Goal: Information Seeking & Learning: Compare options

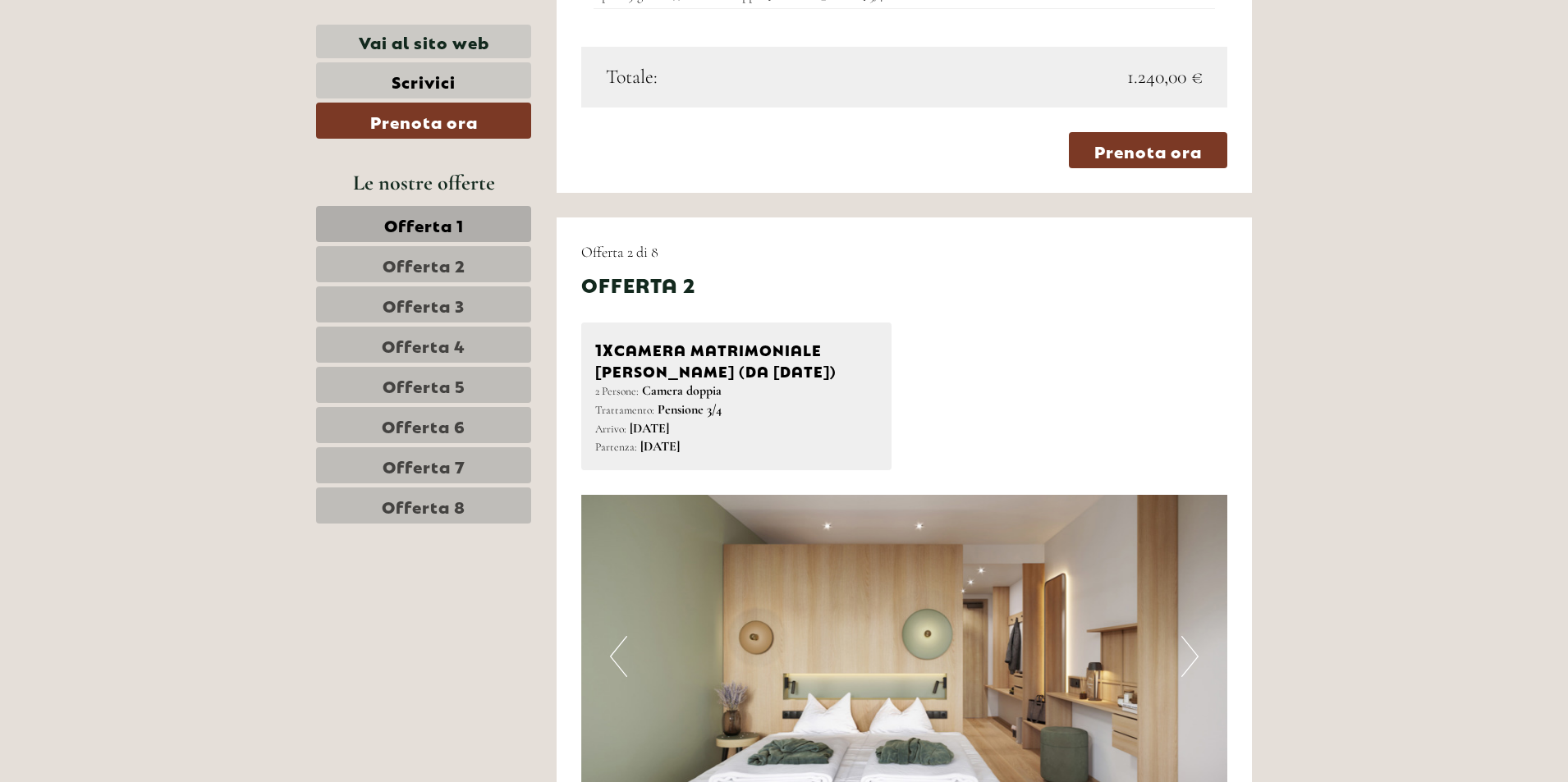
scroll to position [2215, 0]
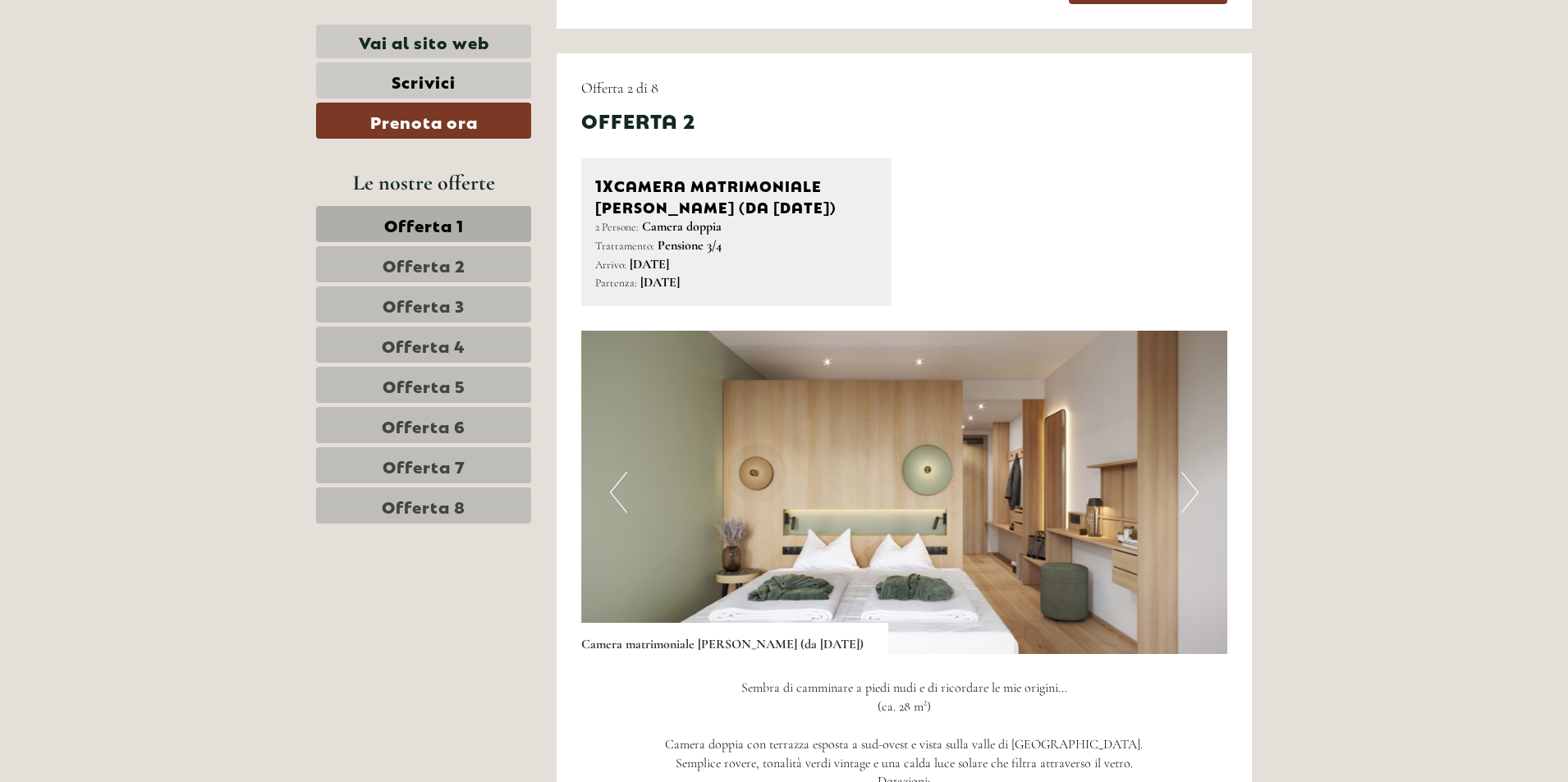
click at [1184, 477] on button "Next" at bounding box center [1189, 493] width 17 height 41
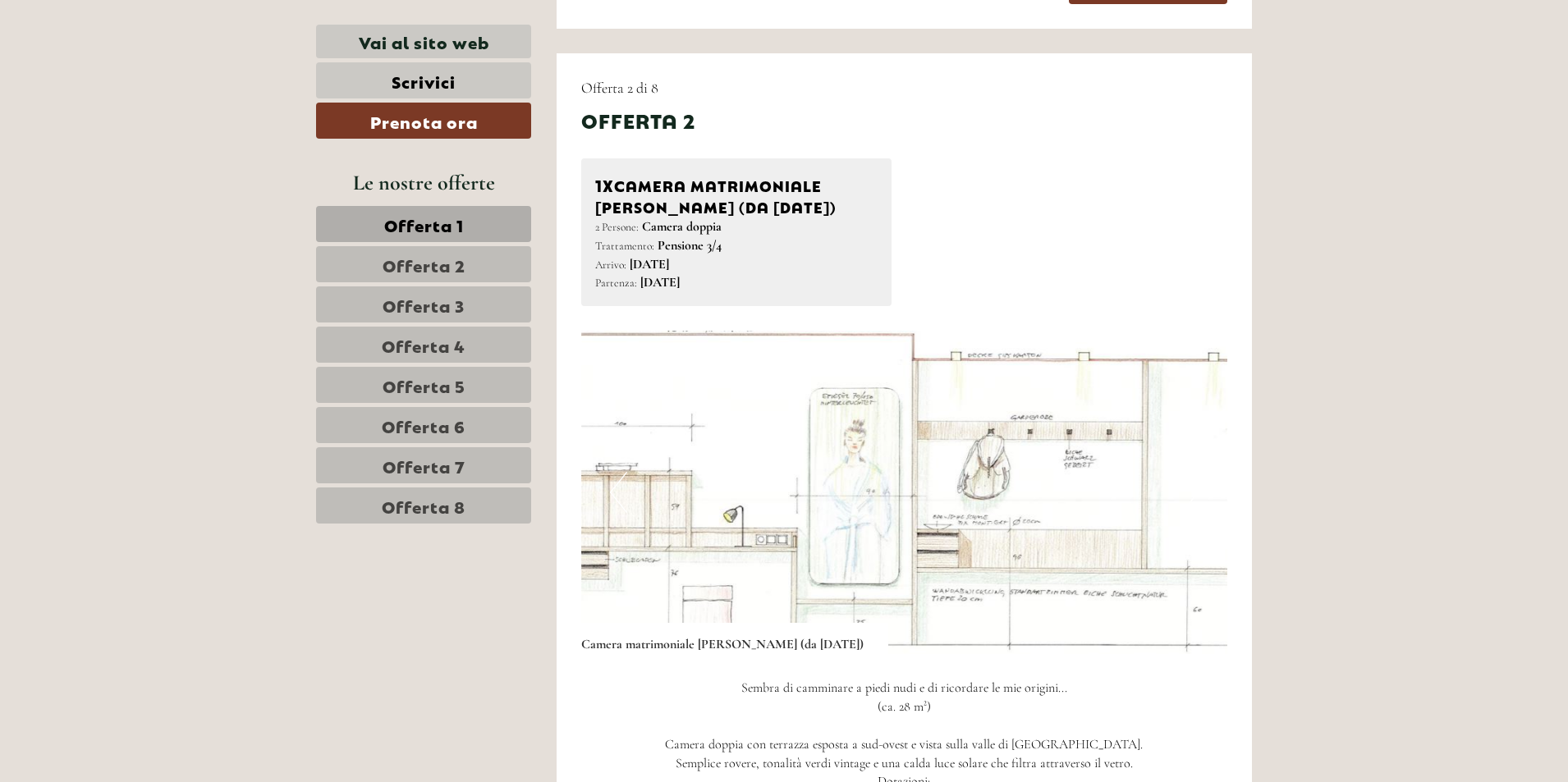
click at [1185, 444] on img at bounding box center [904, 492] width 647 height 323
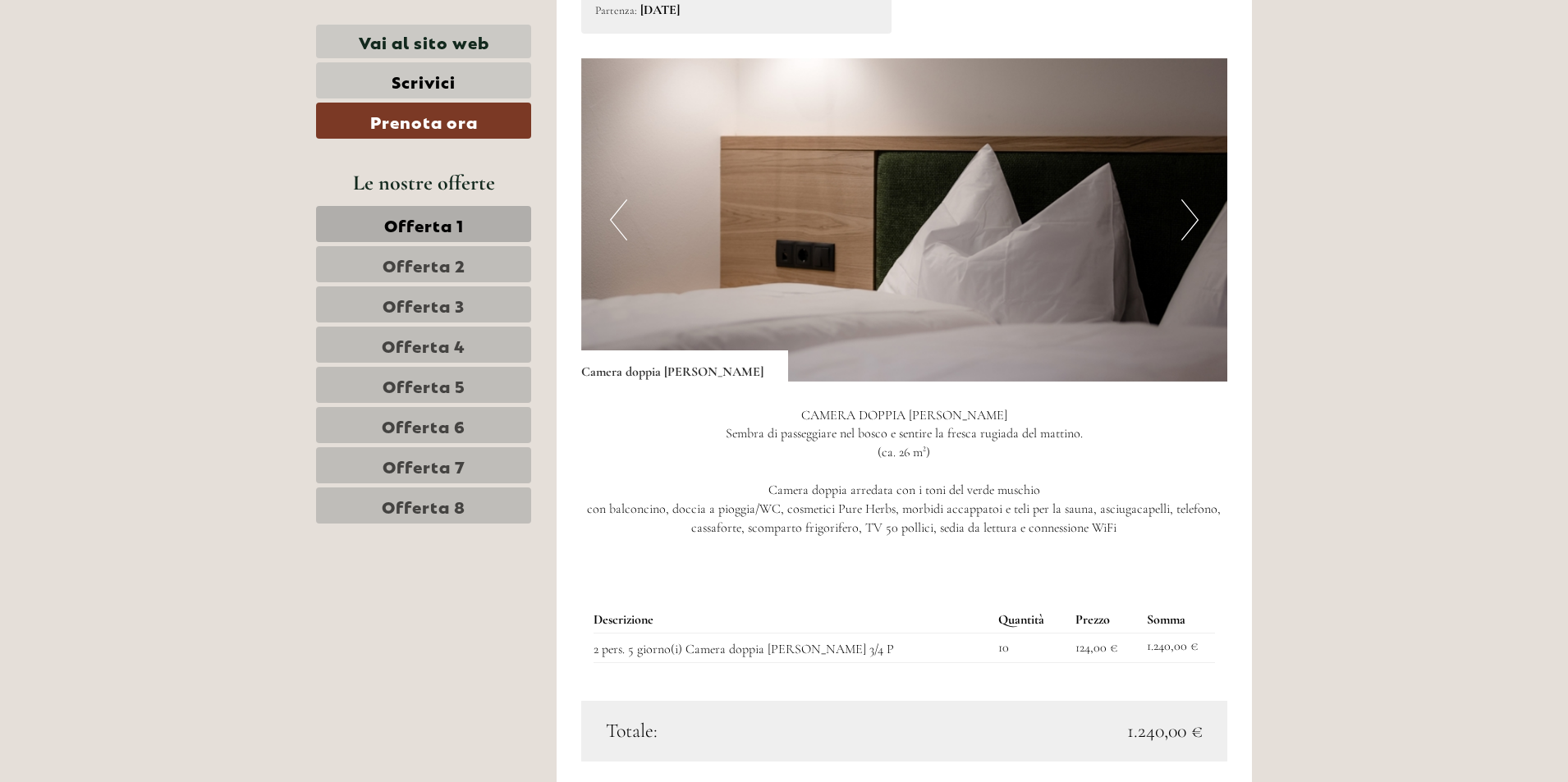
scroll to position [1395, 0]
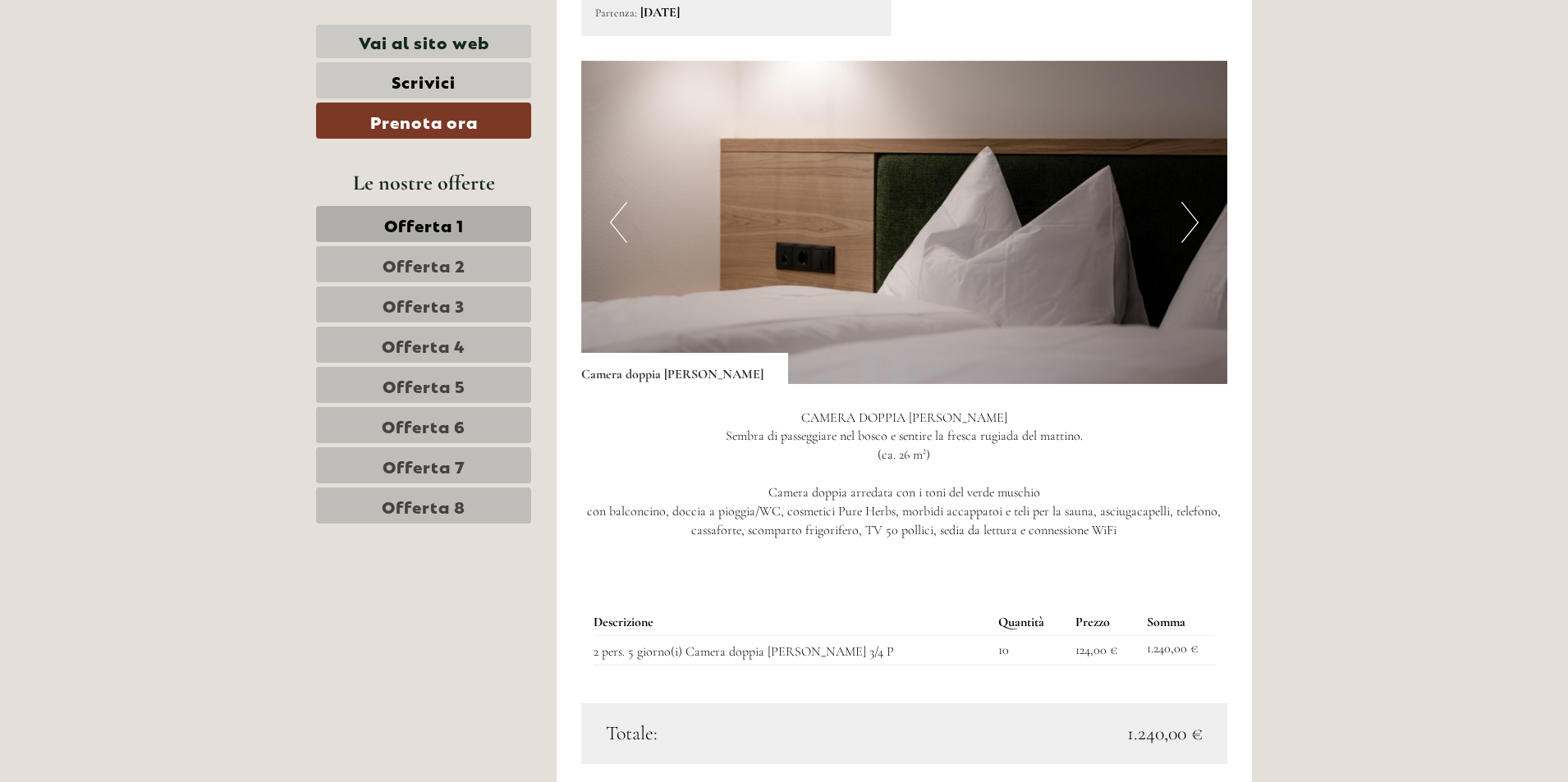
click at [1178, 200] on img at bounding box center [904, 222] width 647 height 323
click at [1191, 202] on button "Next" at bounding box center [1189, 223] width 17 height 41
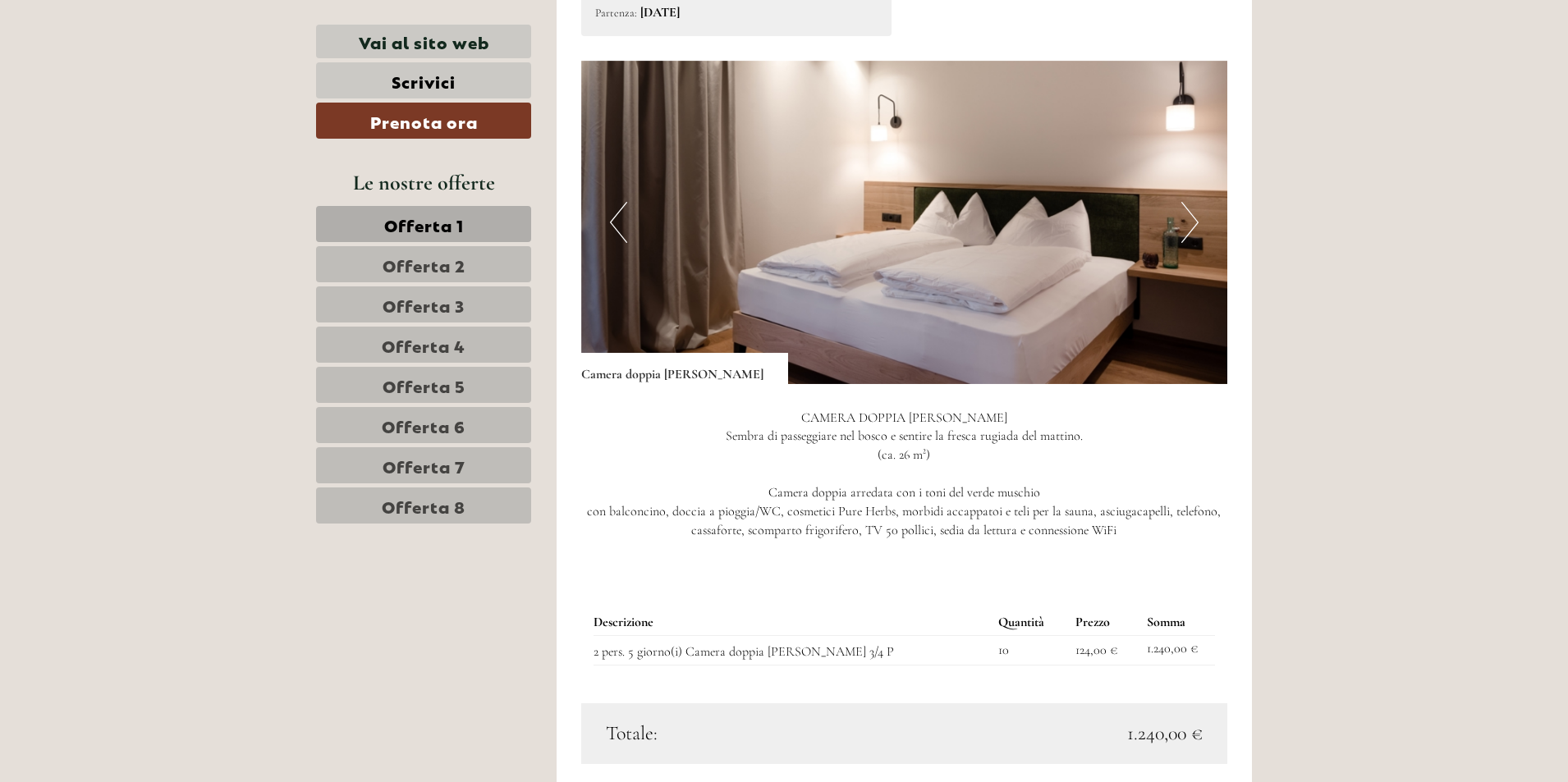
click at [1191, 202] on button "Next" at bounding box center [1189, 223] width 17 height 41
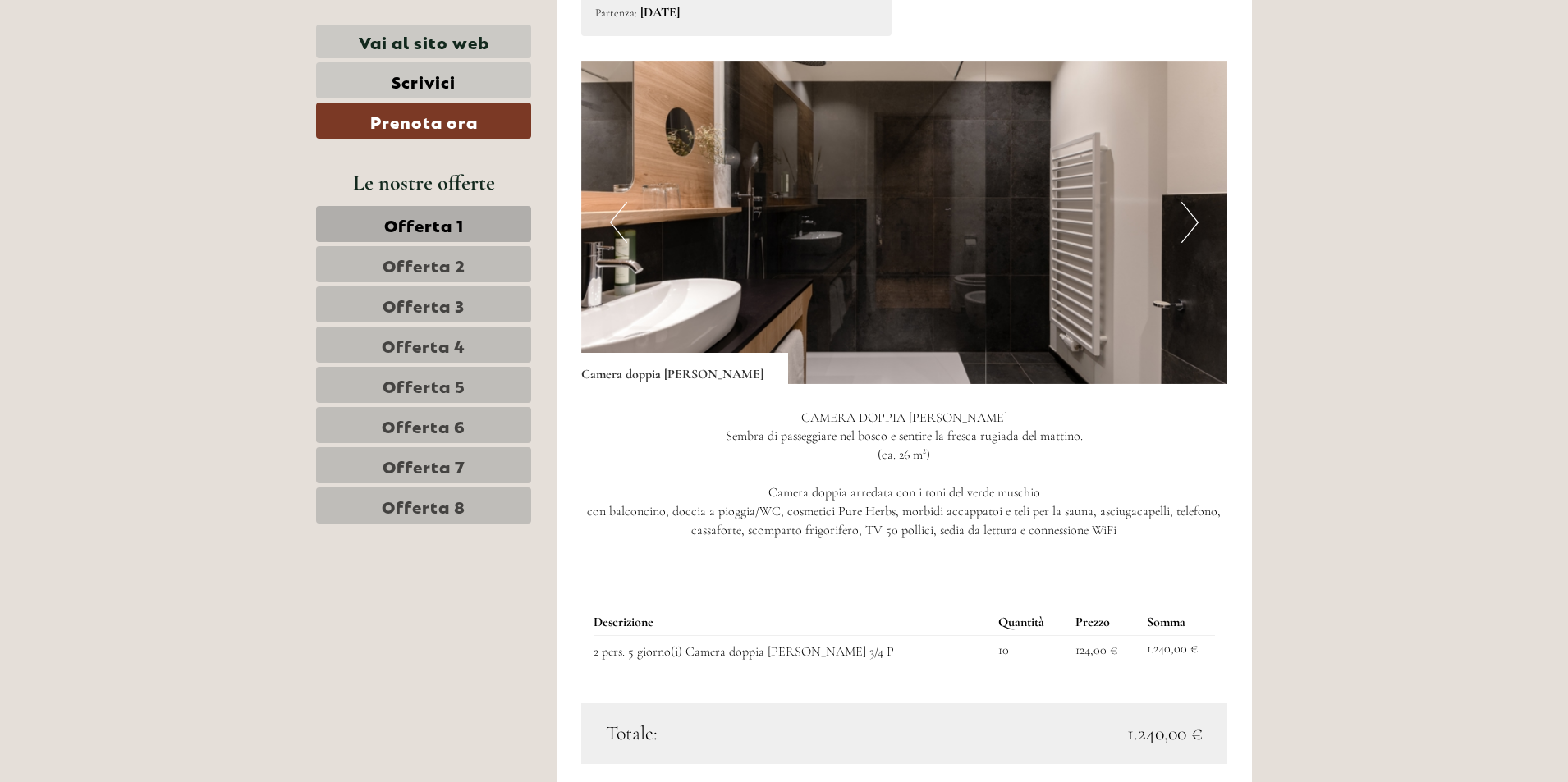
click at [1191, 202] on button "Next" at bounding box center [1189, 223] width 17 height 41
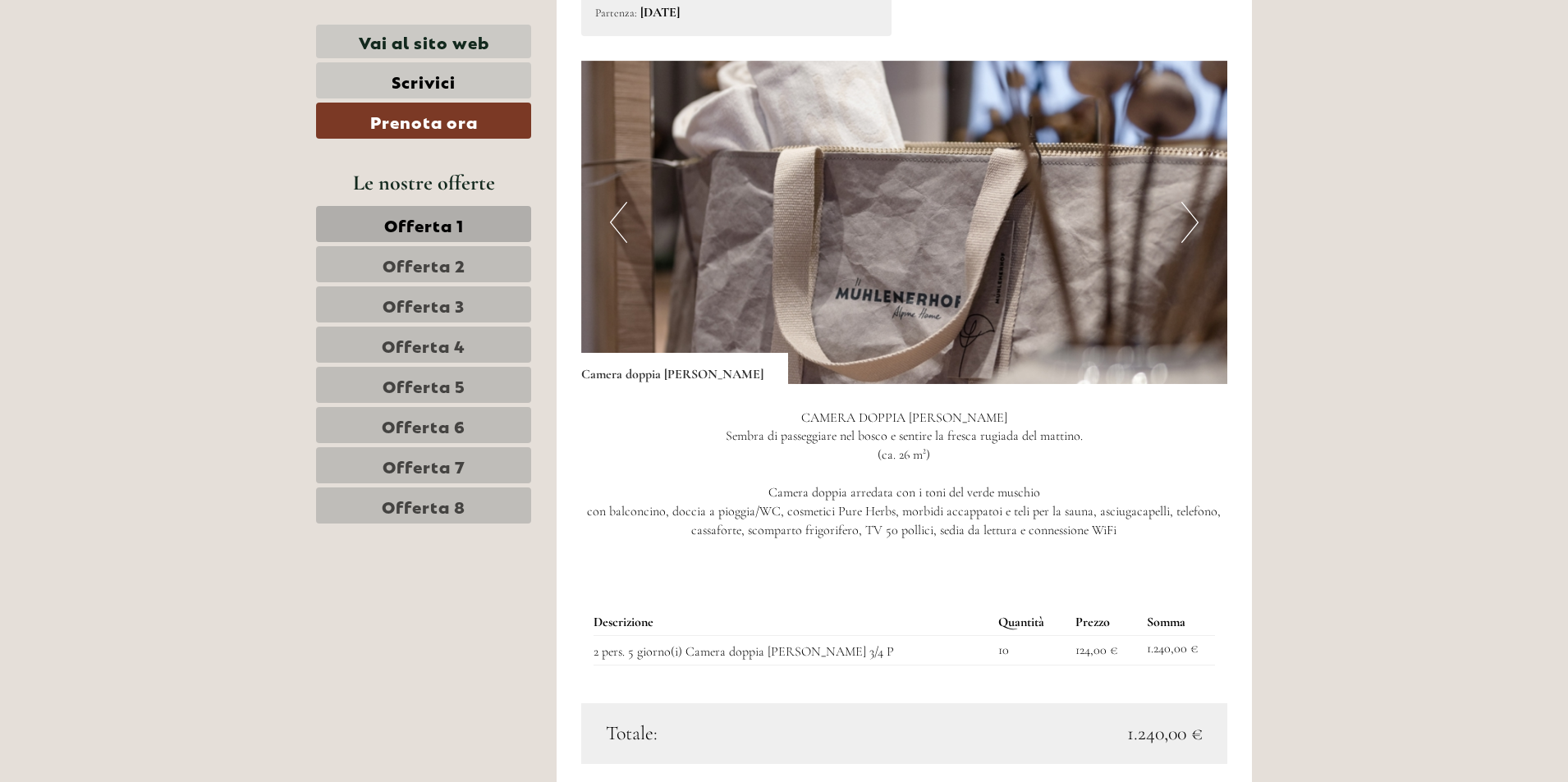
click at [1191, 202] on button "Next" at bounding box center [1189, 223] width 17 height 41
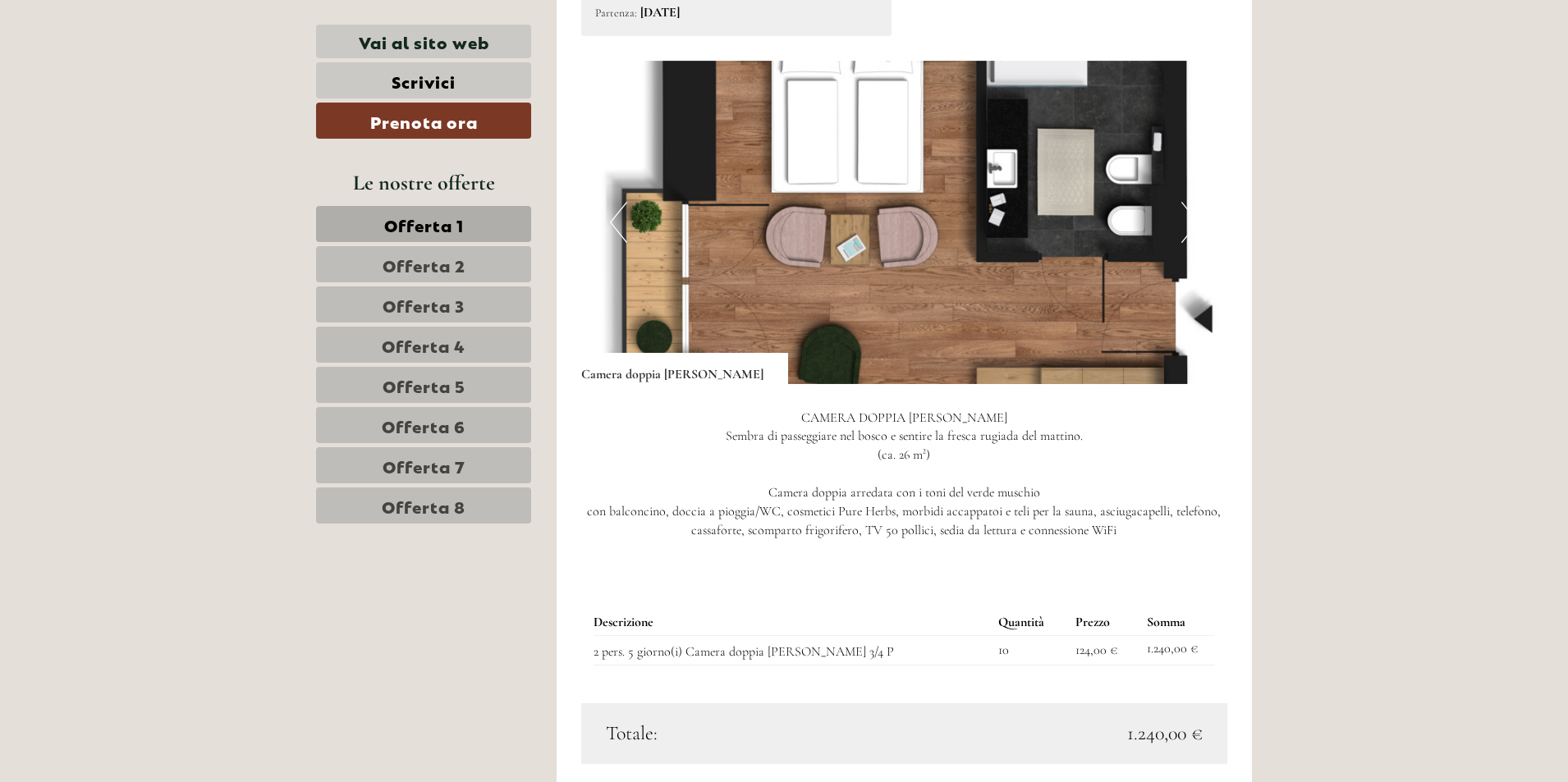
click at [1191, 202] on button "Next" at bounding box center [1189, 223] width 17 height 41
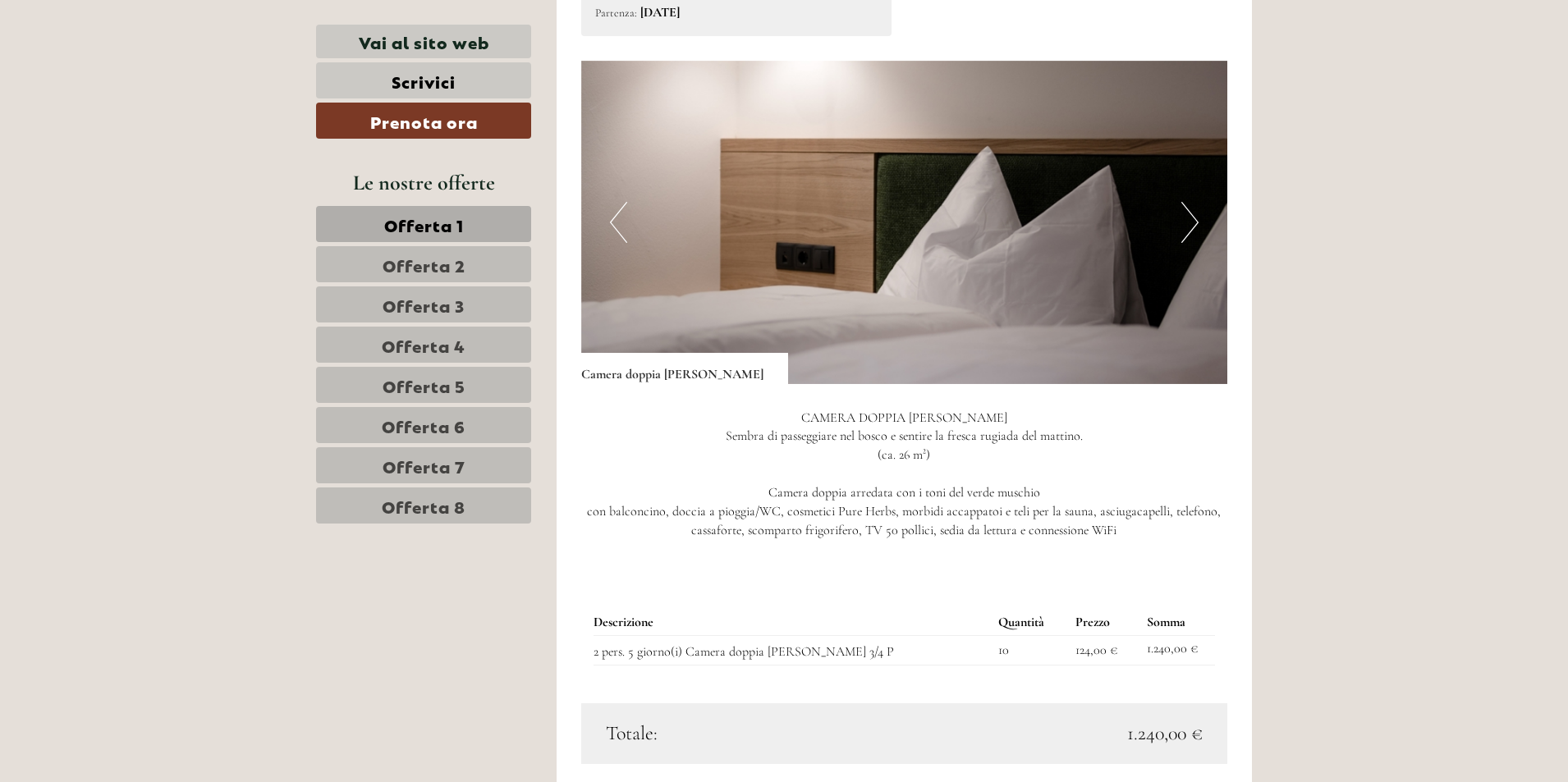
click at [623, 214] on button "Previous" at bounding box center [617, 223] width 17 height 41
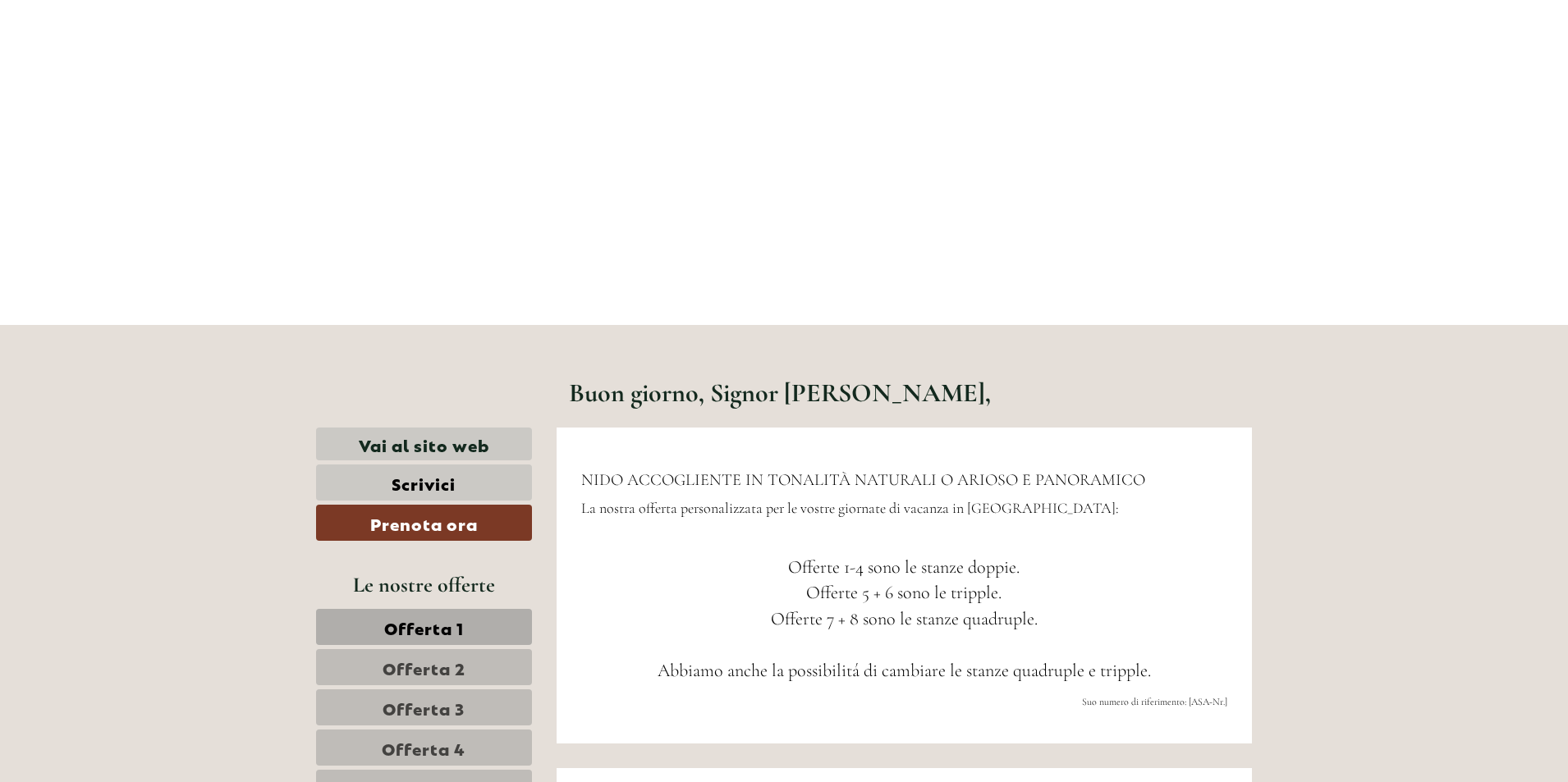
scroll to position [574, 0]
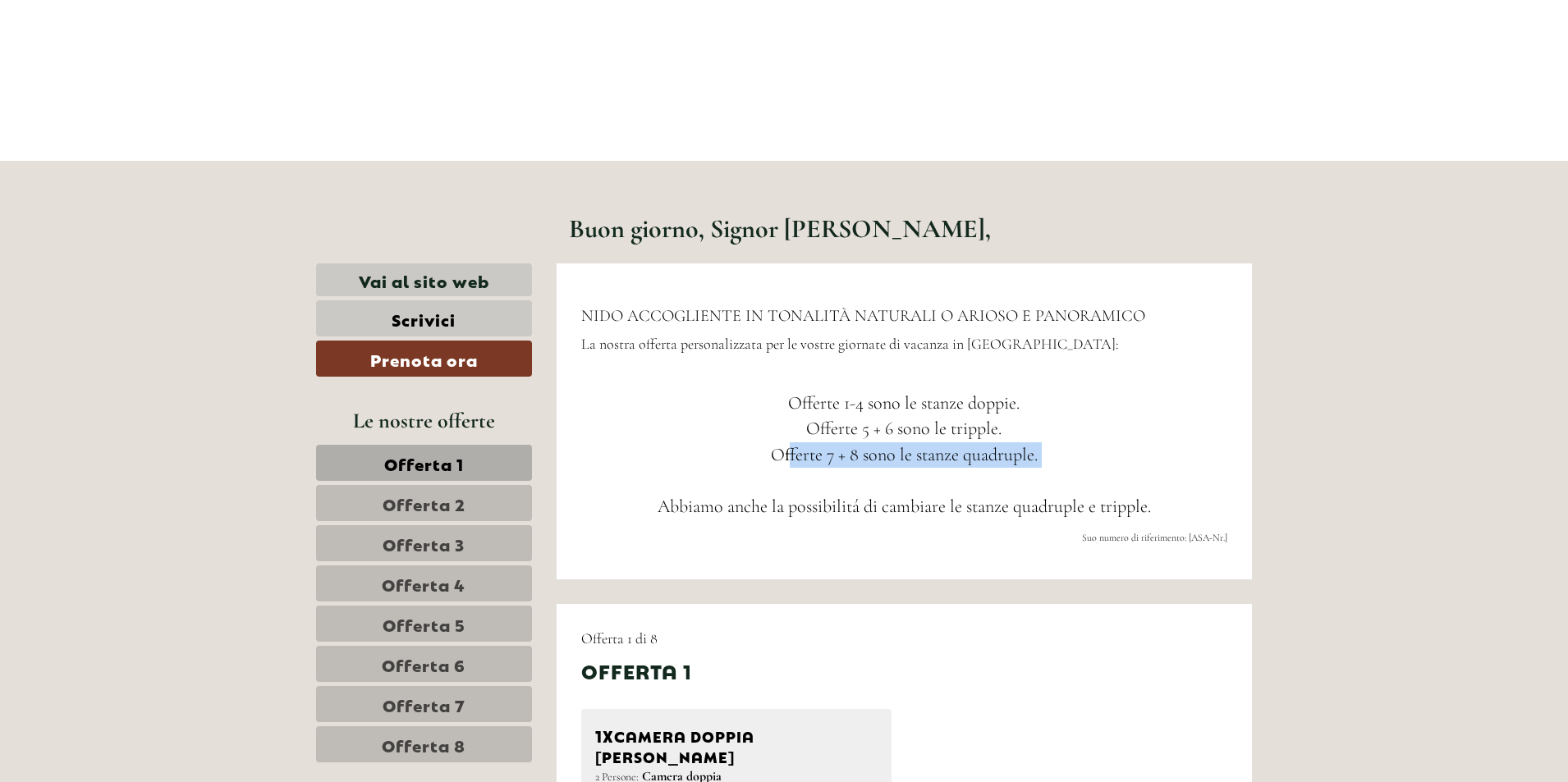
drag, startPoint x: 780, startPoint y: 454, endPoint x: 1036, endPoint y: 469, distance: 256.4
click at [1036, 469] on p "Offerte 1-4 sono le stanze doppie. Offerte 5 + 6 sono le tripple. Offerte 7 + 8…" at bounding box center [904, 454] width 647 height 129
click at [932, 468] on p "Offerte 1-4 sono le stanze doppie. Offerte 5 + 6 sono le tripple. Offerte 7 + 8…" at bounding box center [904, 454] width 647 height 129
drag, startPoint x: 761, startPoint y: 454, endPoint x: 1058, endPoint y: 452, distance: 297.0
click at [1058, 452] on p "Offerte 1-4 sono le stanze doppie. Offerte 5 + 6 sono le tripple. Offerte 7 + 8…" at bounding box center [904, 454] width 647 height 129
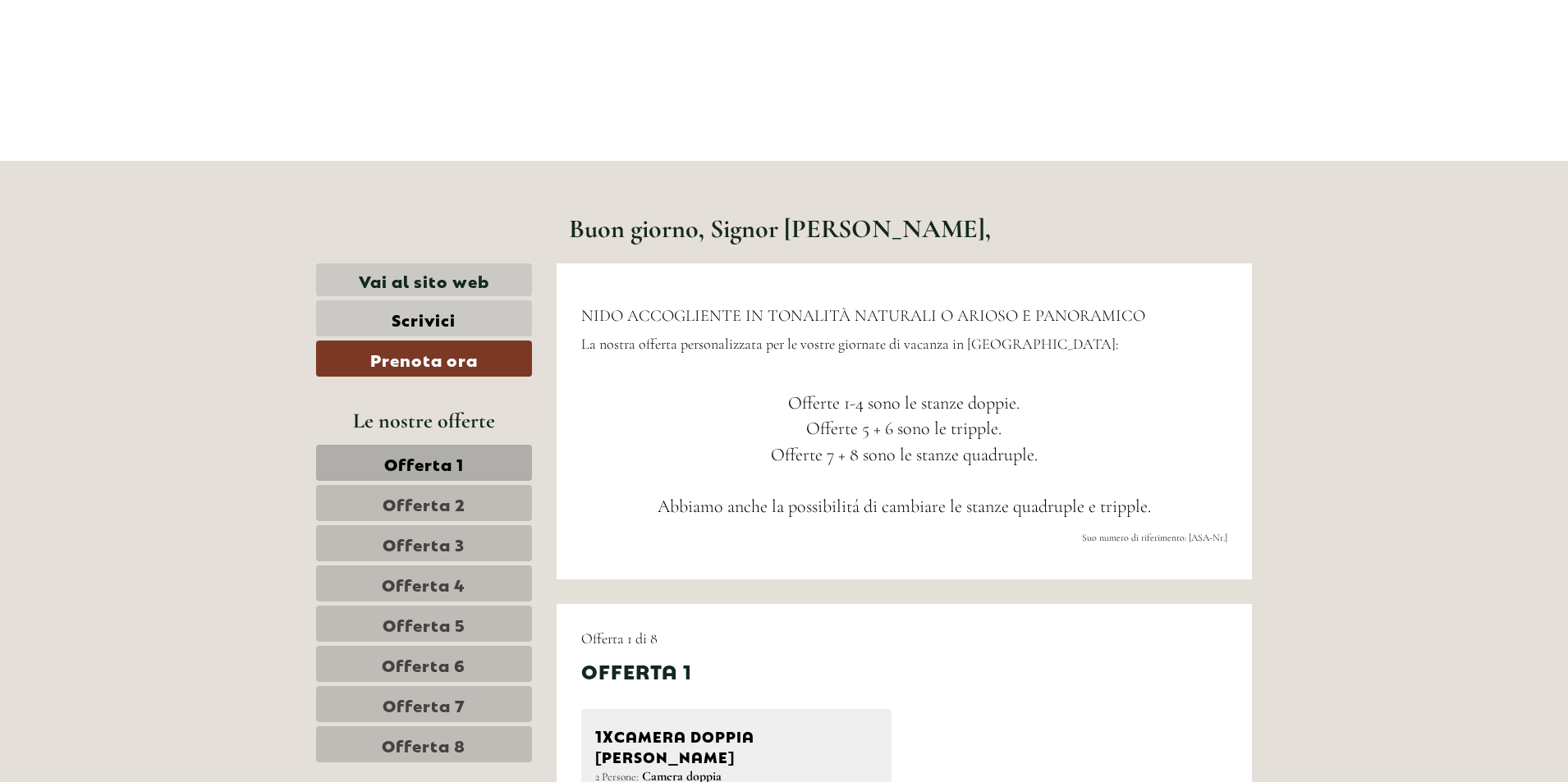
drag, startPoint x: 807, startPoint y: 432, endPoint x: 1008, endPoint y: 436, distance: 201.0
click at [1008, 436] on p "Offerte 1-4 sono le stanze doppie. Offerte 5 + 6 sono le tripple. Offerte 7 + 8…" at bounding box center [904, 454] width 647 height 129
drag, startPoint x: 828, startPoint y: 398, endPoint x: 1028, endPoint y: 405, distance: 200.1
click at [1027, 403] on p "Offerte 1-4 sono le stanze doppie. Offerte 5 + 6 sono le tripple. Offerte 7 + 8…" at bounding box center [904, 454] width 647 height 129
drag, startPoint x: 1016, startPoint y: 431, endPoint x: 1005, endPoint y: 432, distance: 11.0
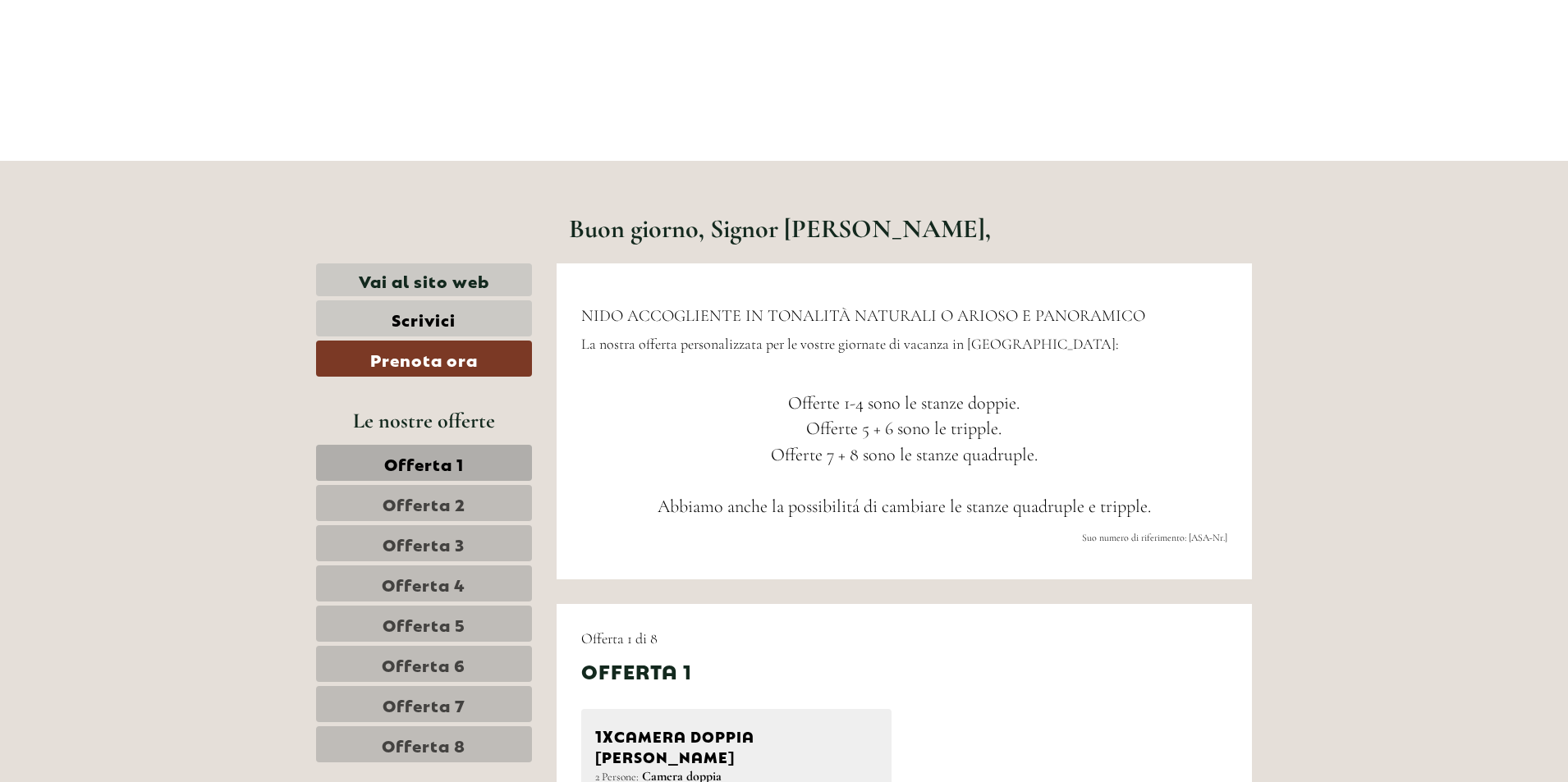
click at [1015, 432] on p "Offerte 1-4 sono le stanze doppie. Offerte 5 + 6 sono le tripple. Offerte 7 + 8…" at bounding box center [904, 454] width 647 height 129
drag, startPoint x: 871, startPoint y: 431, endPoint x: 1033, endPoint y: 432, distance: 162.0
click at [1033, 432] on p "Offerte 1-4 sono le stanze doppie. Offerte 5 + 6 sono le tripple. Offerte 7 + 8…" at bounding box center [904, 454] width 647 height 129
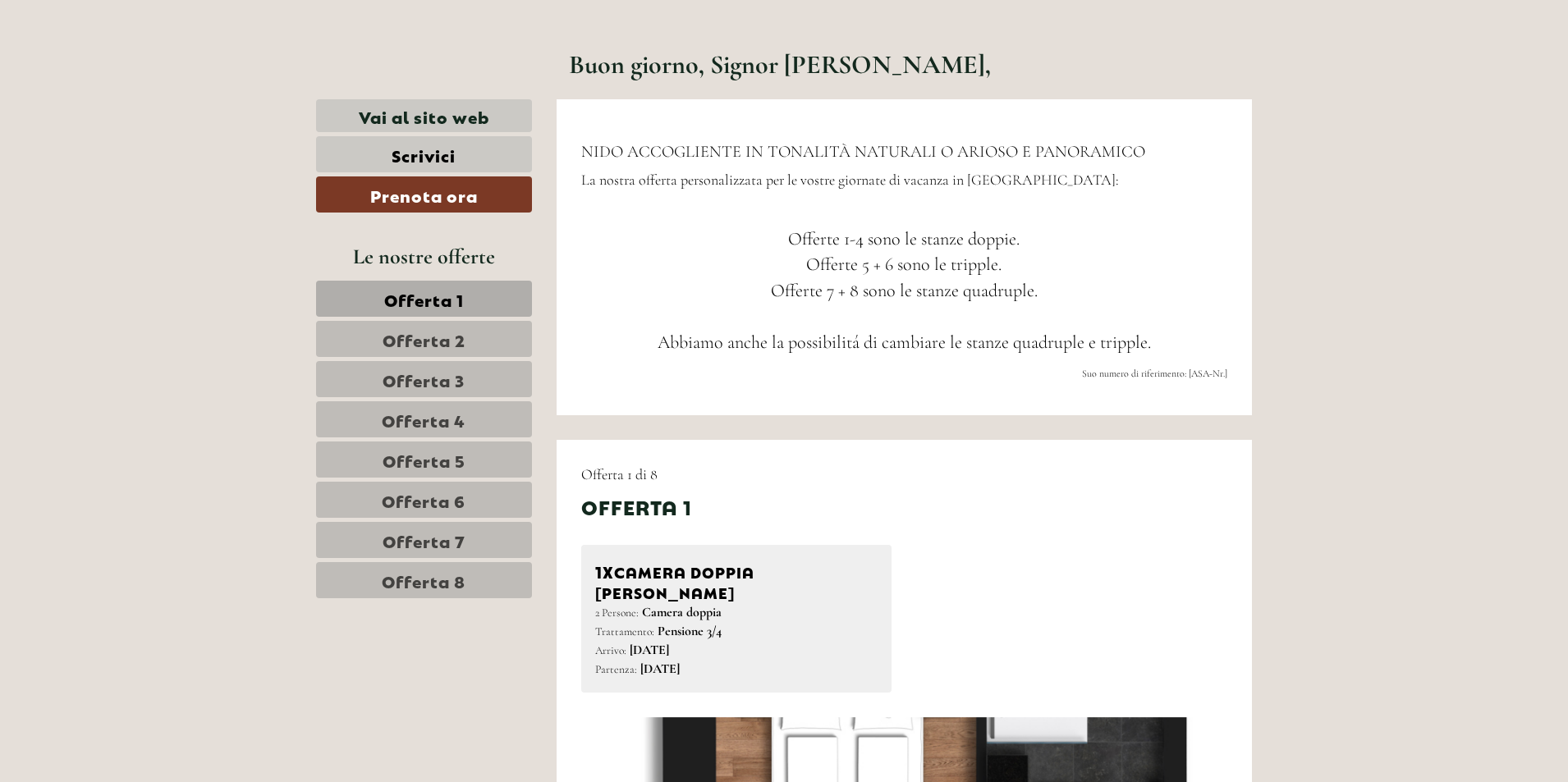
click at [486, 464] on link "Offerta 5" at bounding box center [424, 460] width 216 height 37
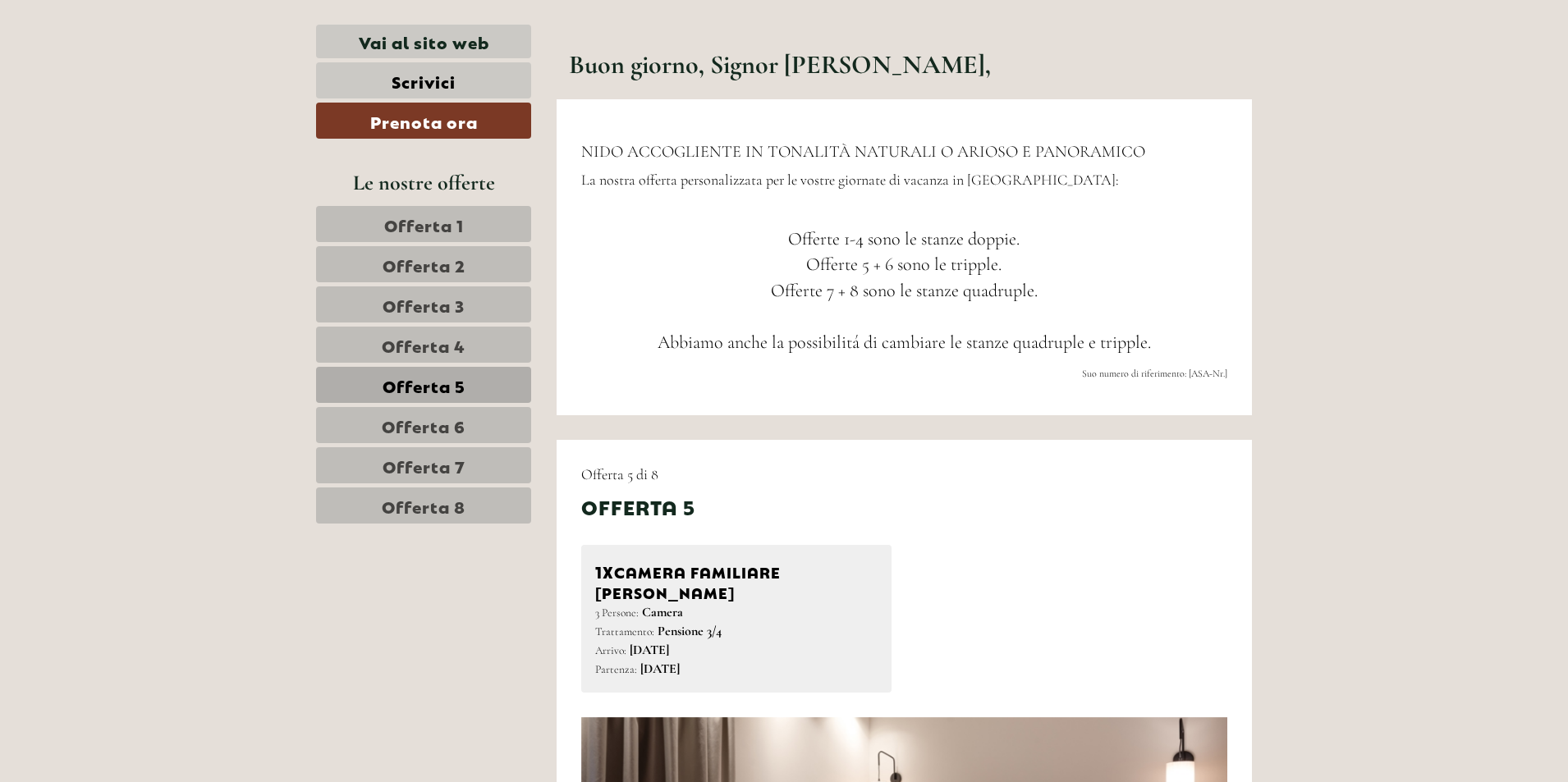
scroll to position [1178, 0]
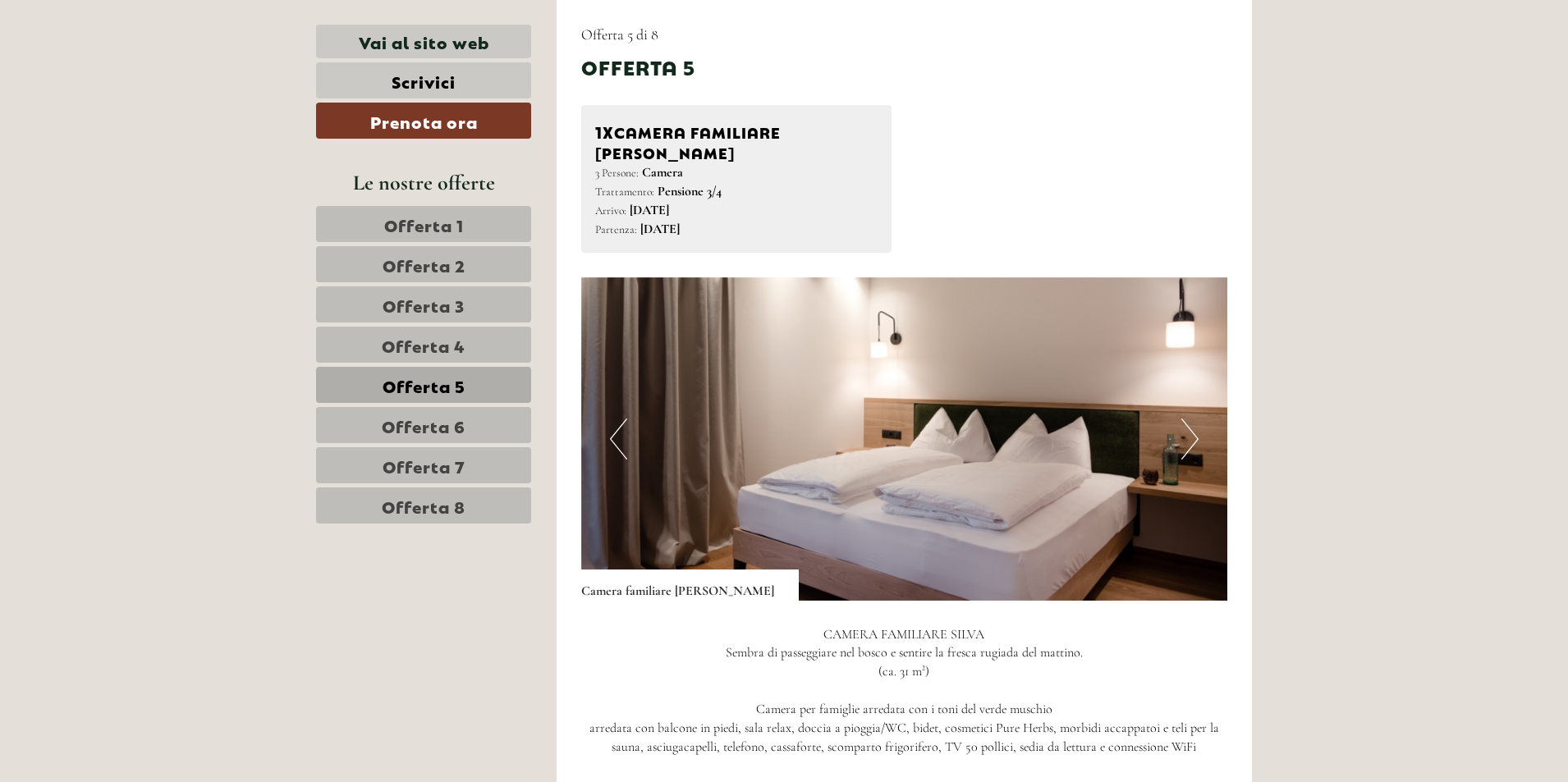
click at [433, 273] on span "Offerta 2" at bounding box center [423, 265] width 83 height 23
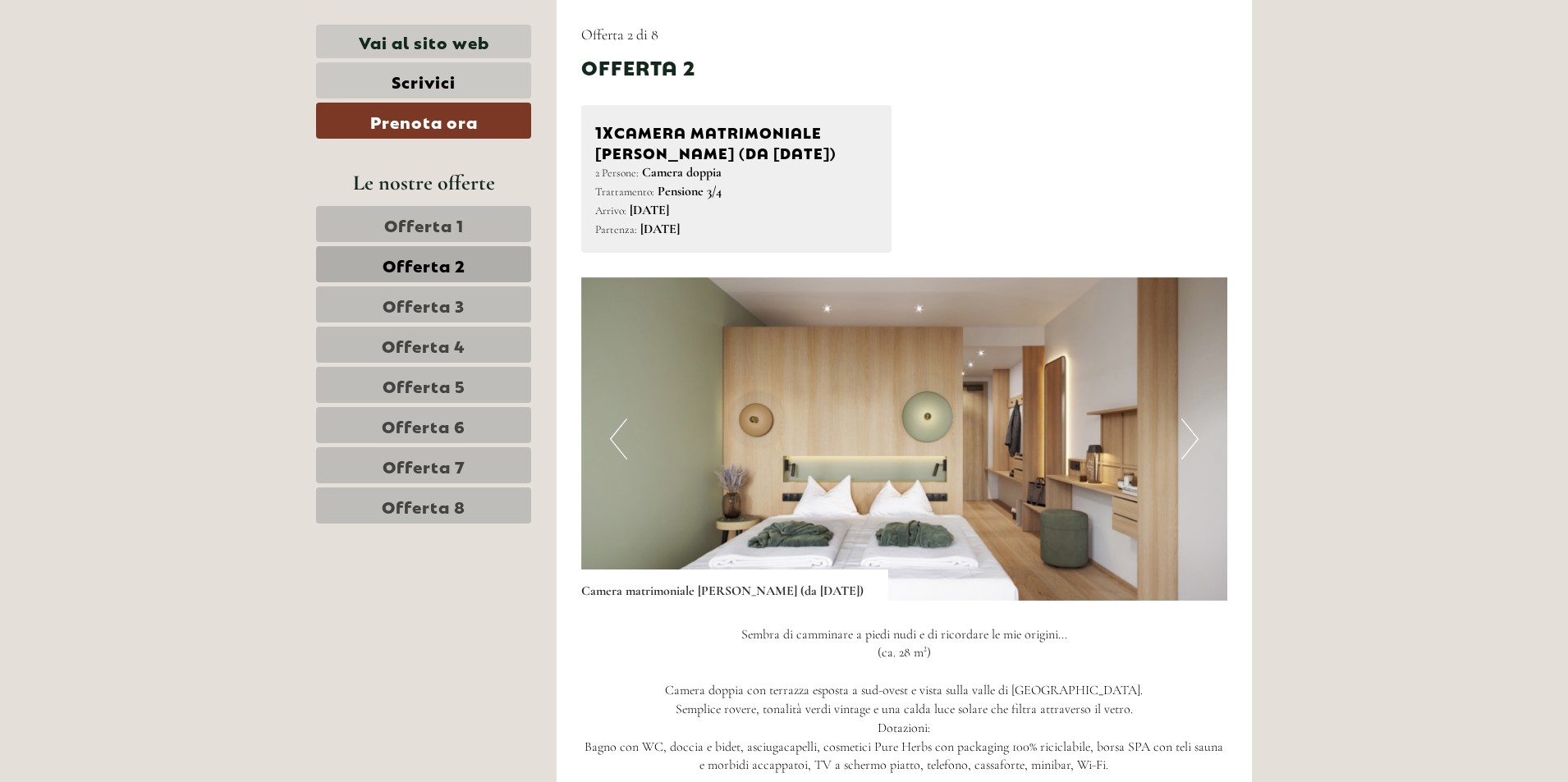
click at [429, 268] on span "Offerta 2" at bounding box center [423, 265] width 83 height 23
click at [416, 224] on span "Offerta 1" at bounding box center [423, 224] width 79 height 23
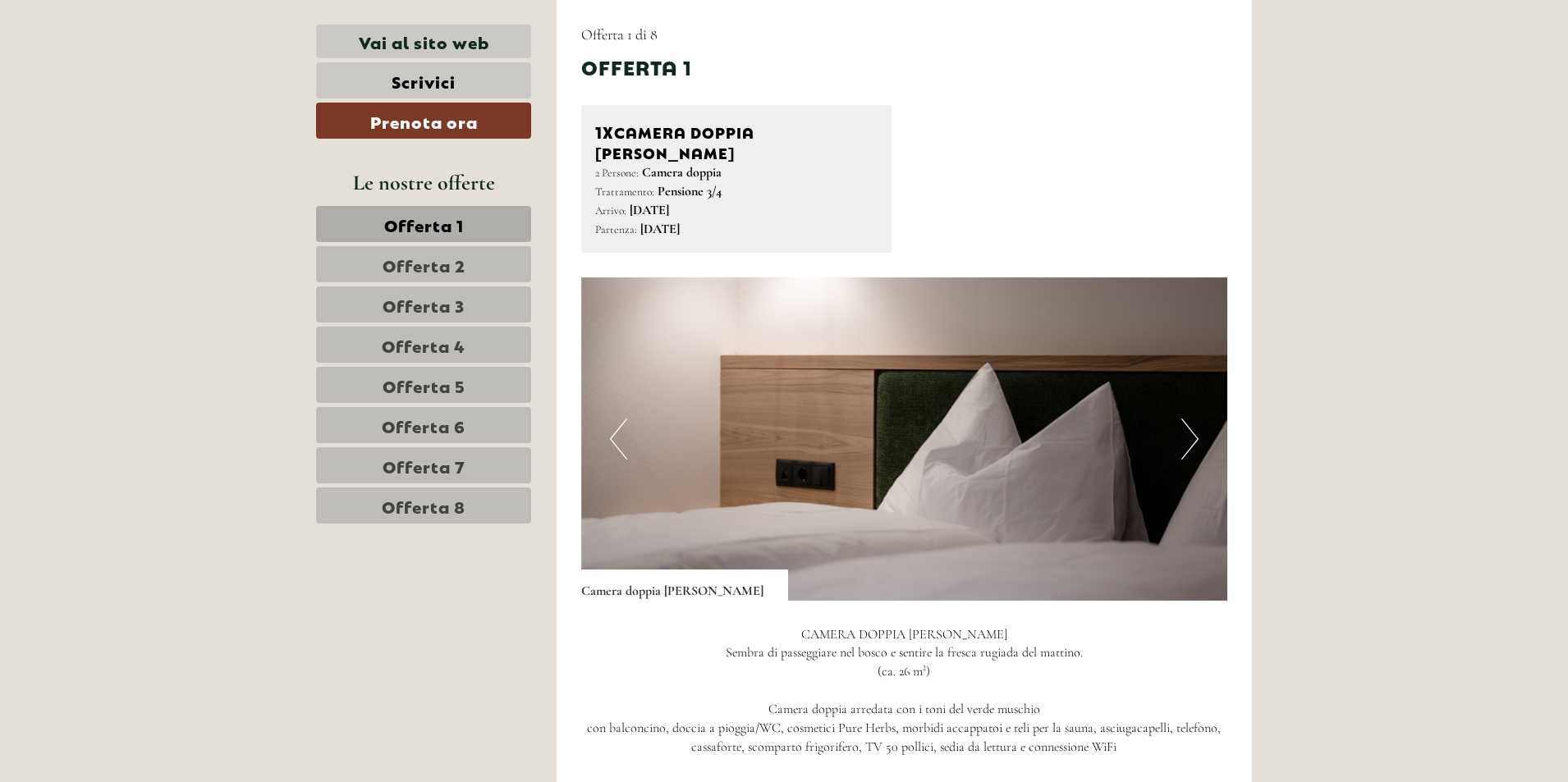
click at [421, 258] on span "Offerta 2" at bounding box center [423, 265] width 83 height 23
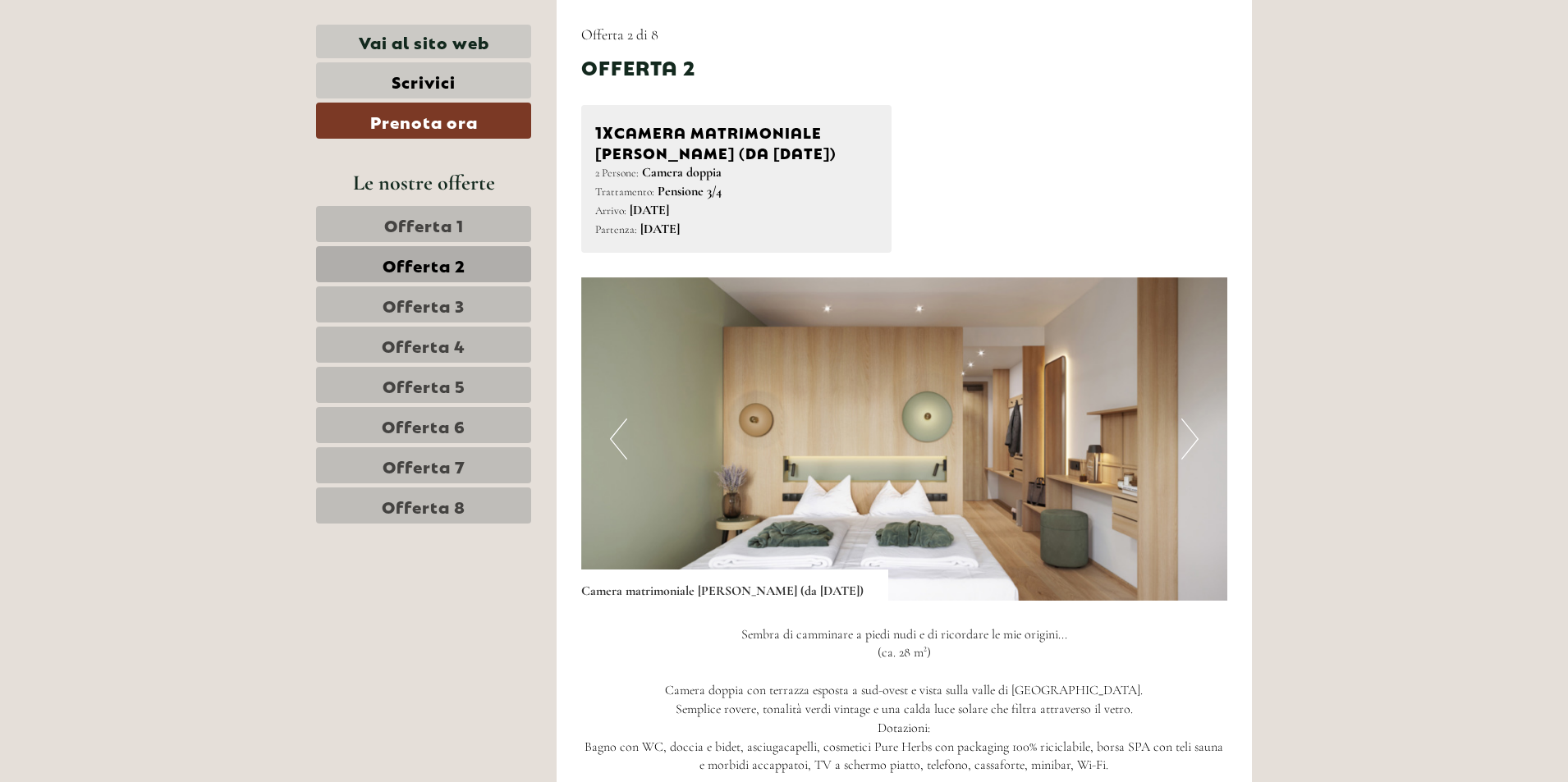
click at [428, 308] on span "Offerta 3" at bounding box center [423, 305] width 82 height 23
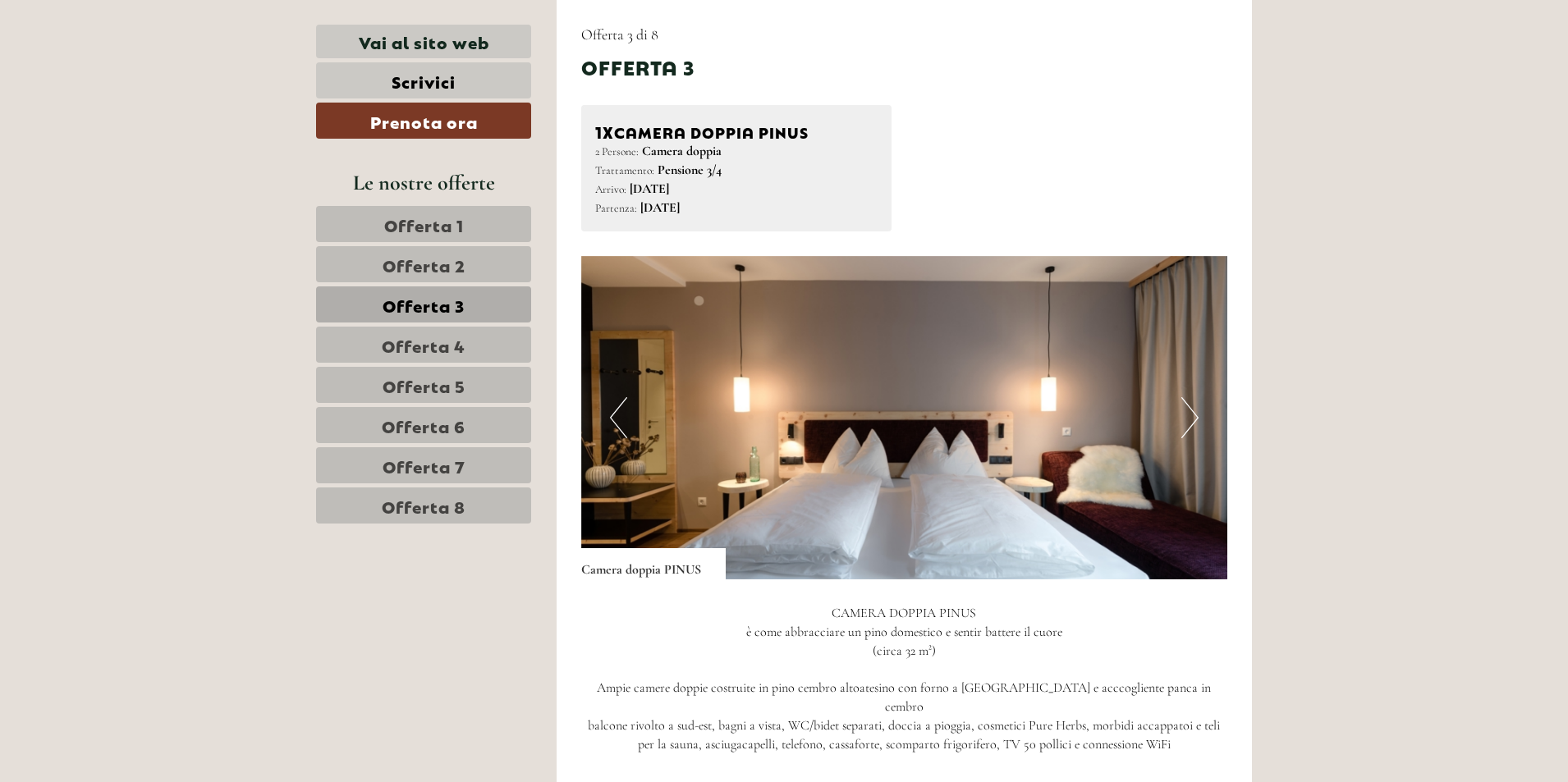
click at [430, 351] on span "Offerta 4" at bounding box center [423, 345] width 84 height 23
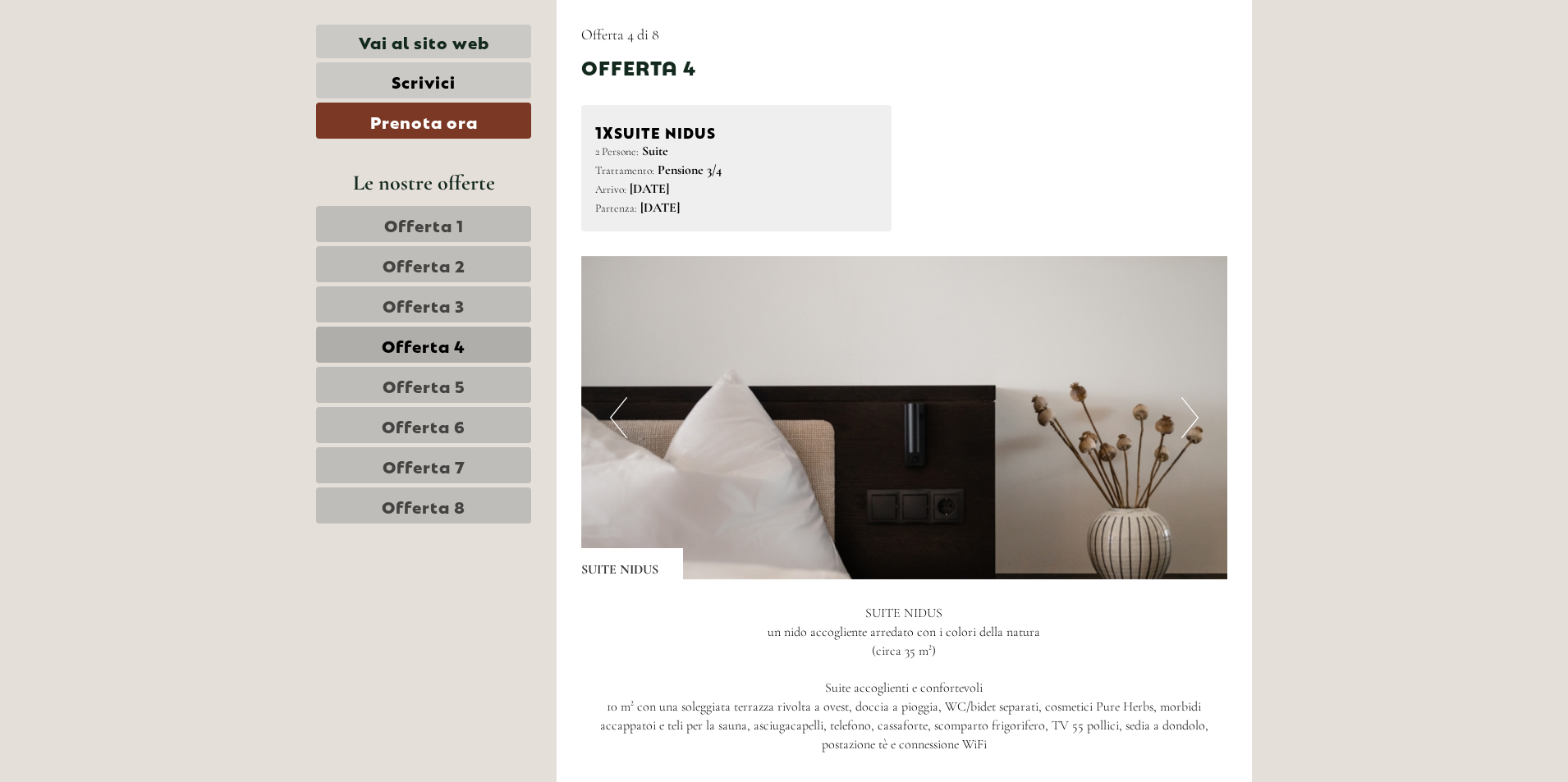
click at [427, 314] on span "Offerta 3" at bounding box center [423, 305] width 82 height 23
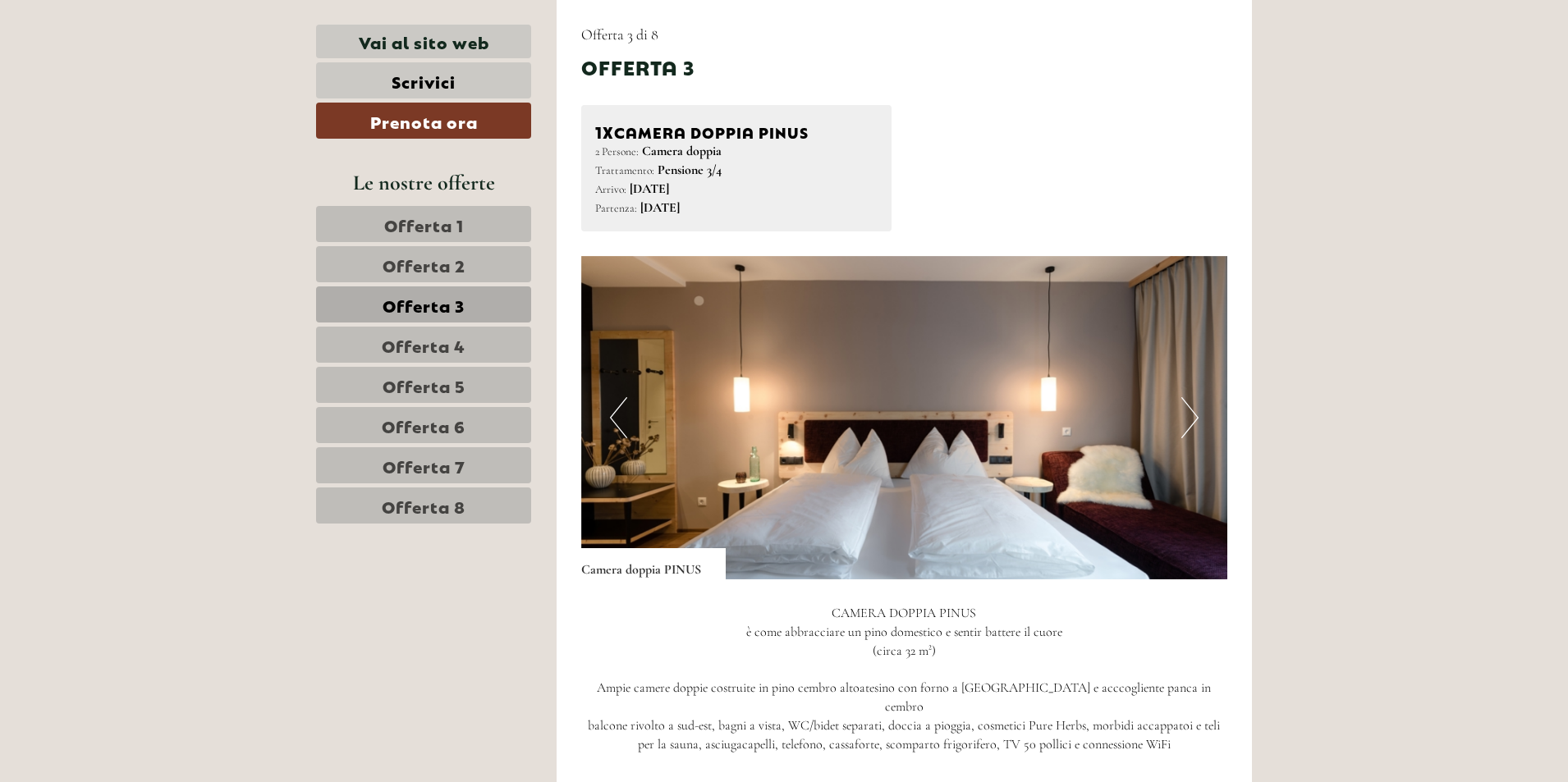
click at [431, 234] on span "Offerta 1" at bounding box center [423, 224] width 79 height 23
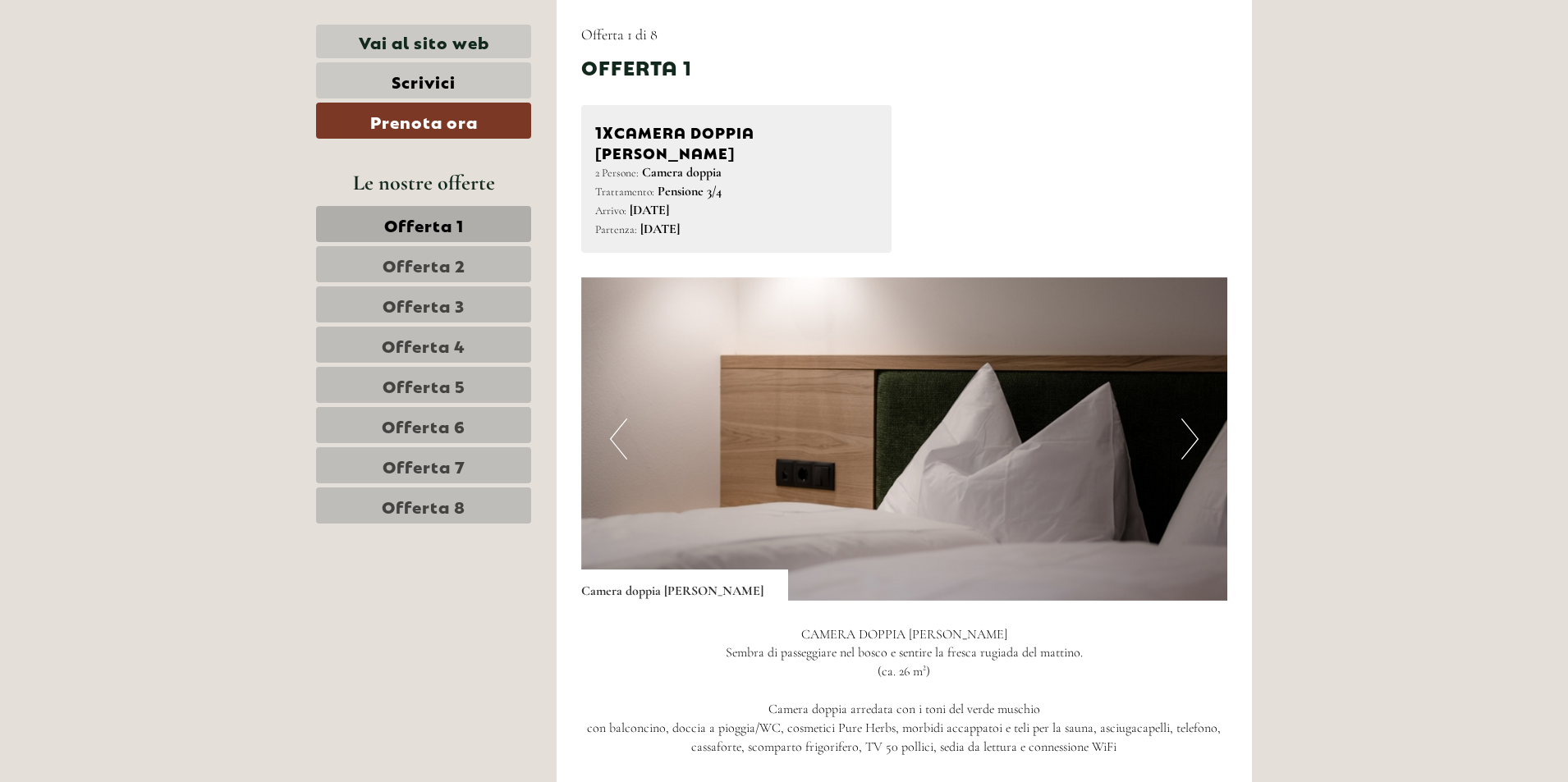
click at [437, 259] on span "Offerta 2" at bounding box center [423, 265] width 83 height 23
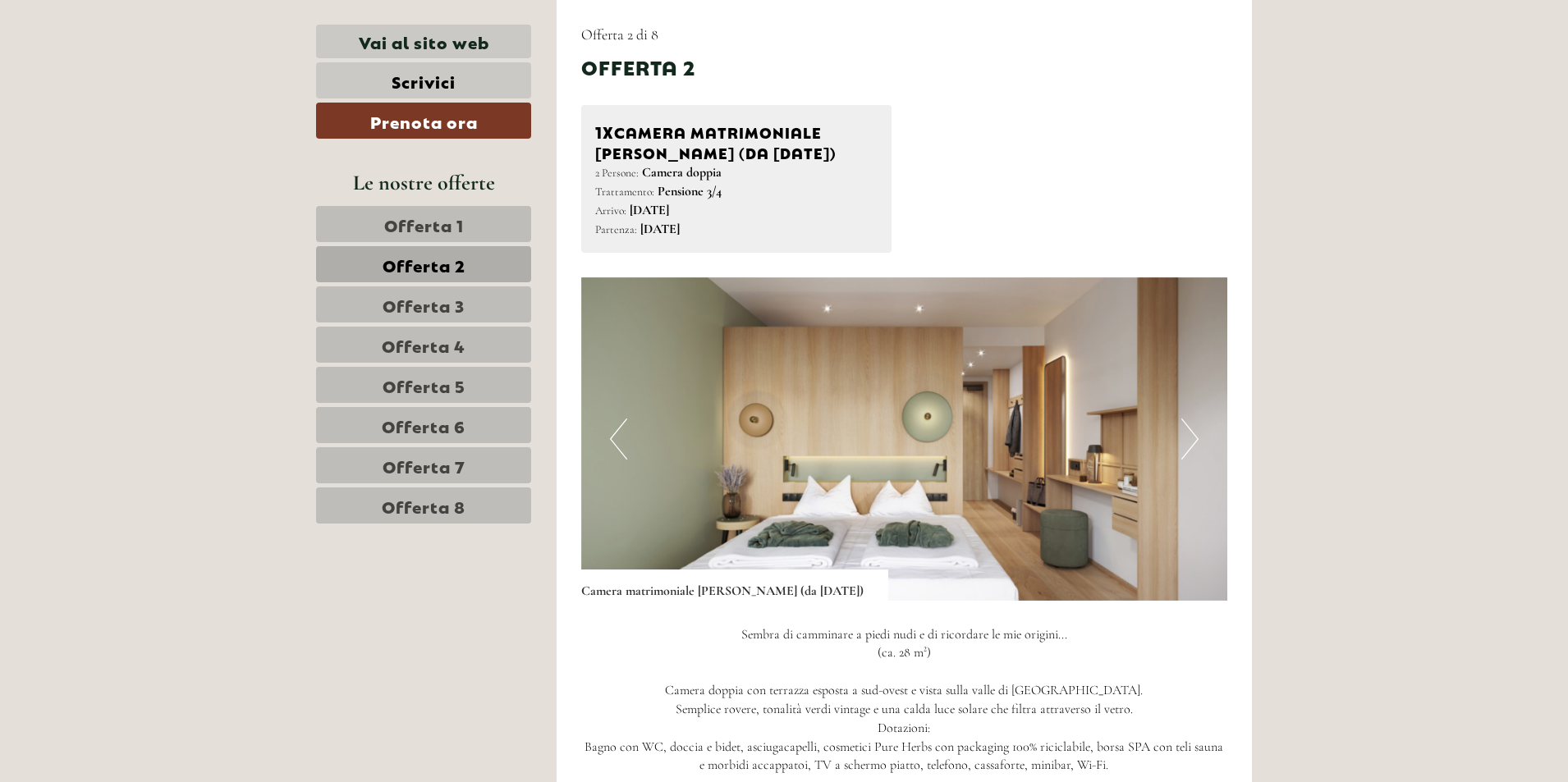
click at [446, 226] on span "Offerta 1" at bounding box center [423, 224] width 79 height 23
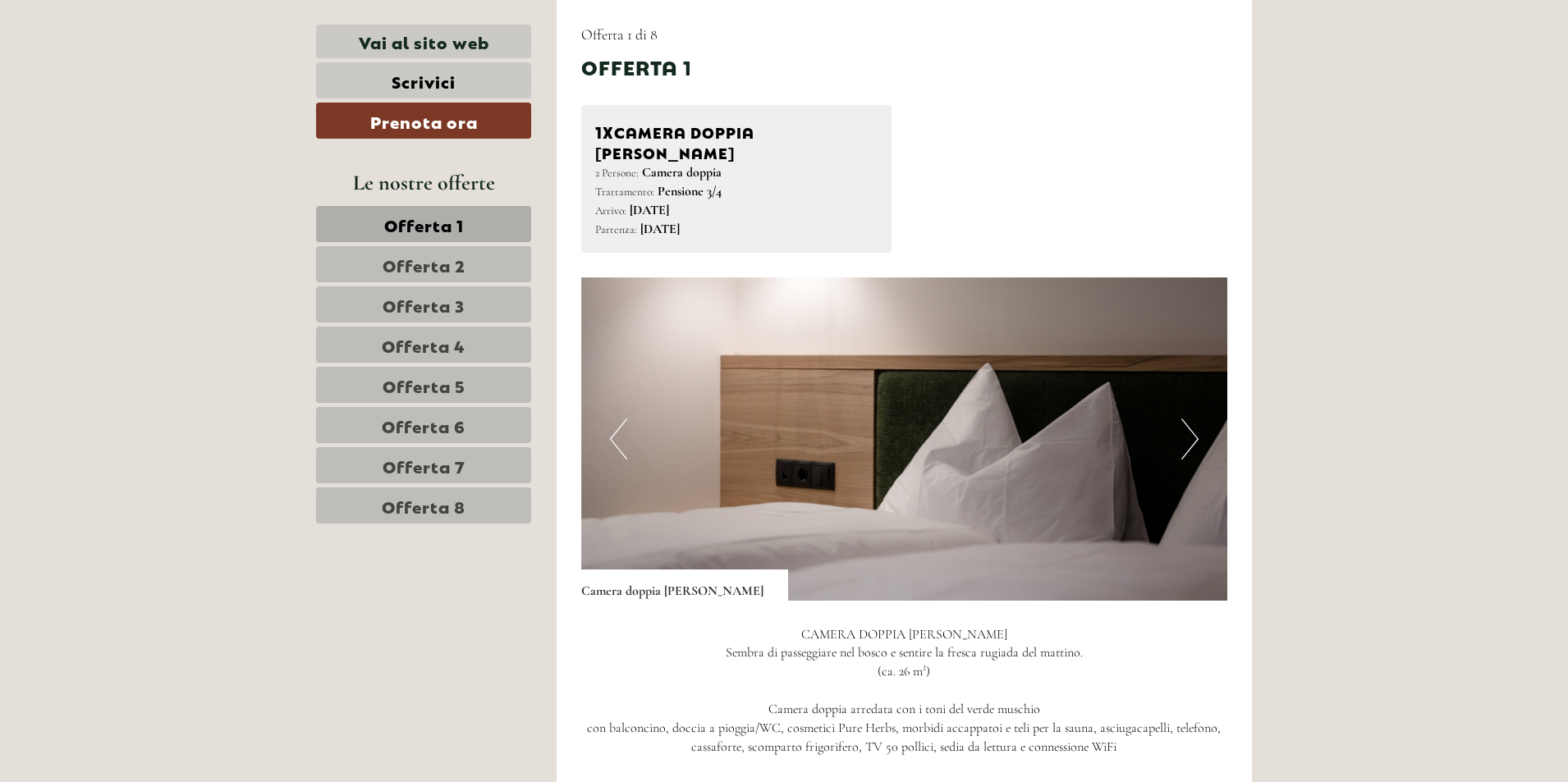
click at [447, 257] on span "Offerta 2" at bounding box center [423, 265] width 83 height 23
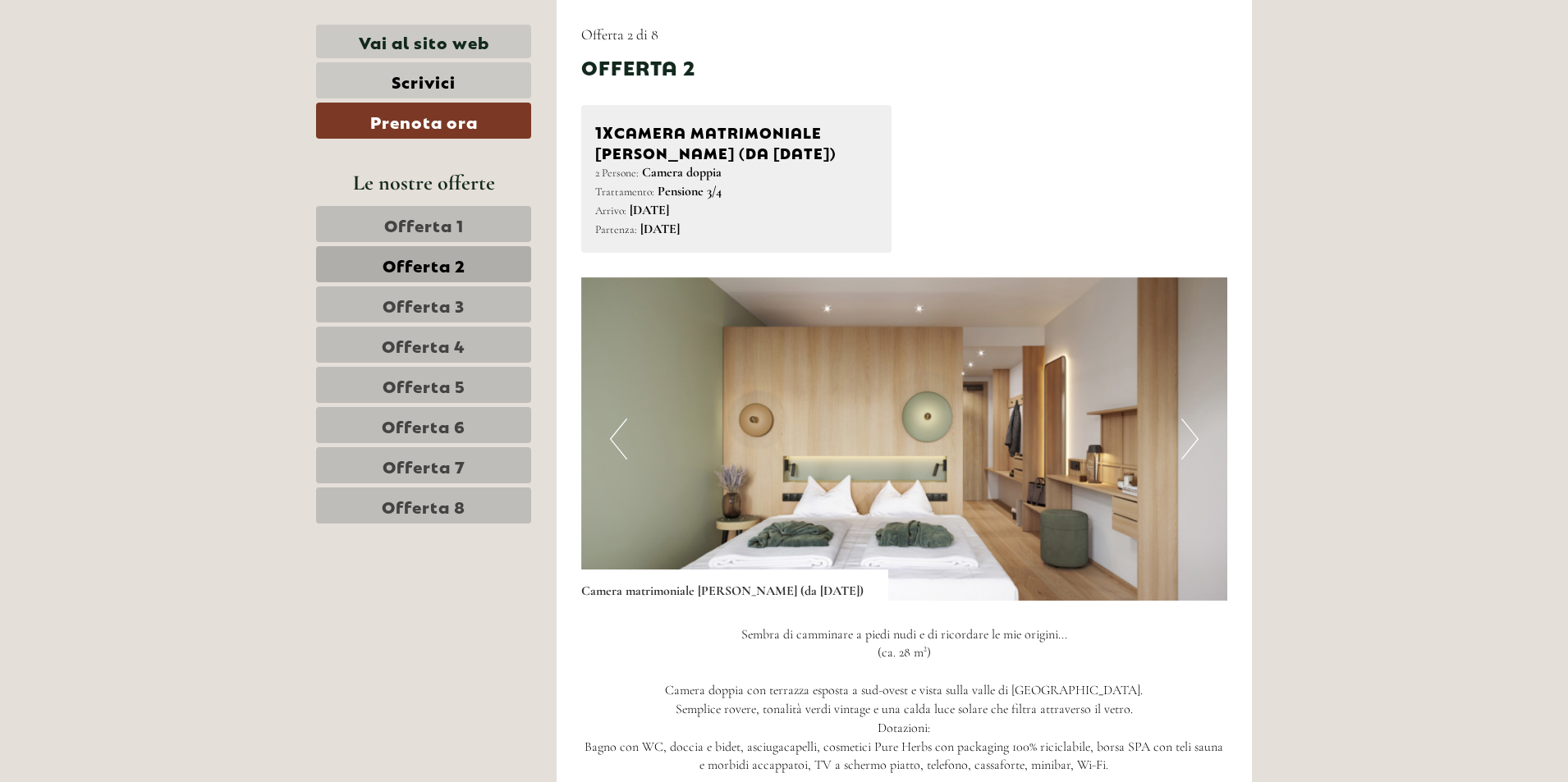
click at [437, 229] on span "Offerta 1" at bounding box center [423, 224] width 79 height 23
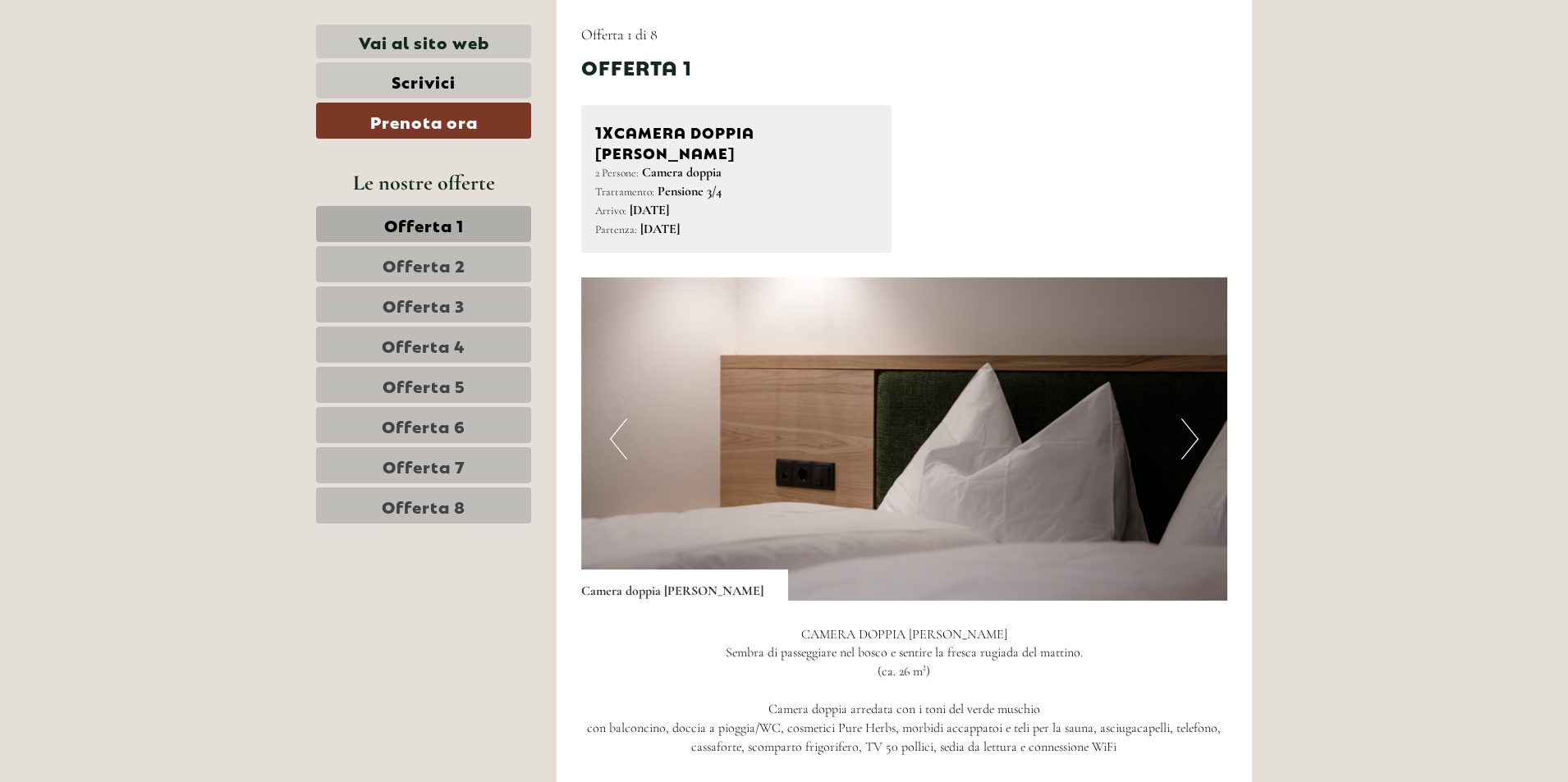
click at [443, 257] on span "Offerta 2" at bounding box center [423, 265] width 83 height 23
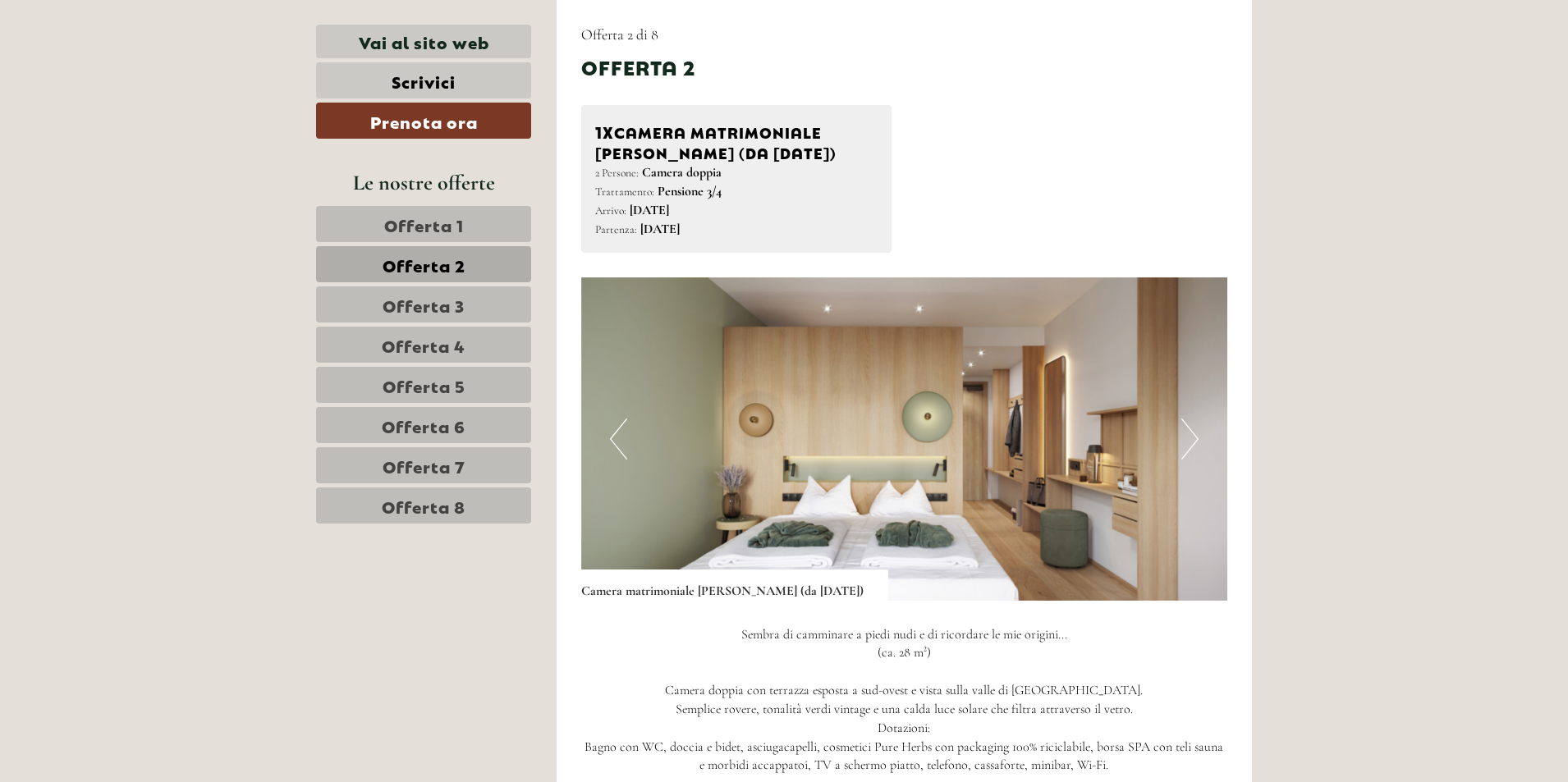
click at [476, 210] on link "Offerta 1" at bounding box center [423, 224] width 215 height 37
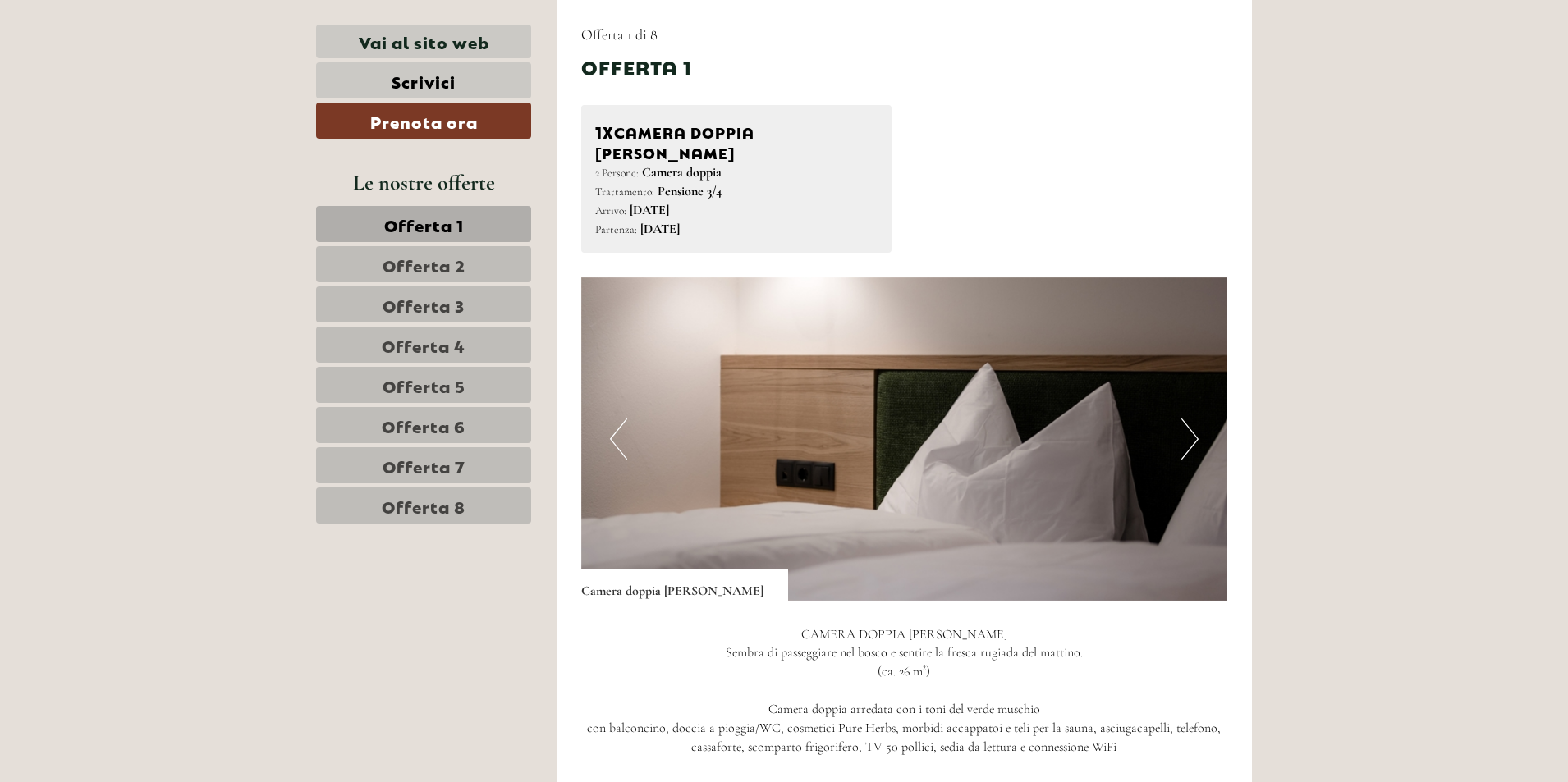
click at [484, 257] on link "Offerta 2" at bounding box center [423, 264] width 215 height 37
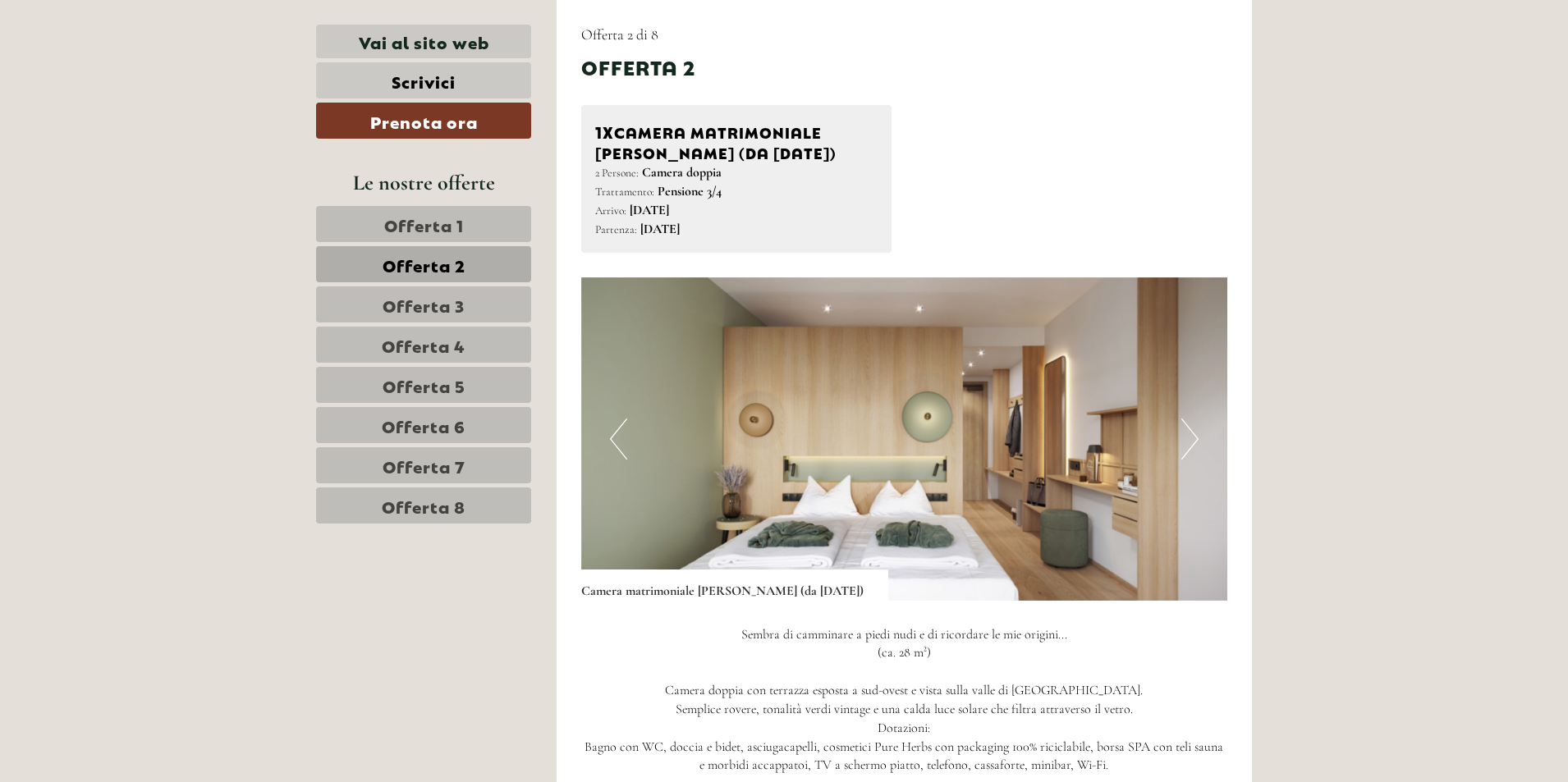
click at [482, 223] on link "Offerta 1" at bounding box center [423, 224] width 215 height 37
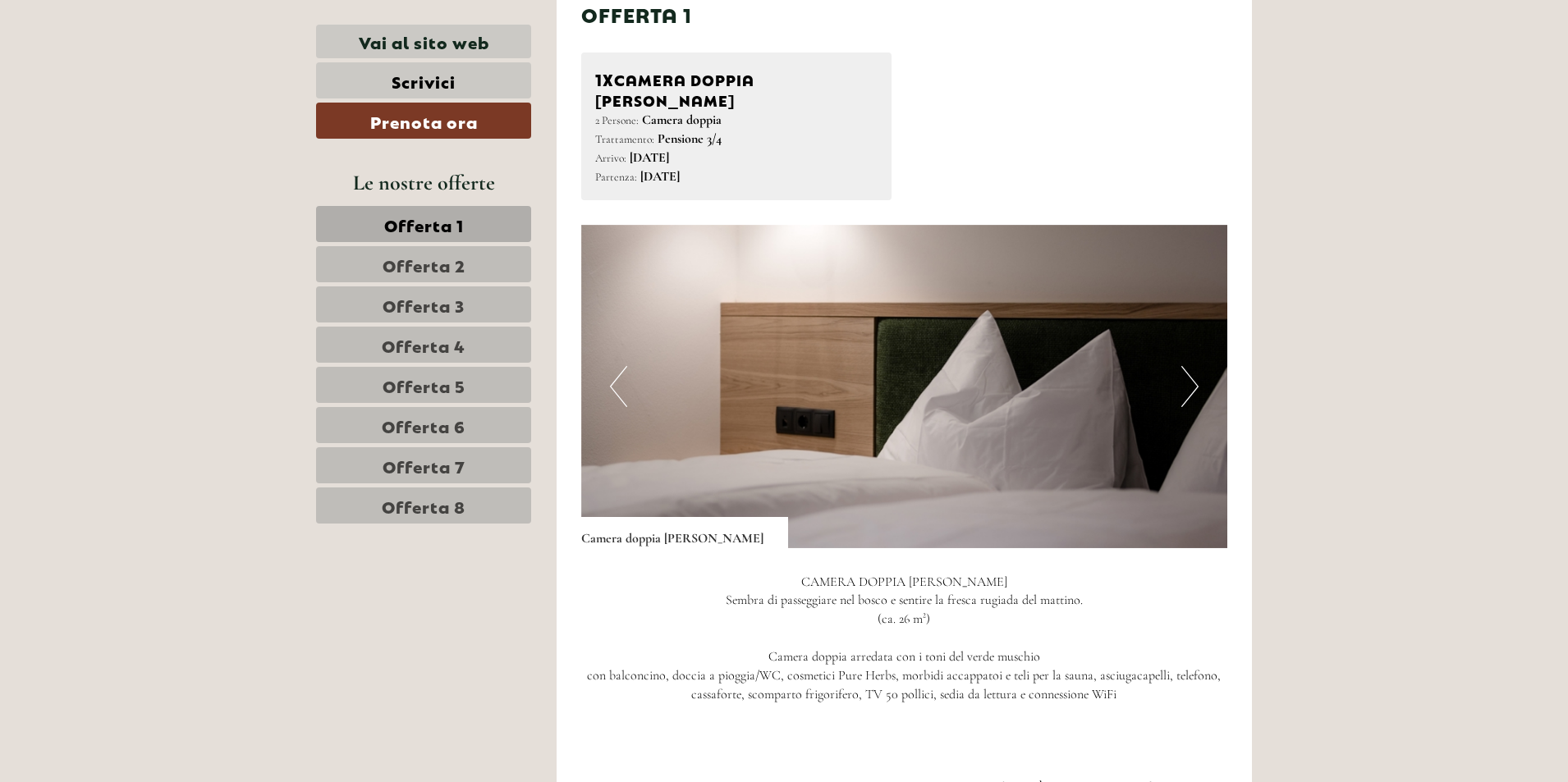
scroll to position [1260, 0]
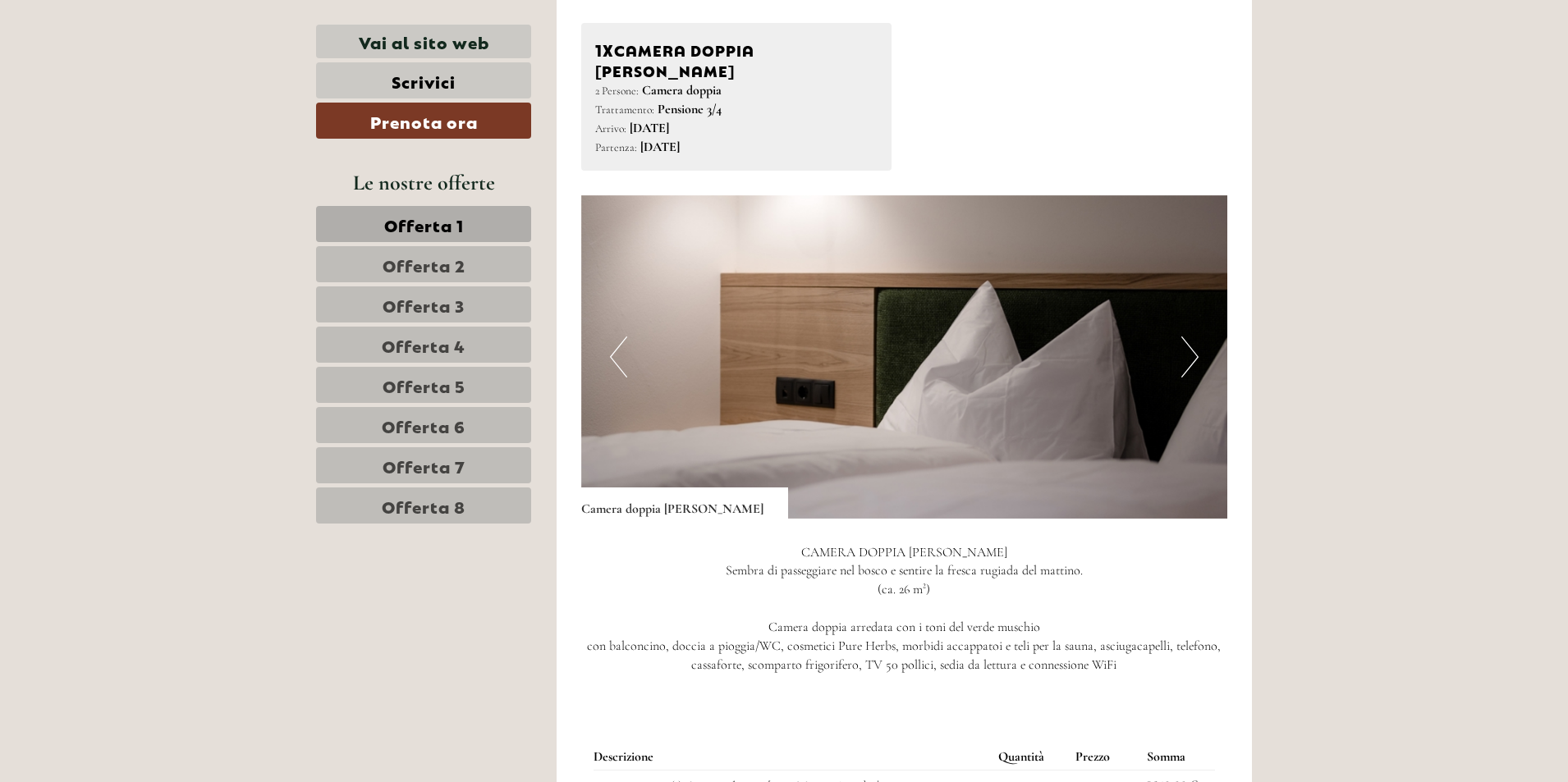
click at [429, 263] on span "Offerta 2" at bounding box center [423, 265] width 83 height 23
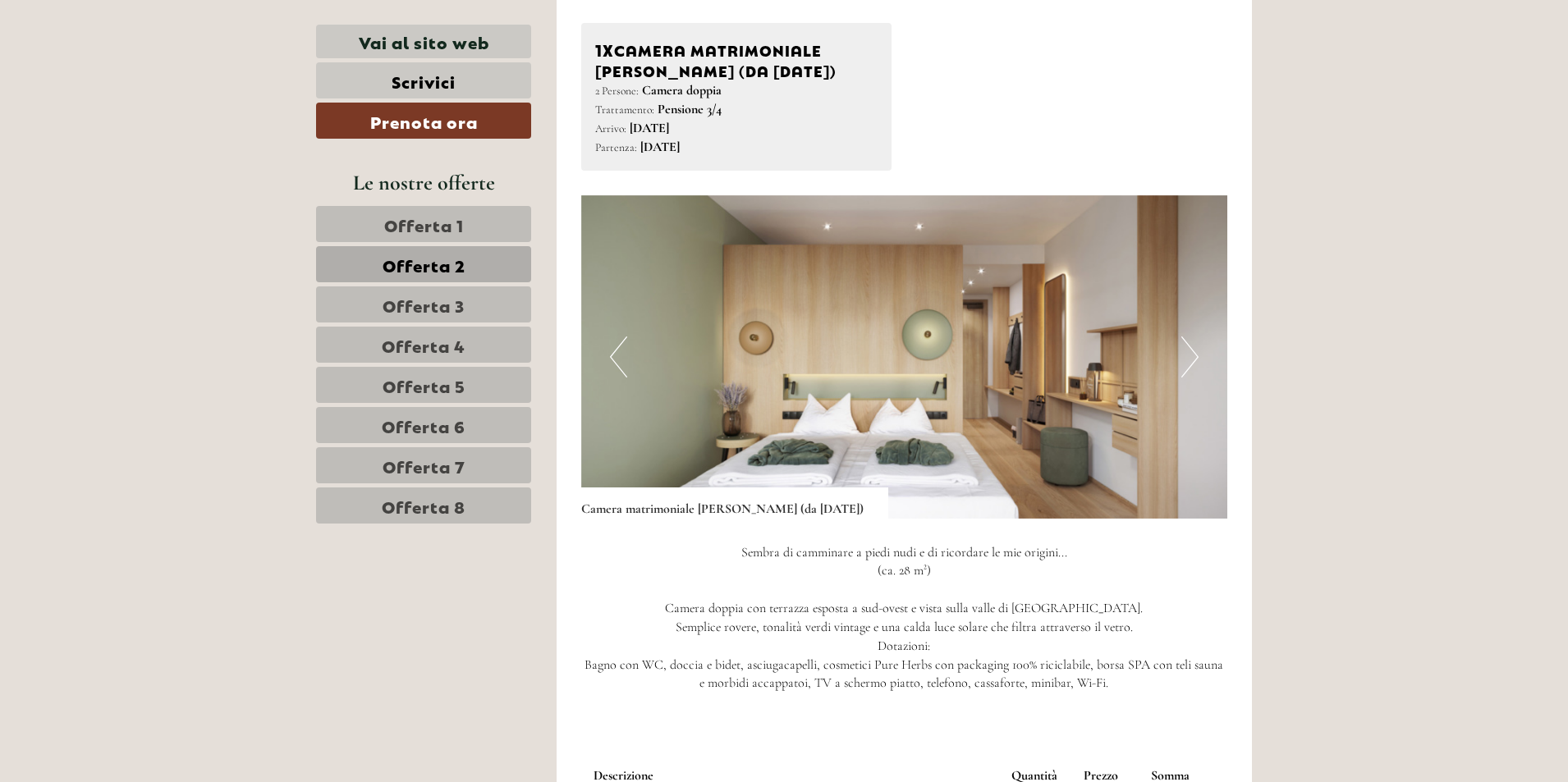
scroll to position [1178, 0]
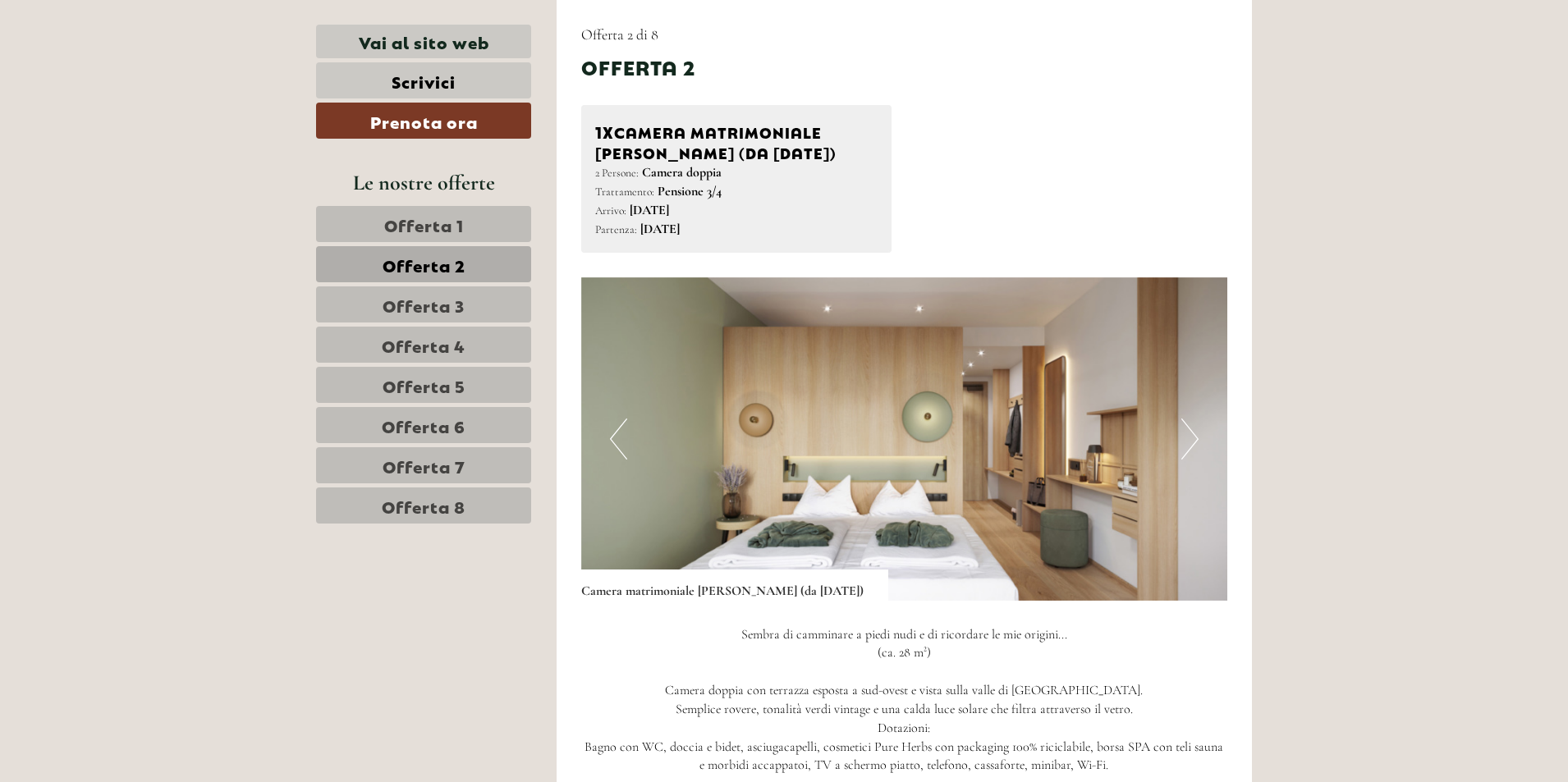
click at [473, 232] on link "Offerta 1" at bounding box center [423, 224] width 215 height 37
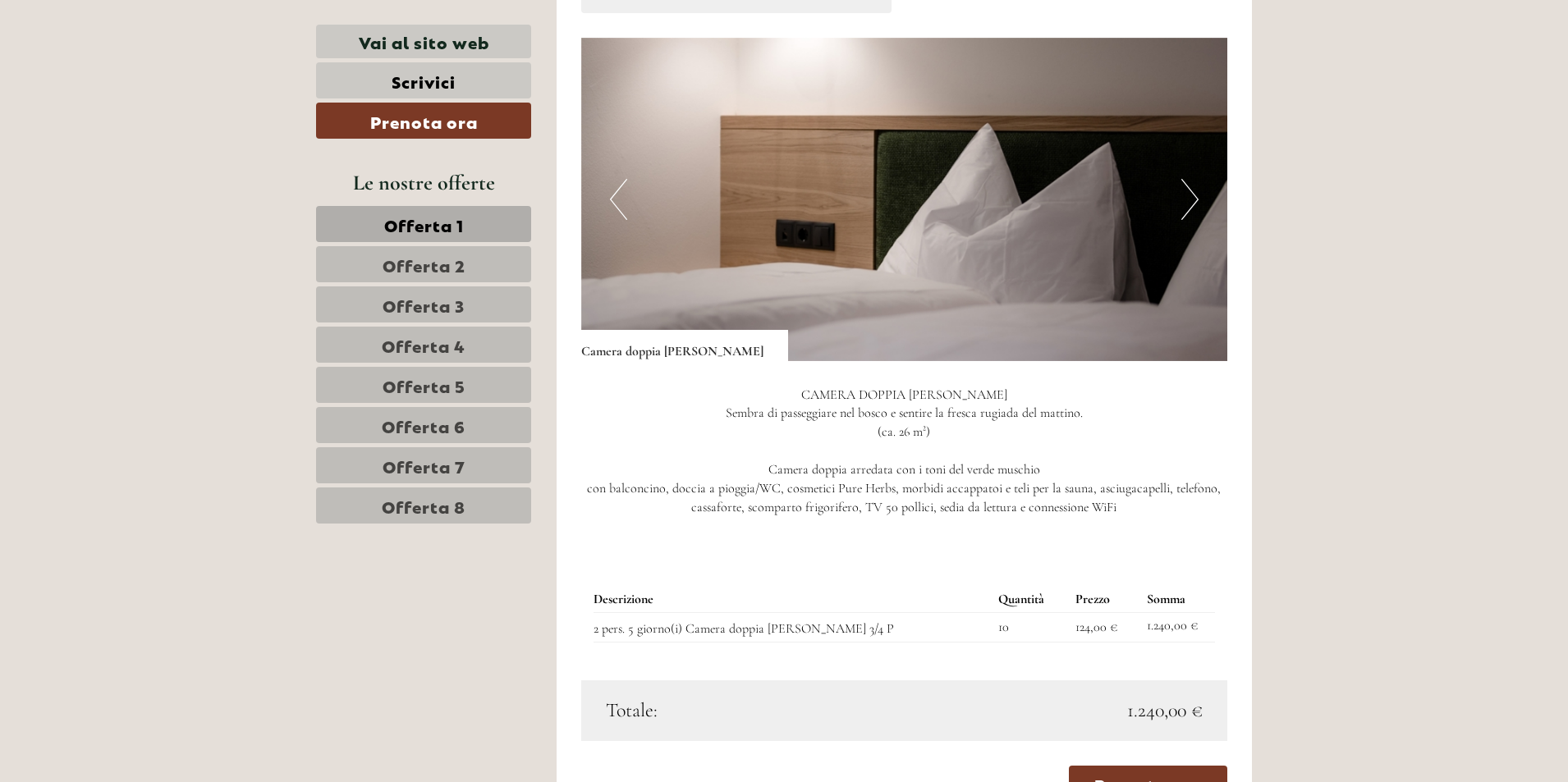
scroll to position [1424, 0]
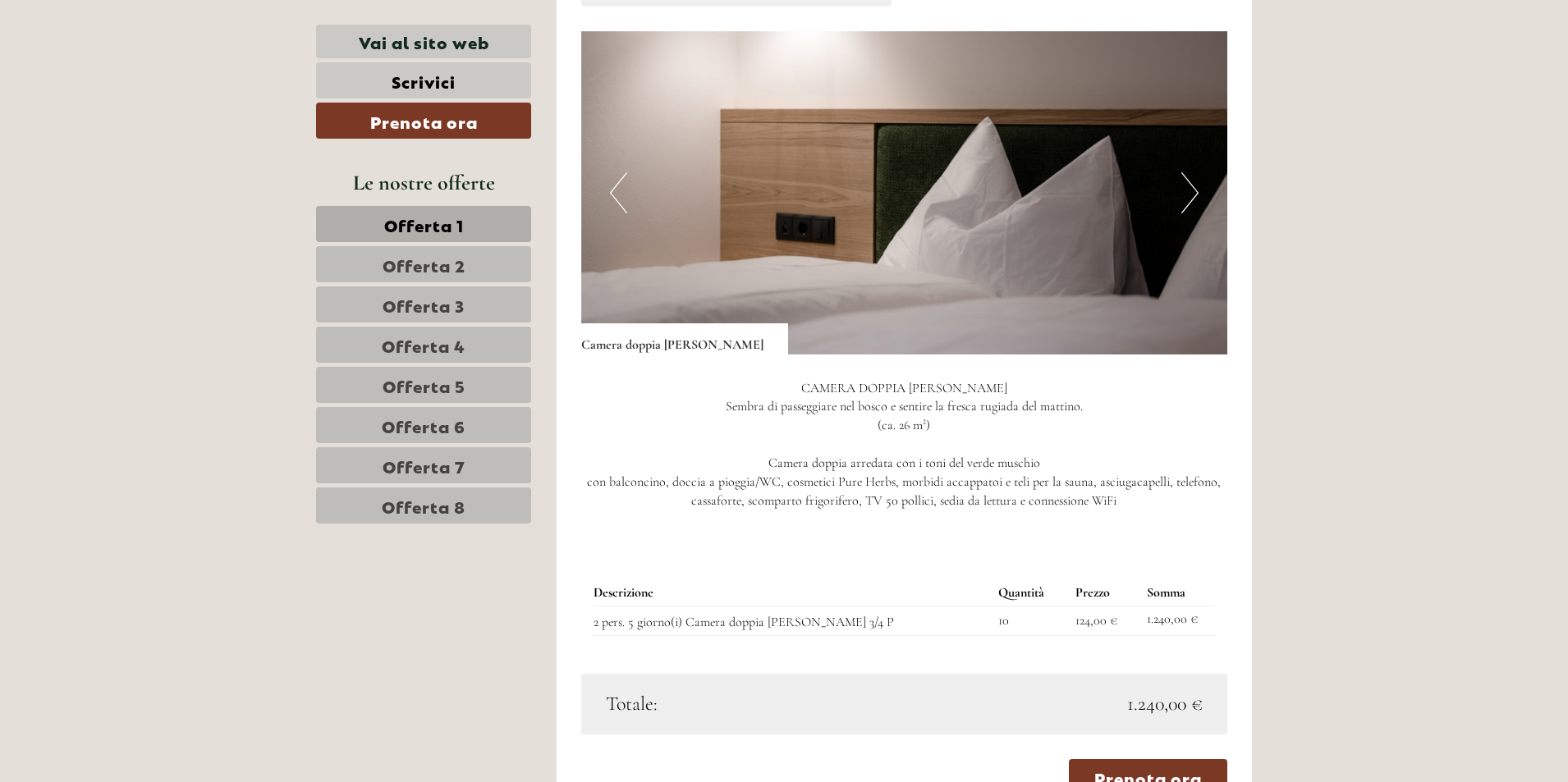
click at [469, 256] on link "Offerta 2" at bounding box center [423, 264] width 215 height 37
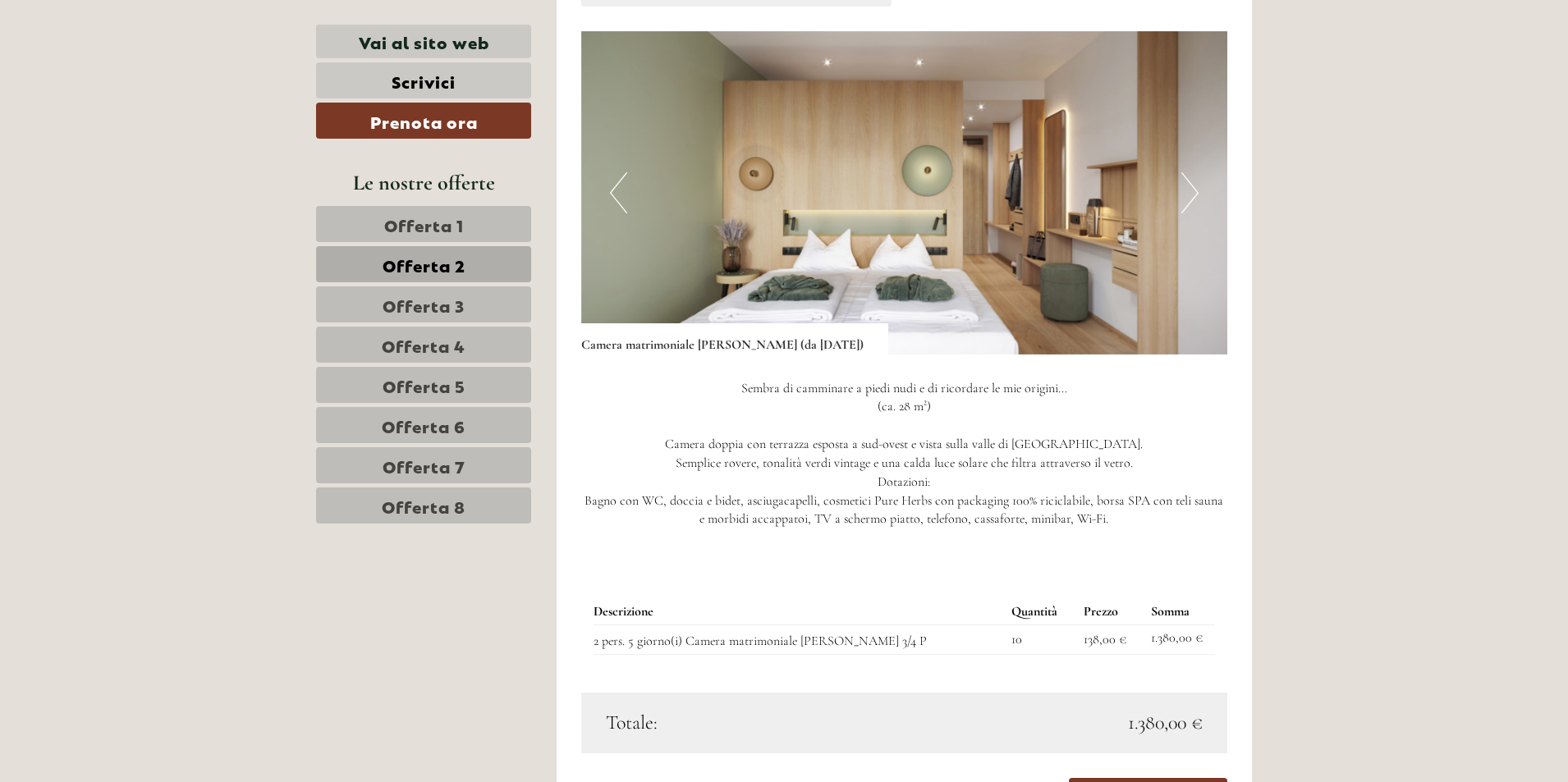
scroll to position [1178, 0]
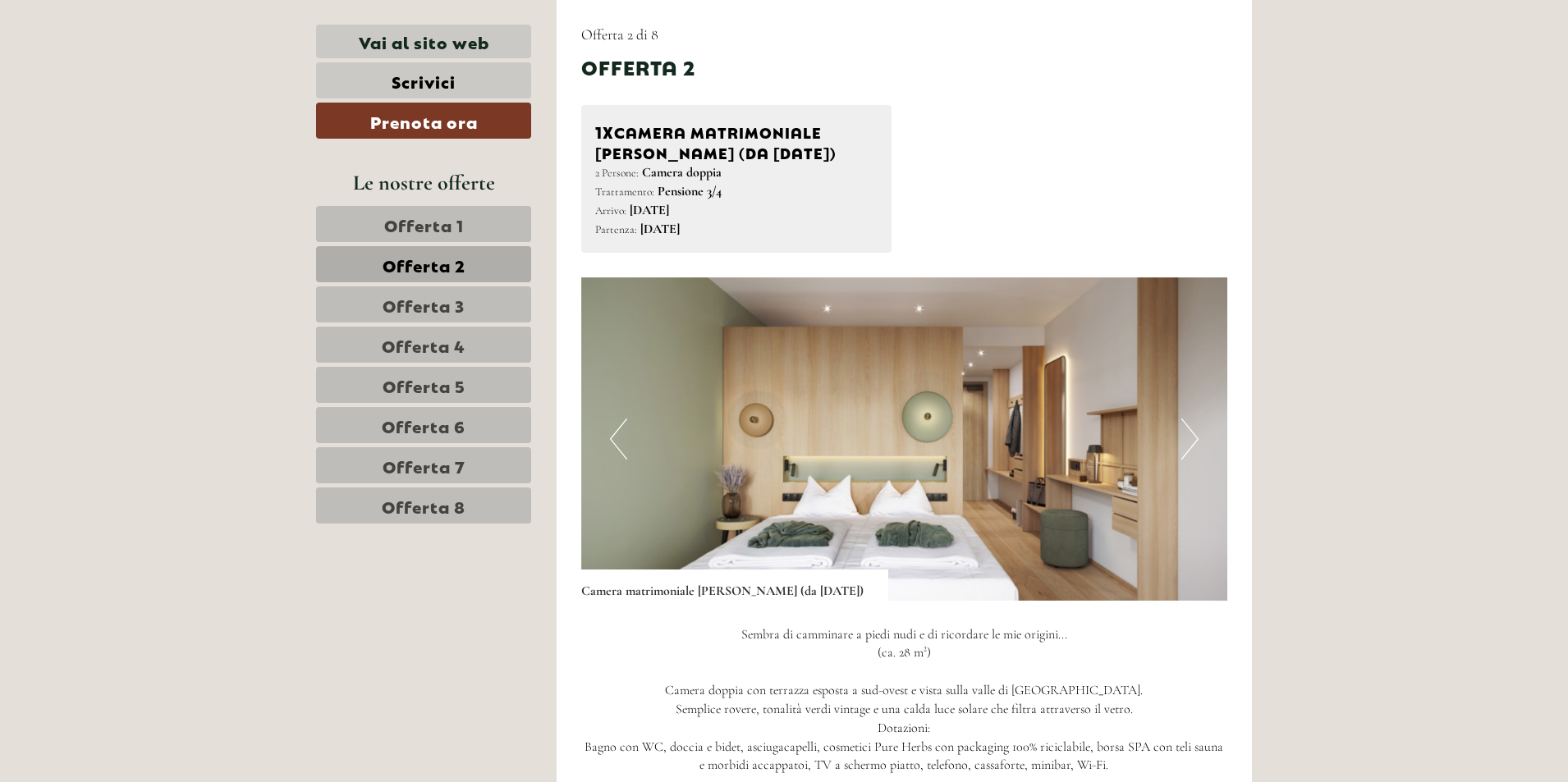
click at [441, 234] on span "Offerta 1" at bounding box center [423, 224] width 79 height 23
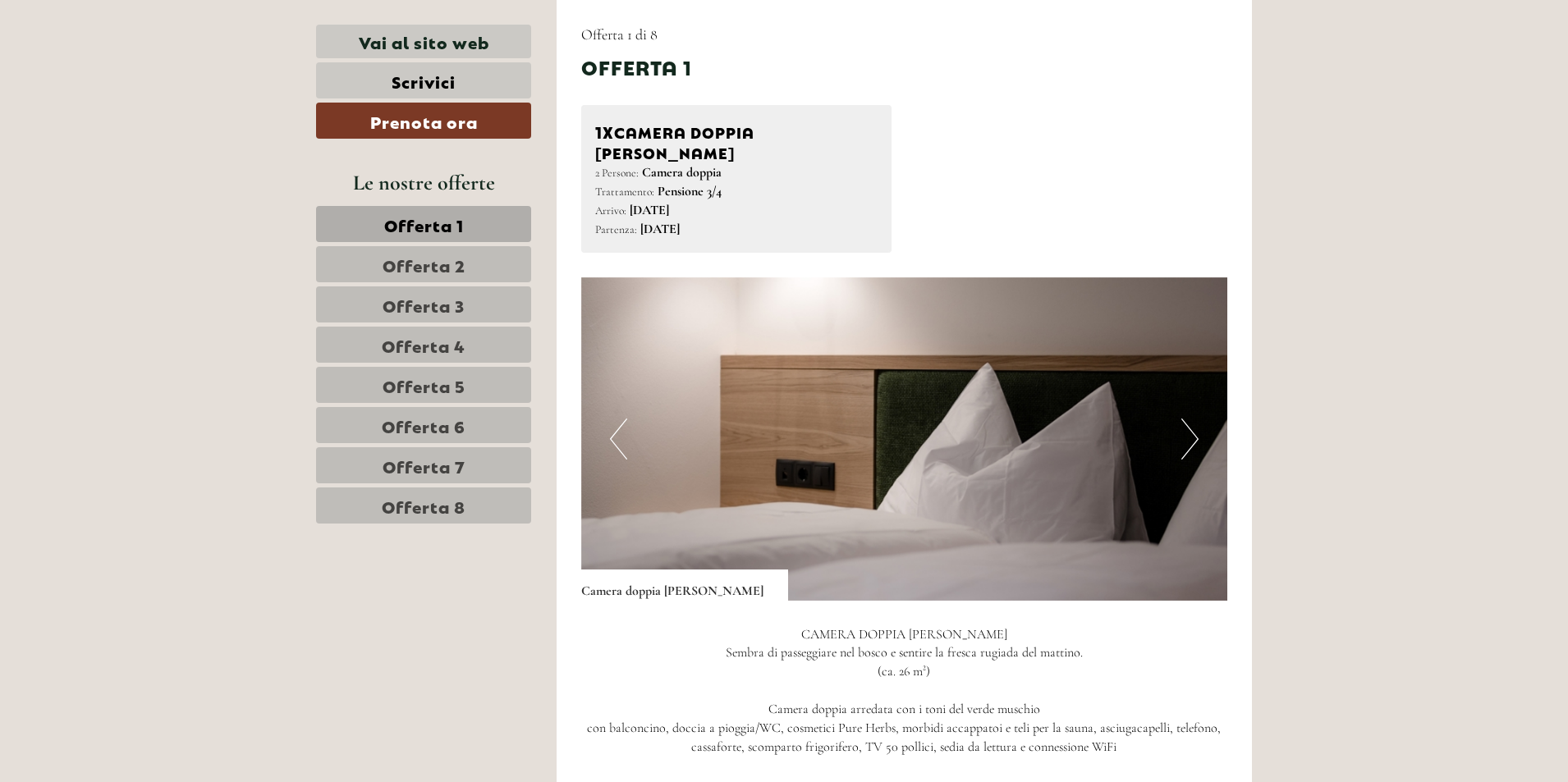
click at [443, 265] on span "Offerta 2" at bounding box center [423, 265] width 83 height 23
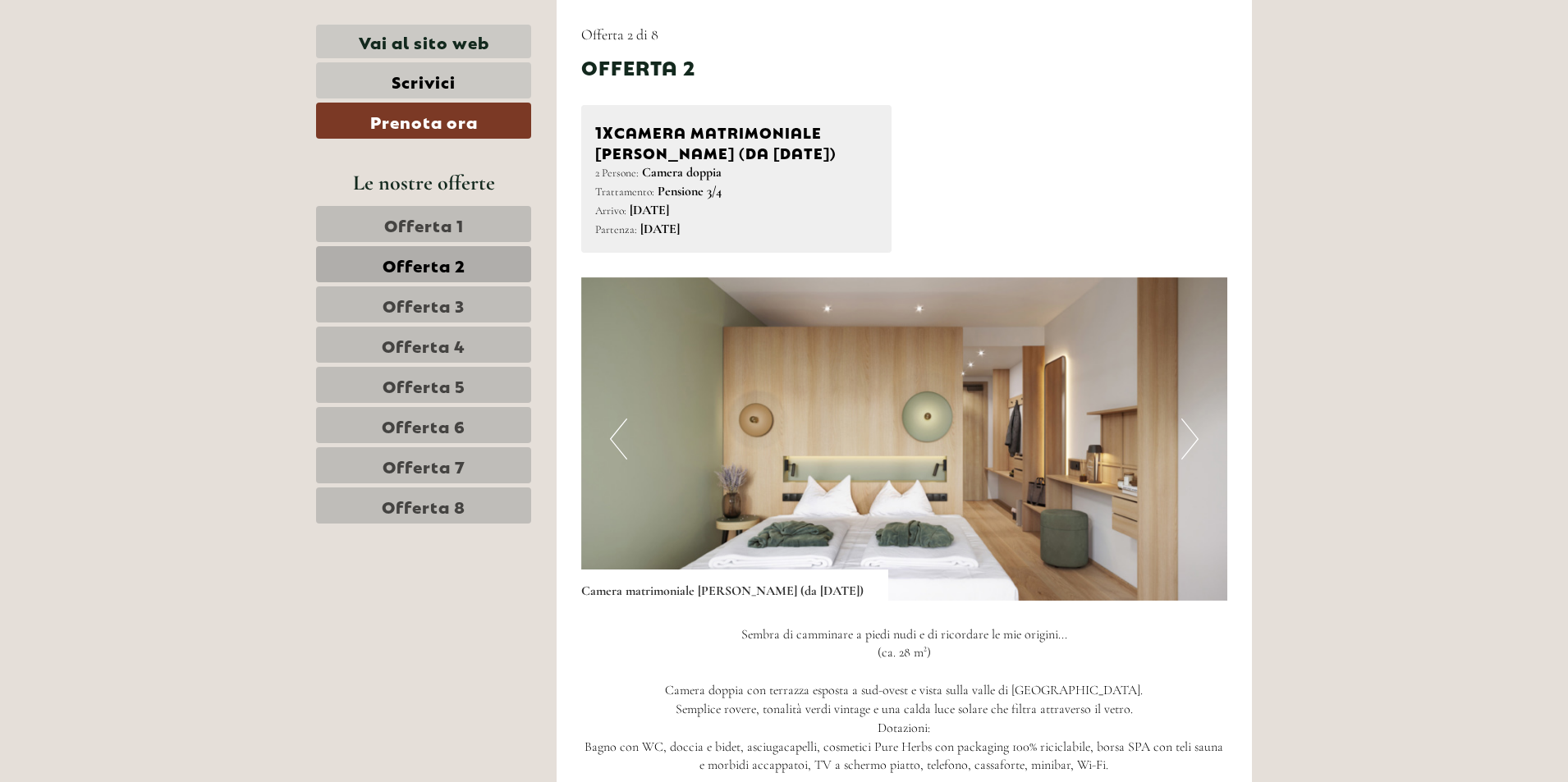
scroll to position [1260, 0]
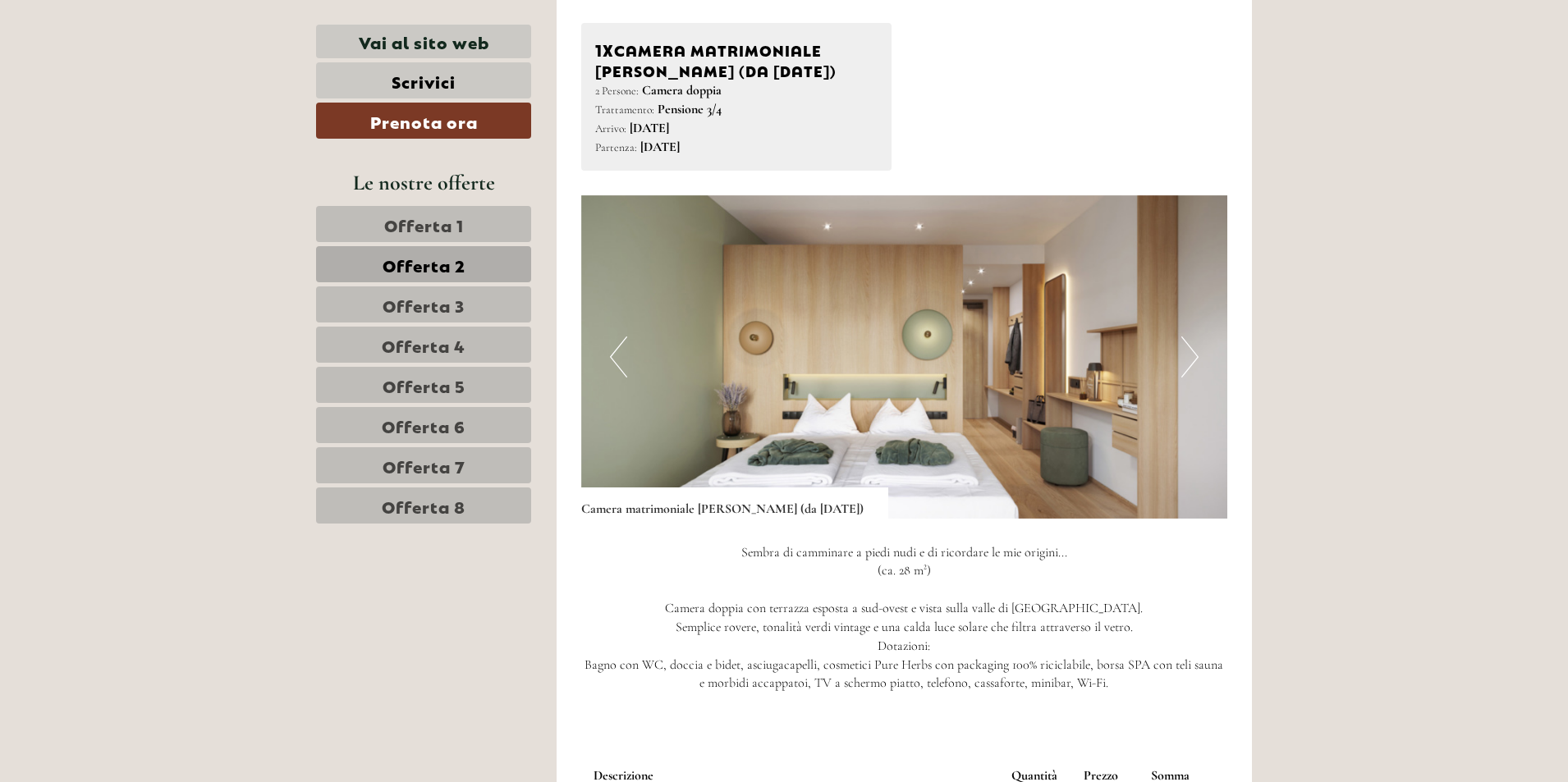
click at [439, 305] on span "Offerta 3" at bounding box center [423, 305] width 82 height 23
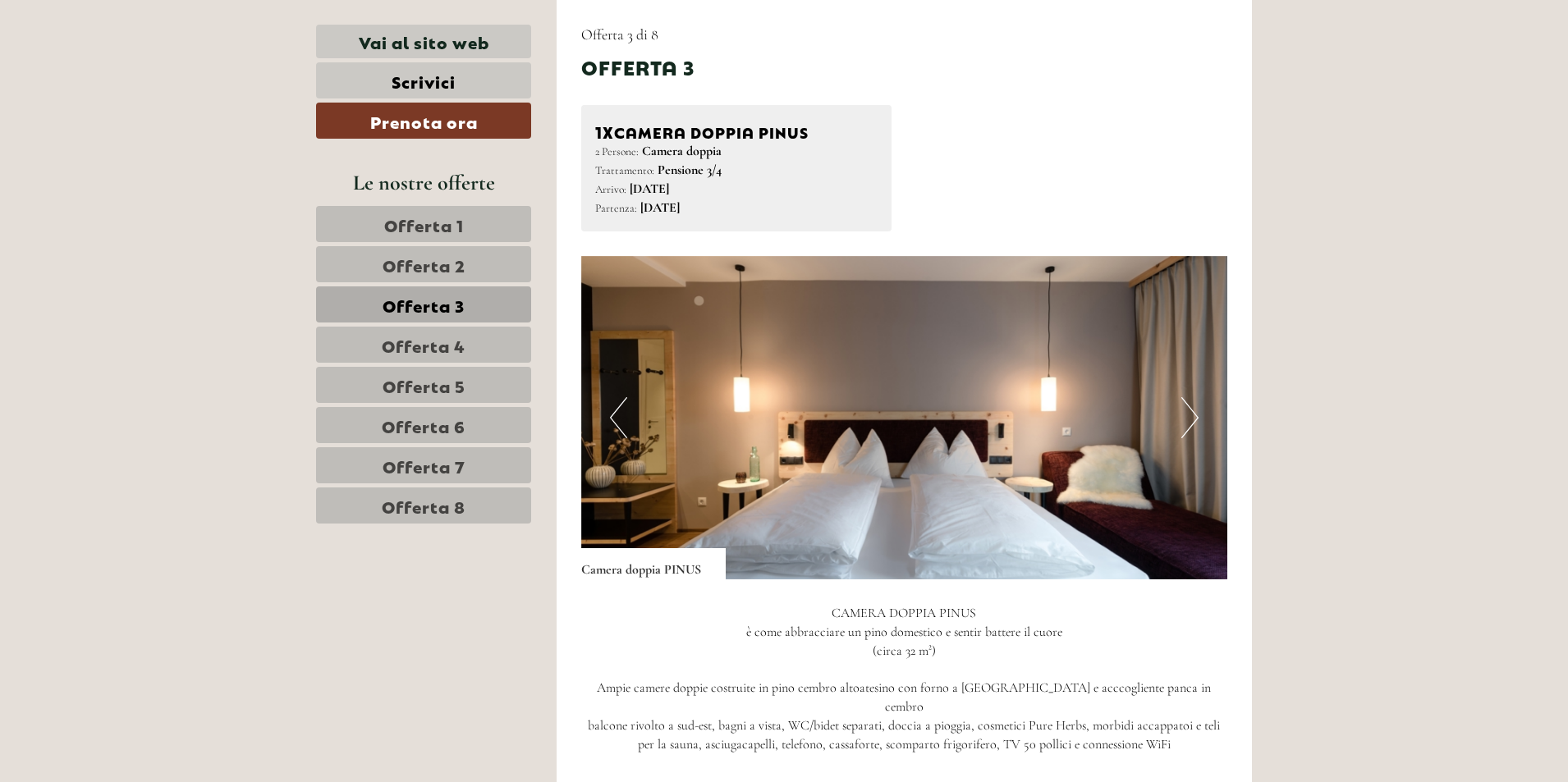
click at [445, 344] on span "Offerta 4" at bounding box center [423, 345] width 84 height 23
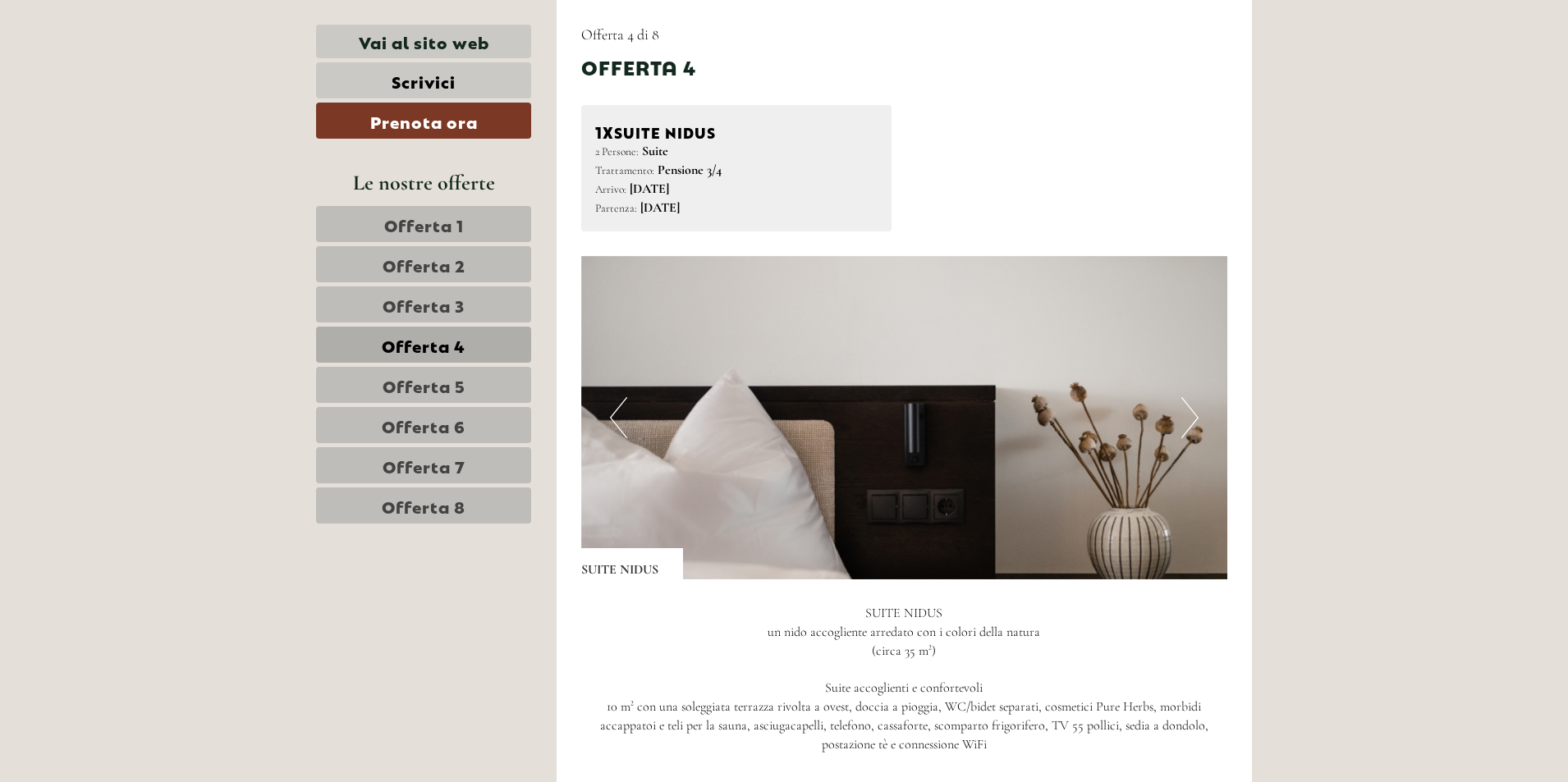
click at [441, 318] on link "Offerta 3" at bounding box center [423, 305] width 215 height 37
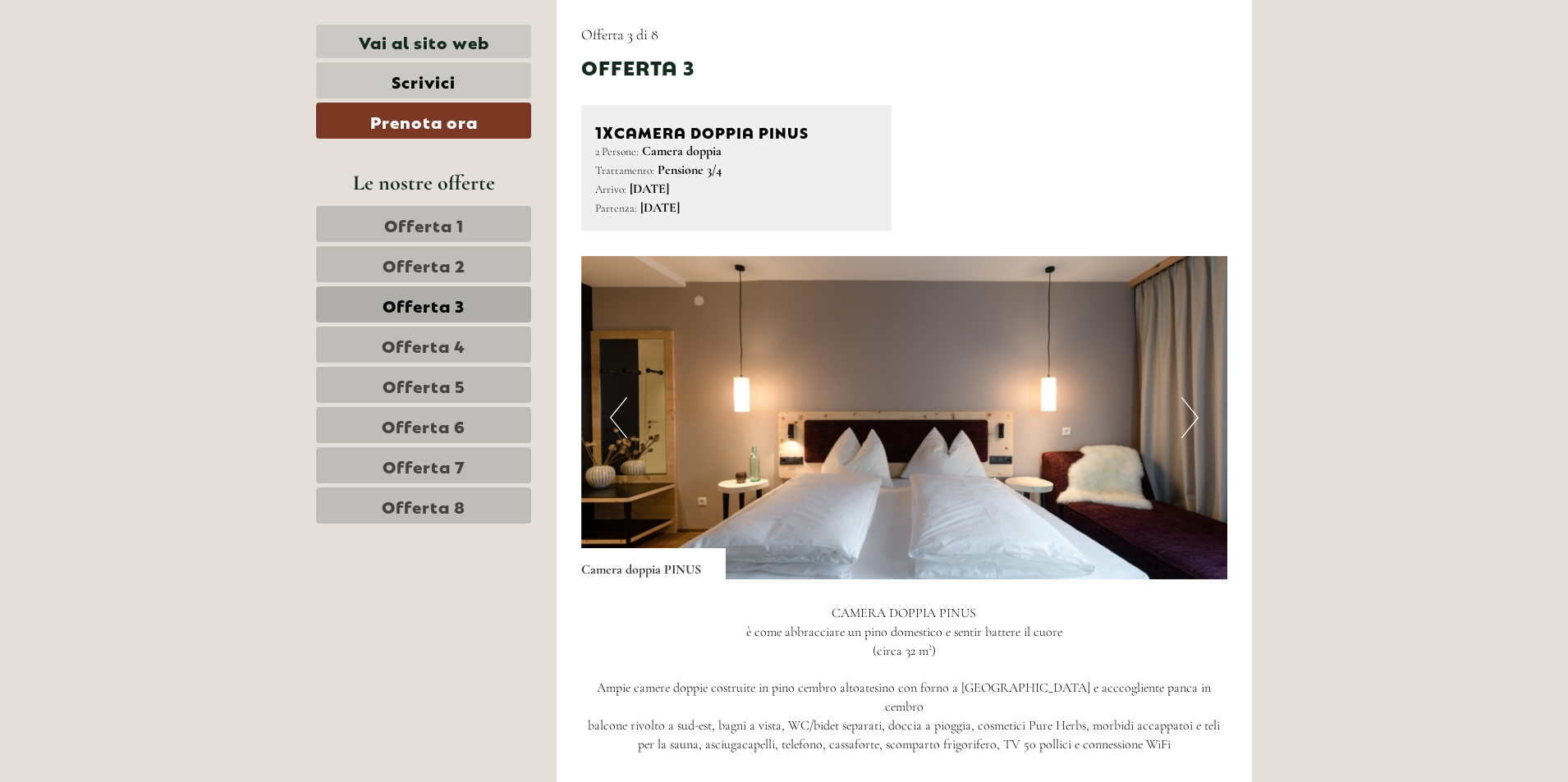
click at [445, 346] on span "Offerta 4" at bounding box center [423, 345] width 84 height 23
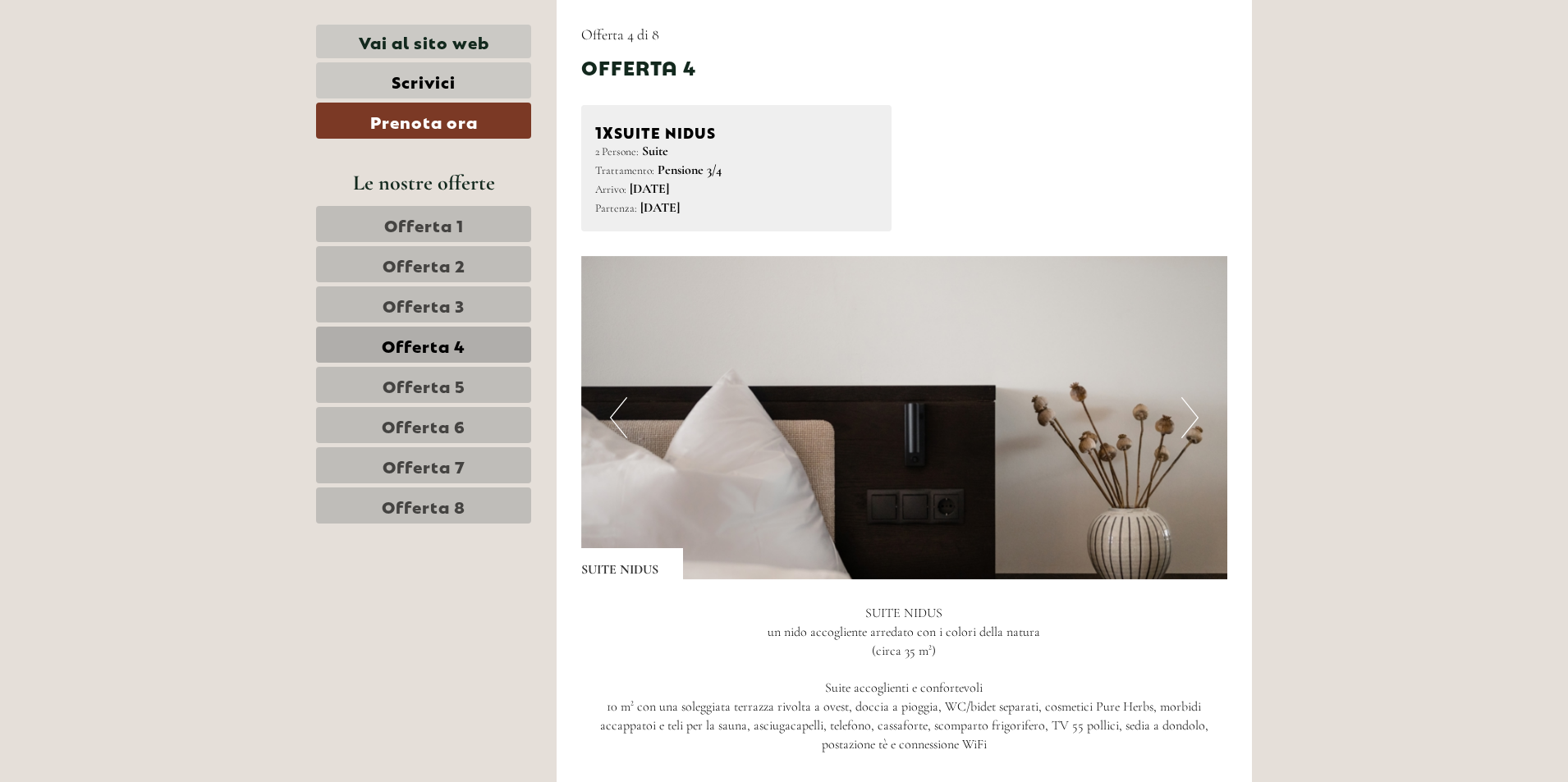
click at [437, 305] on span "Offerta 3" at bounding box center [423, 305] width 82 height 23
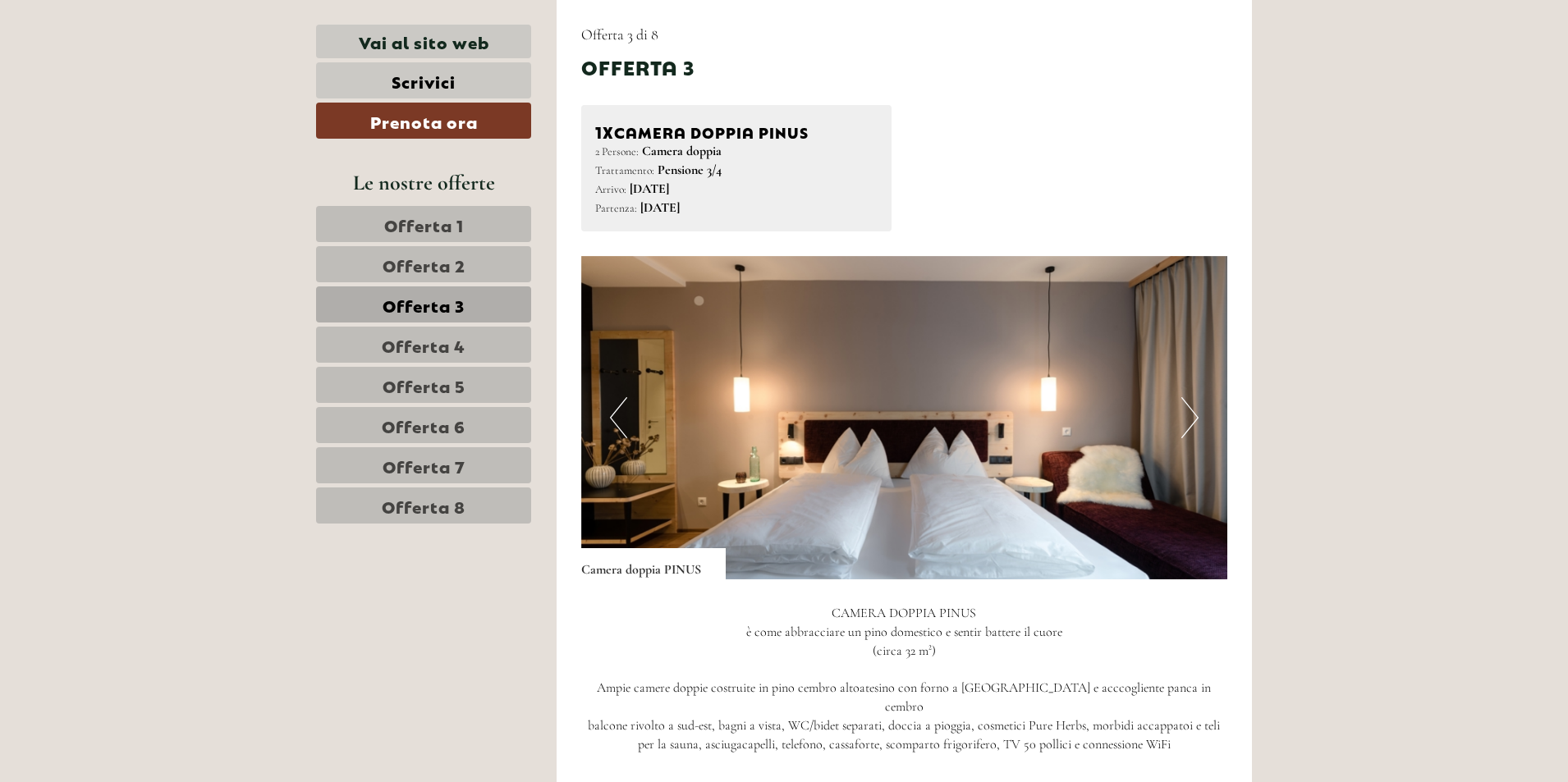
click at [439, 338] on span "Offerta 4" at bounding box center [423, 345] width 84 height 23
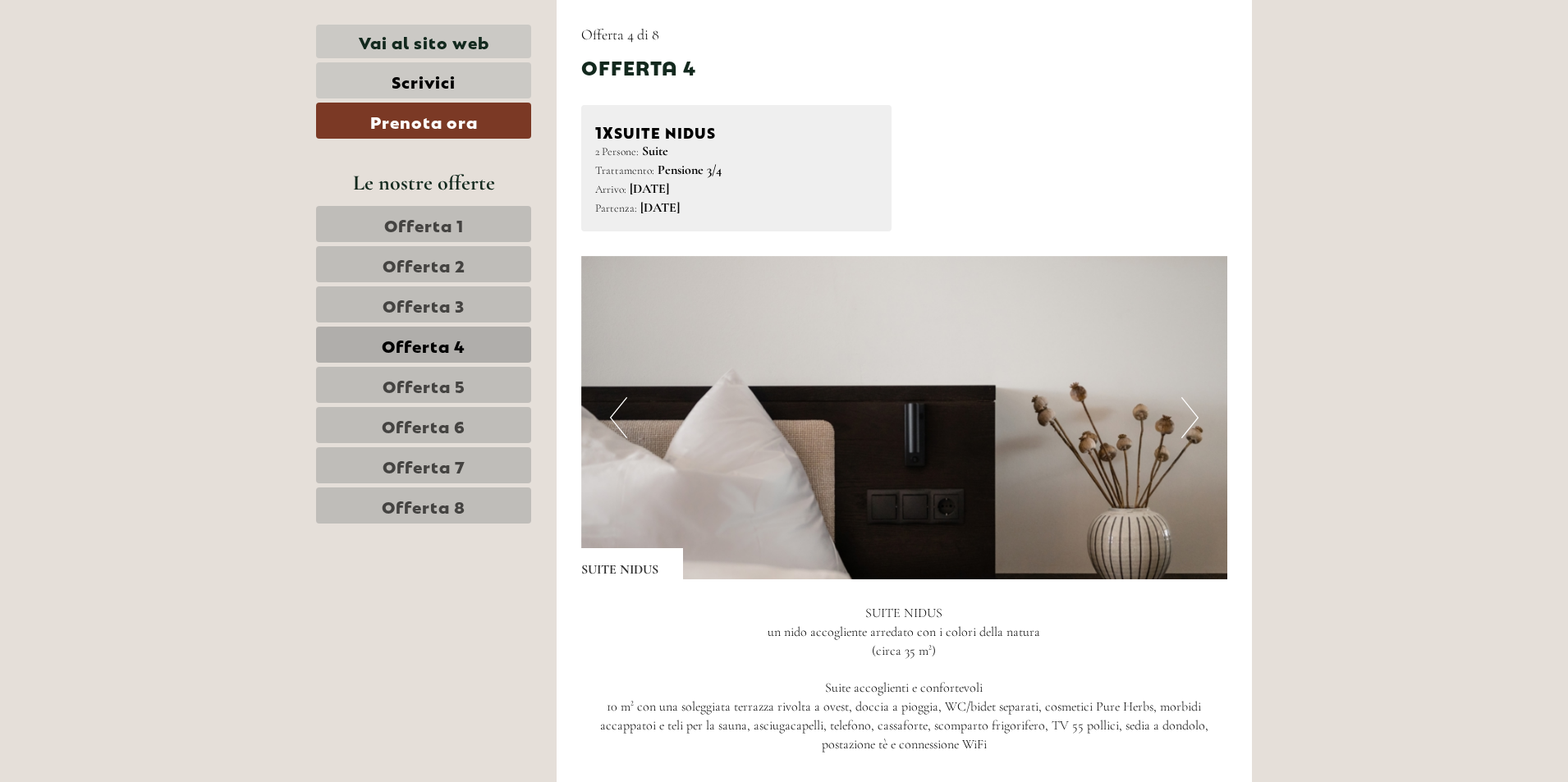
click at [438, 311] on span "Offerta 3" at bounding box center [423, 305] width 82 height 23
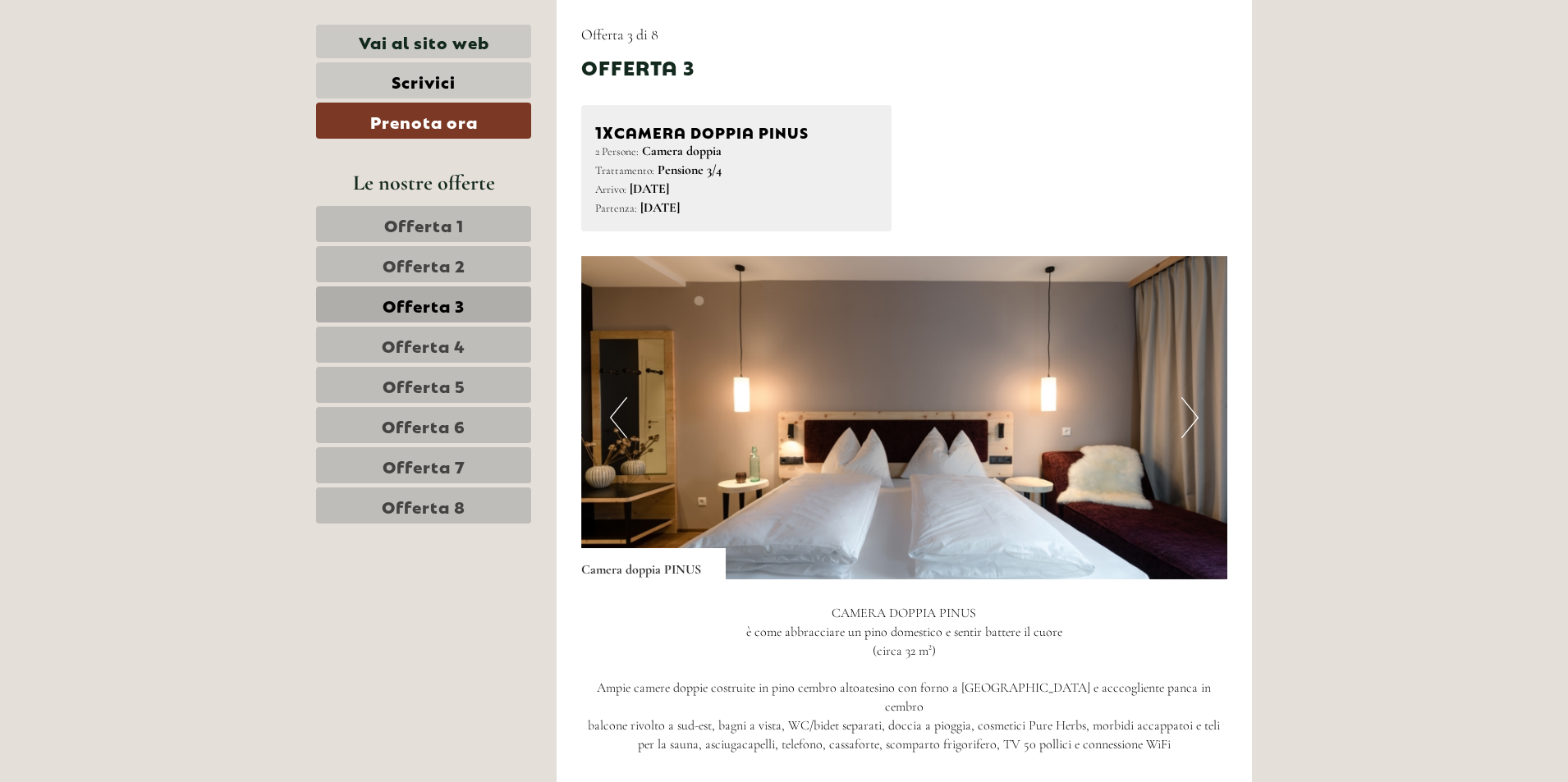
click at [438, 333] on span "Offerta 4" at bounding box center [423, 345] width 84 height 23
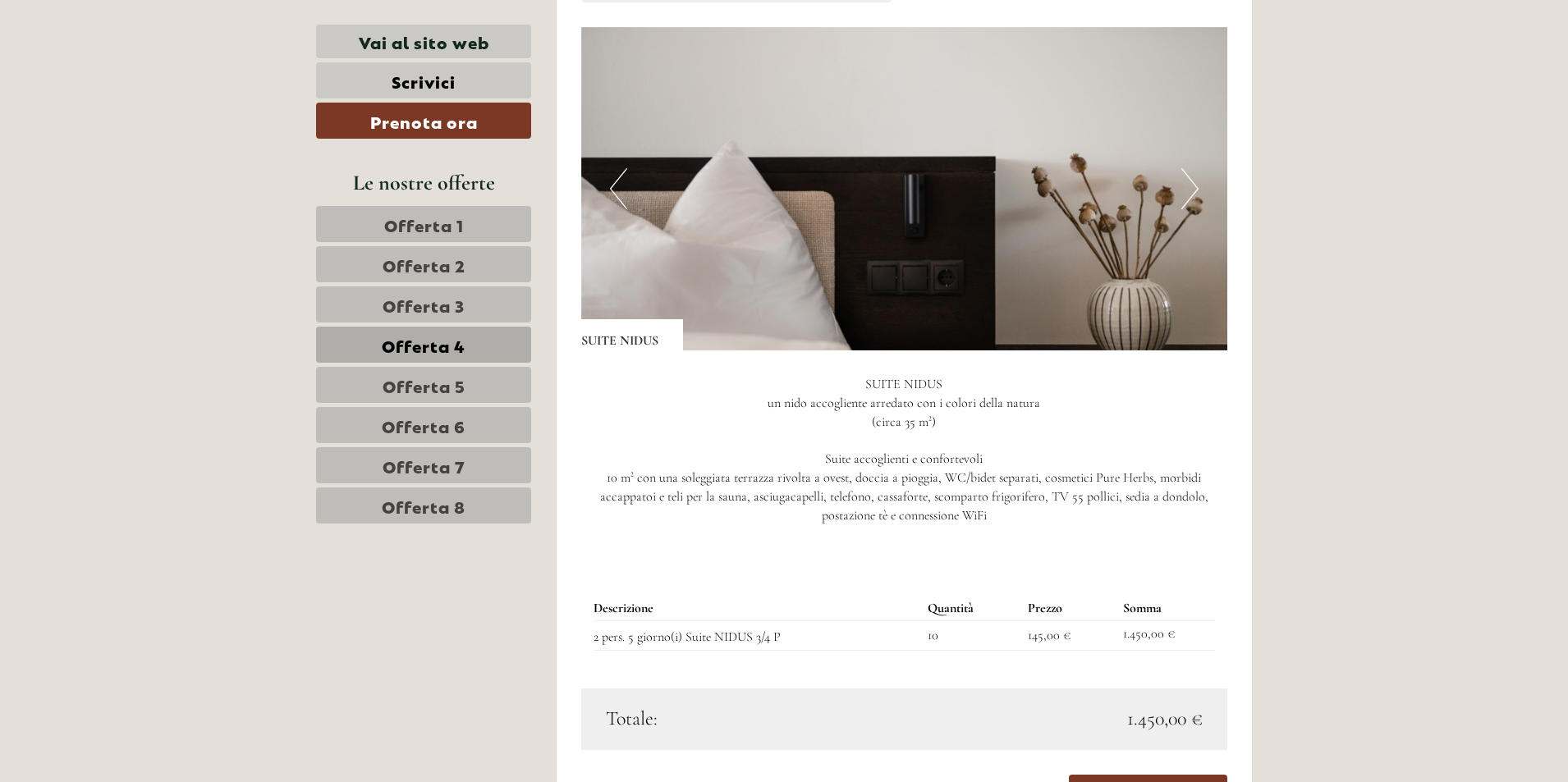
scroll to position [1424, 0]
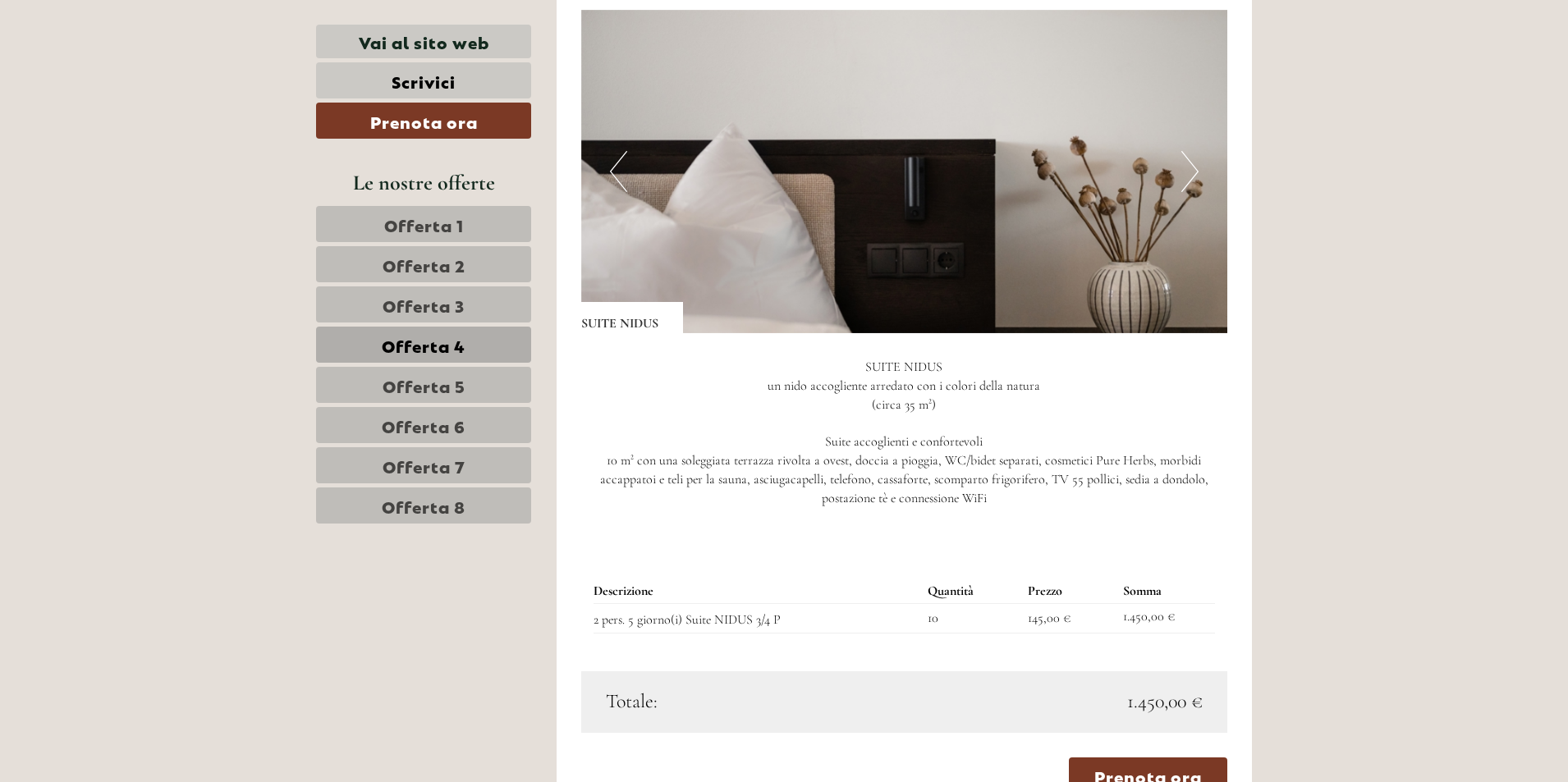
click at [445, 386] on span "Offerta 5" at bounding box center [423, 385] width 83 height 23
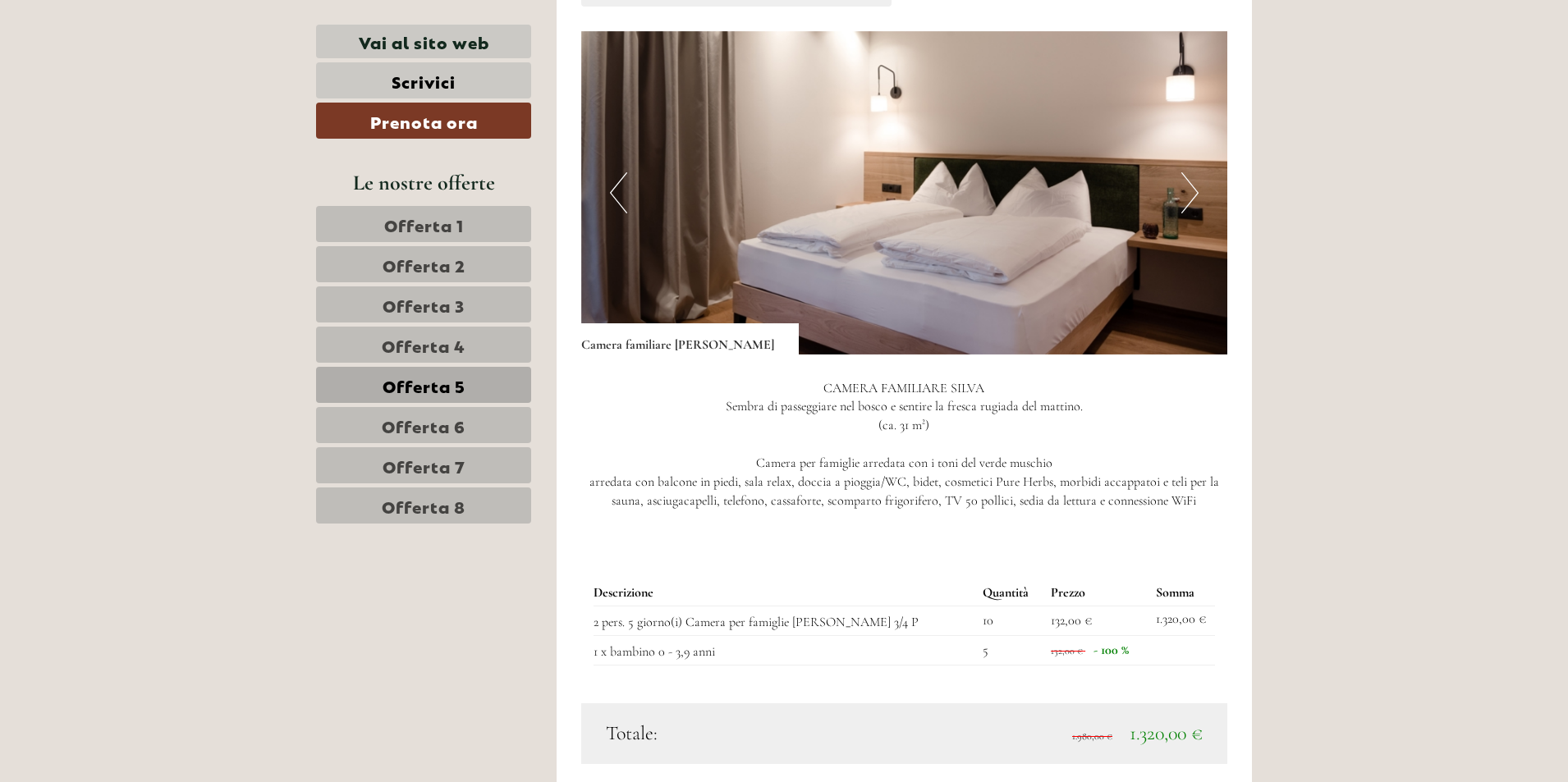
click at [1188, 172] on button "Next" at bounding box center [1189, 192] width 17 height 41
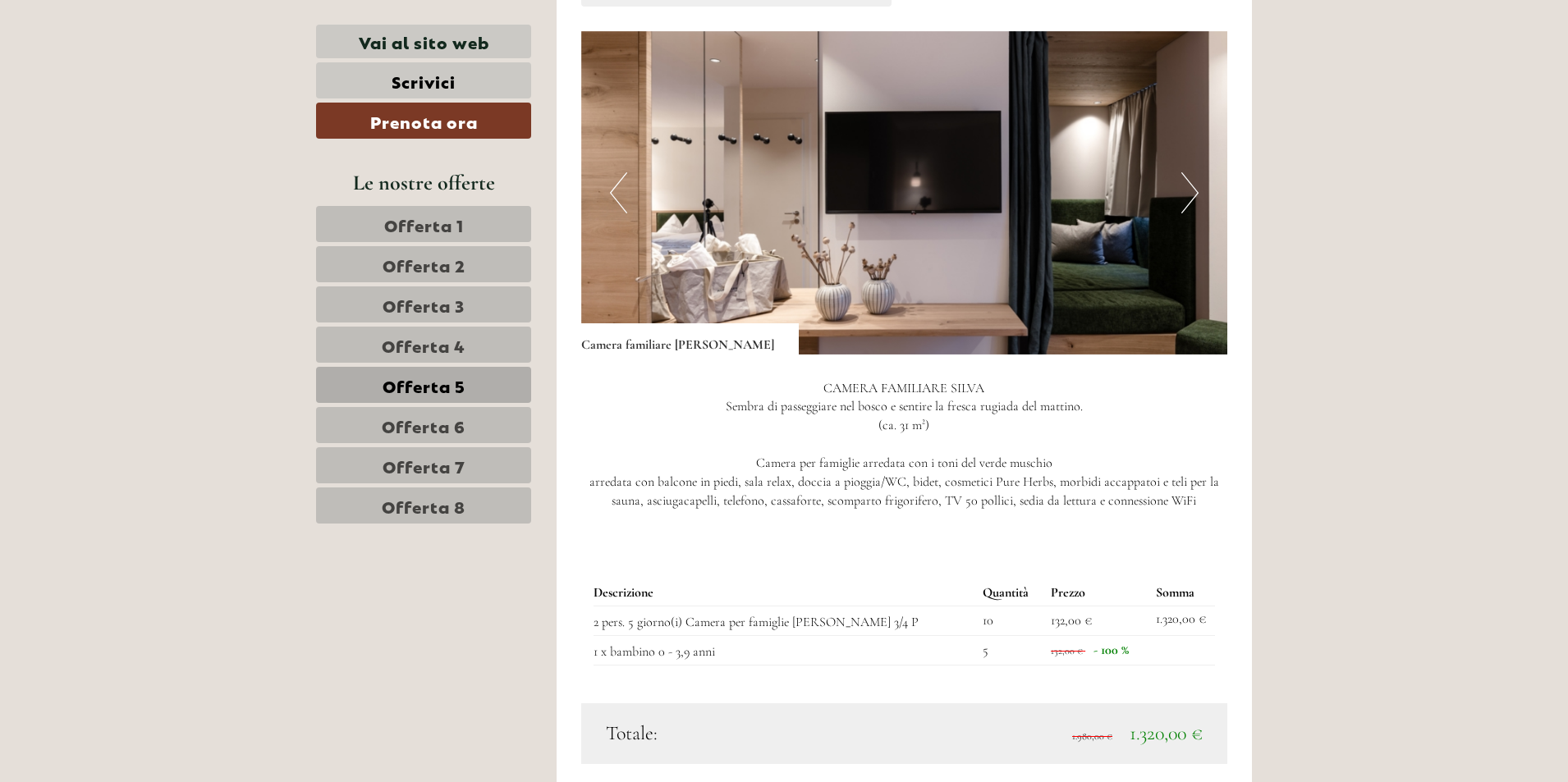
click at [1194, 172] on button "Next" at bounding box center [1189, 192] width 17 height 41
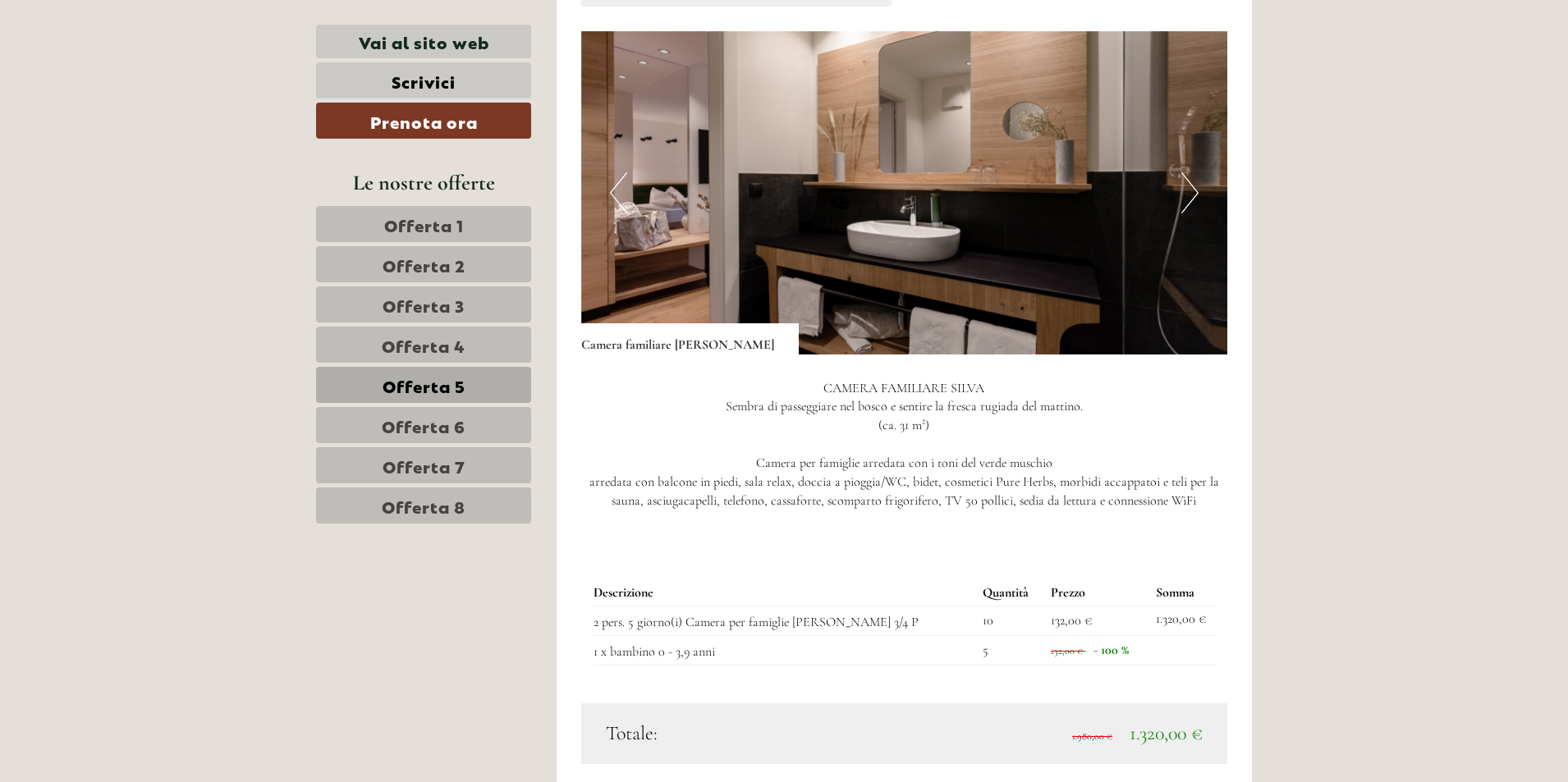
click at [1194, 172] on button "Next" at bounding box center [1189, 192] width 17 height 41
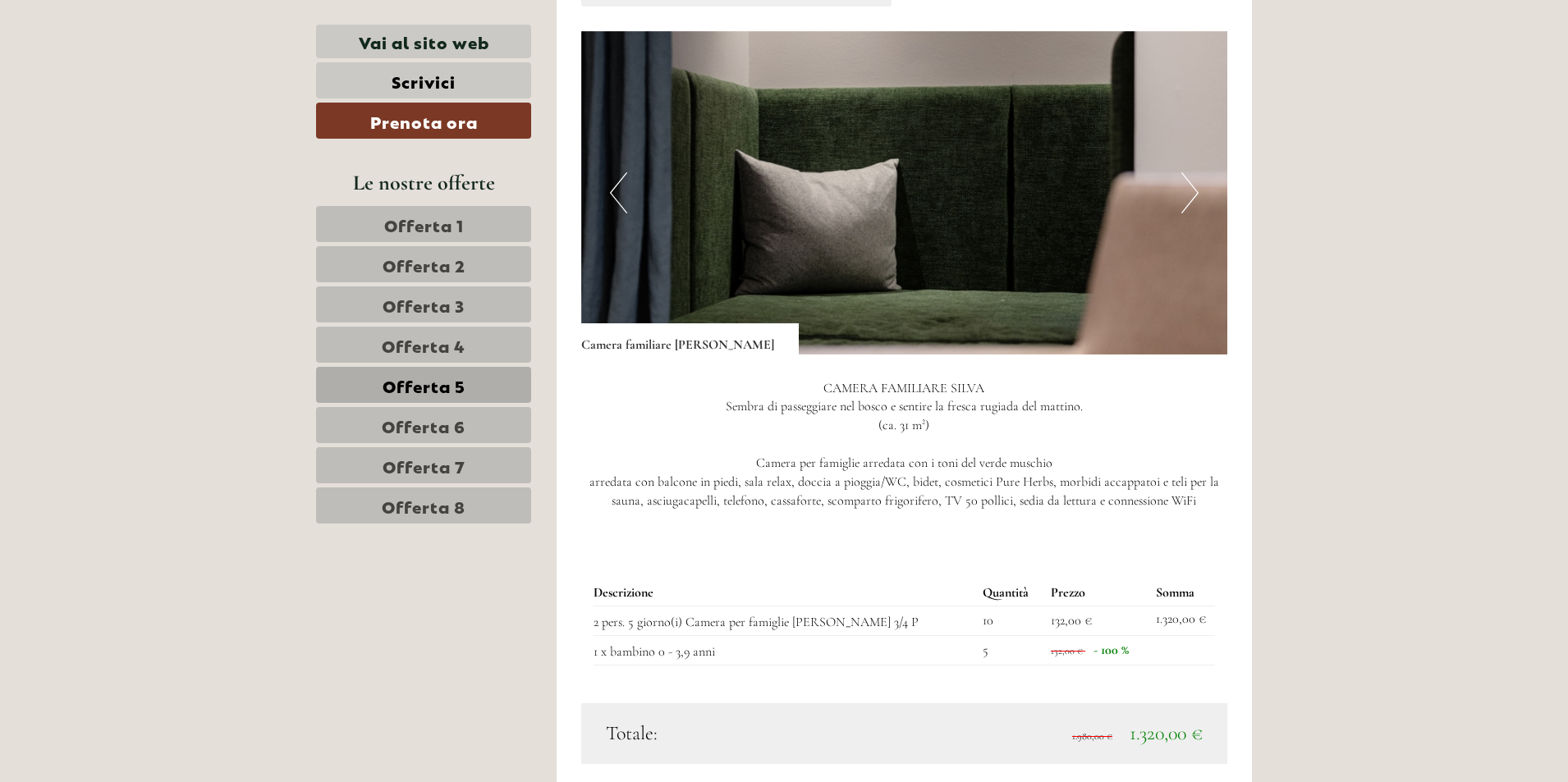
click at [1193, 175] on button "Next" at bounding box center [1189, 192] width 17 height 41
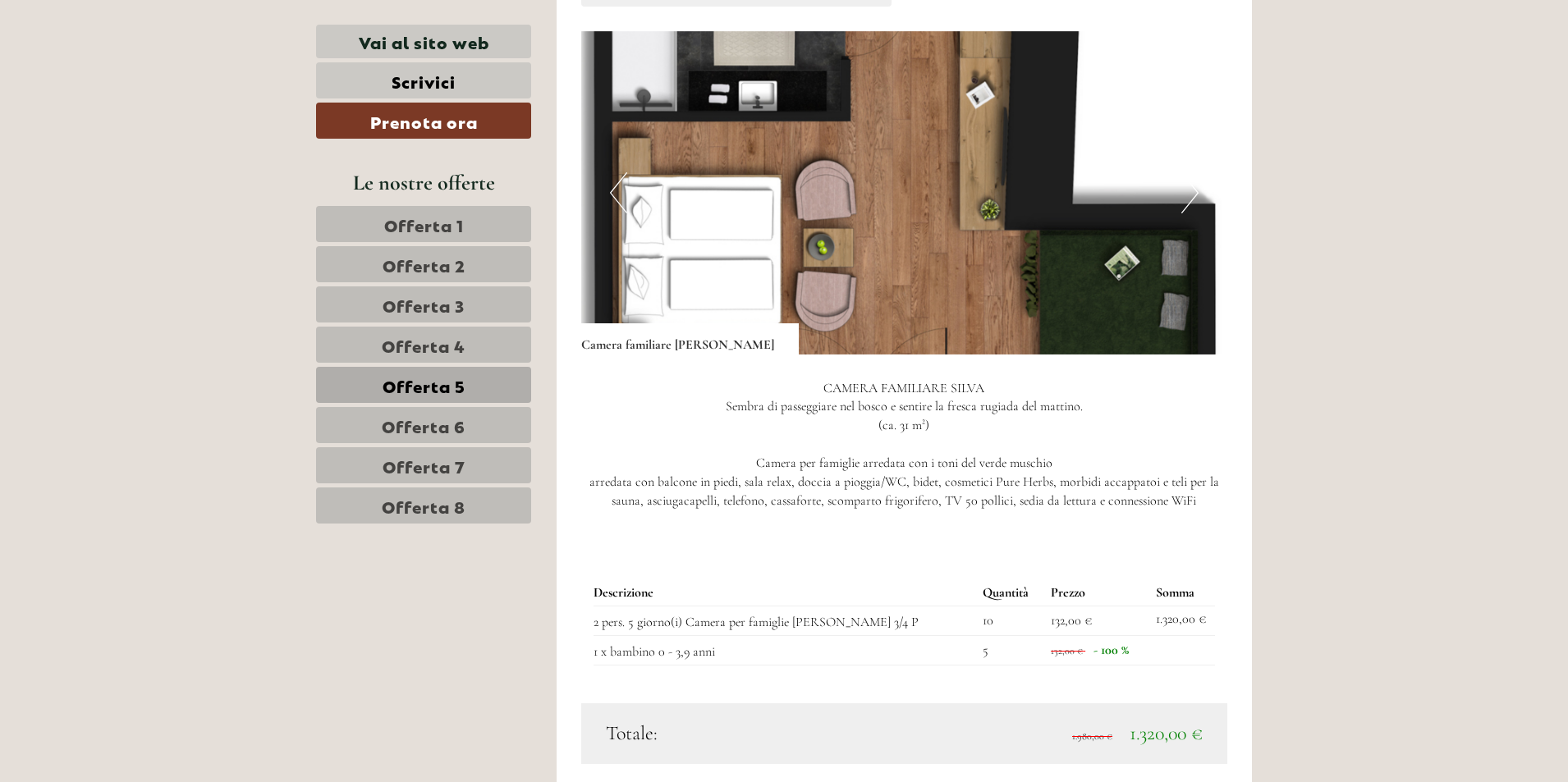
scroll to position [1506, 0]
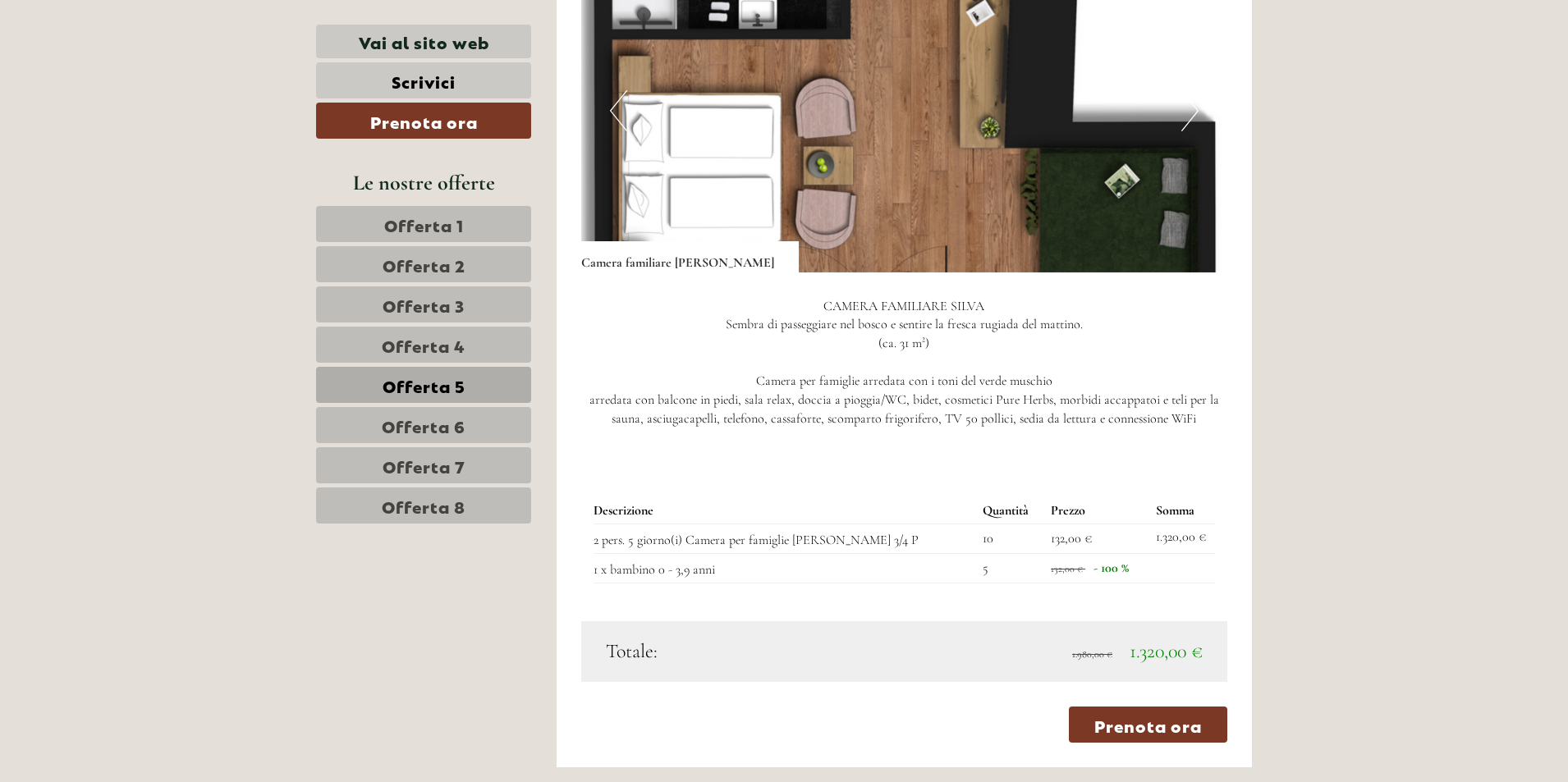
click at [449, 421] on span "Offerta 6" at bounding box center [423, 425] width 84 height 23
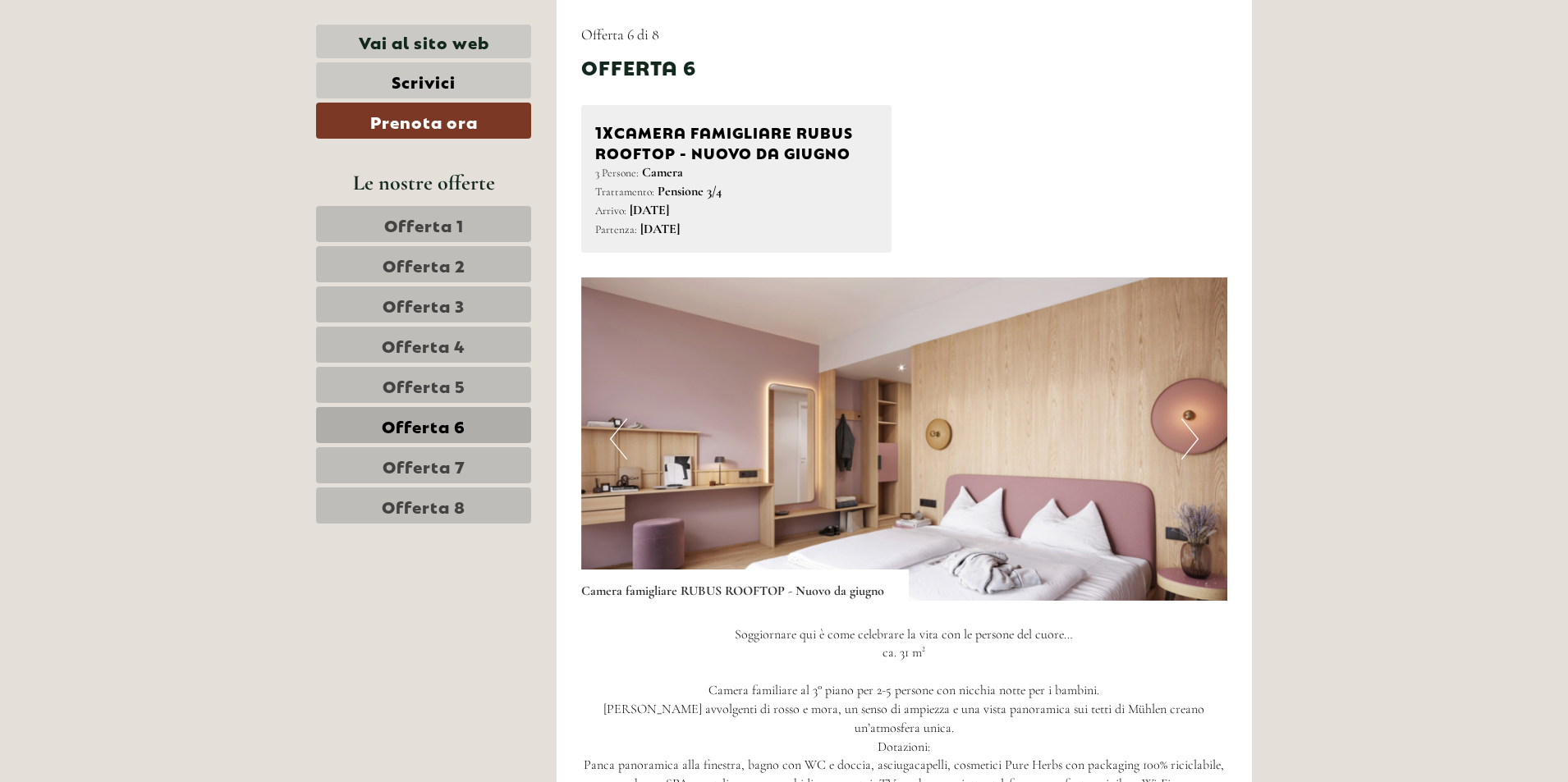
click at [1191, 430] on button "Next" at bounding box center [1189, 439] width 17 height 41
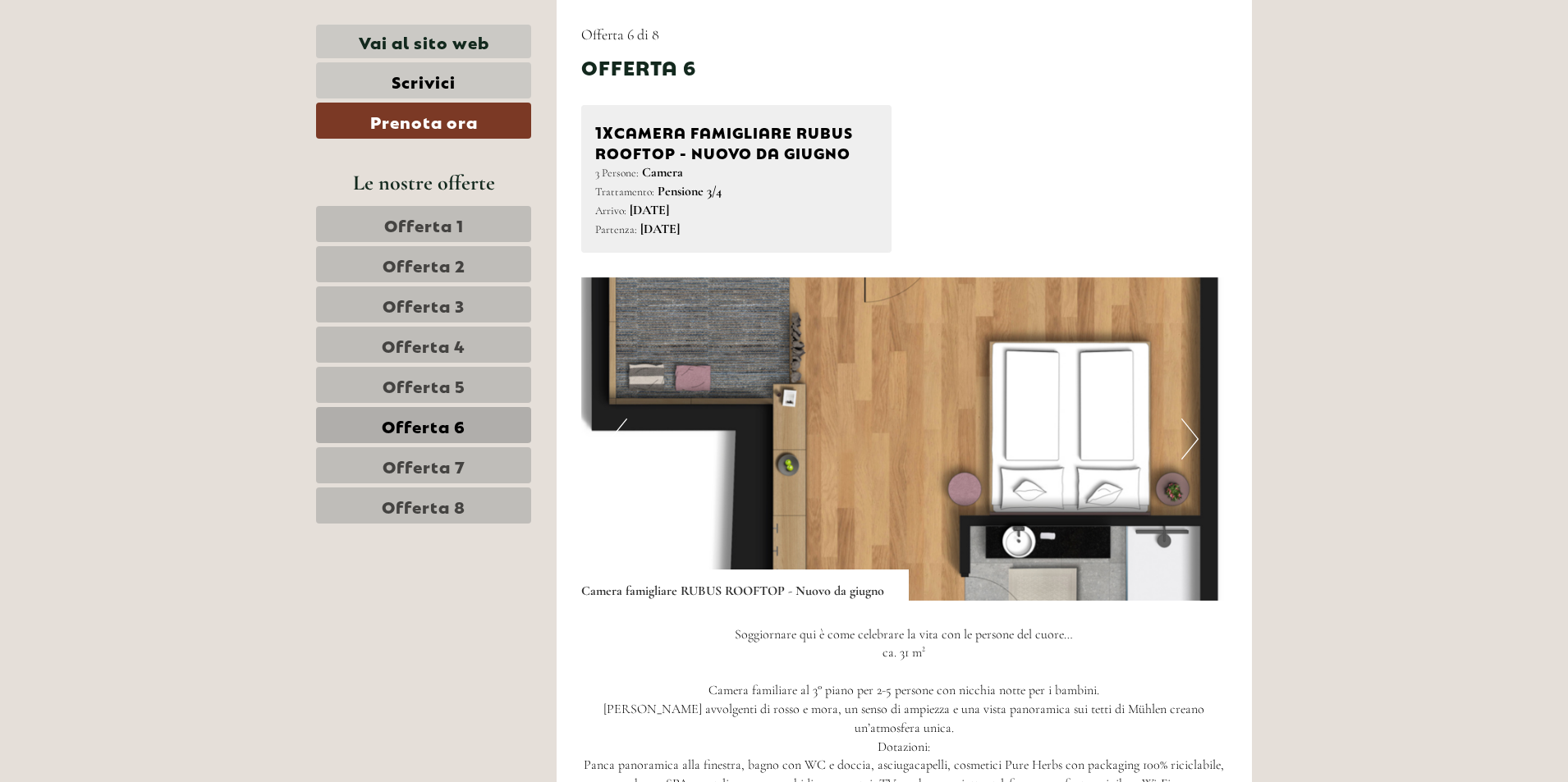
click at [1191, 430] on button "Next" at bounding box center [1189, 439] width 17 height 41
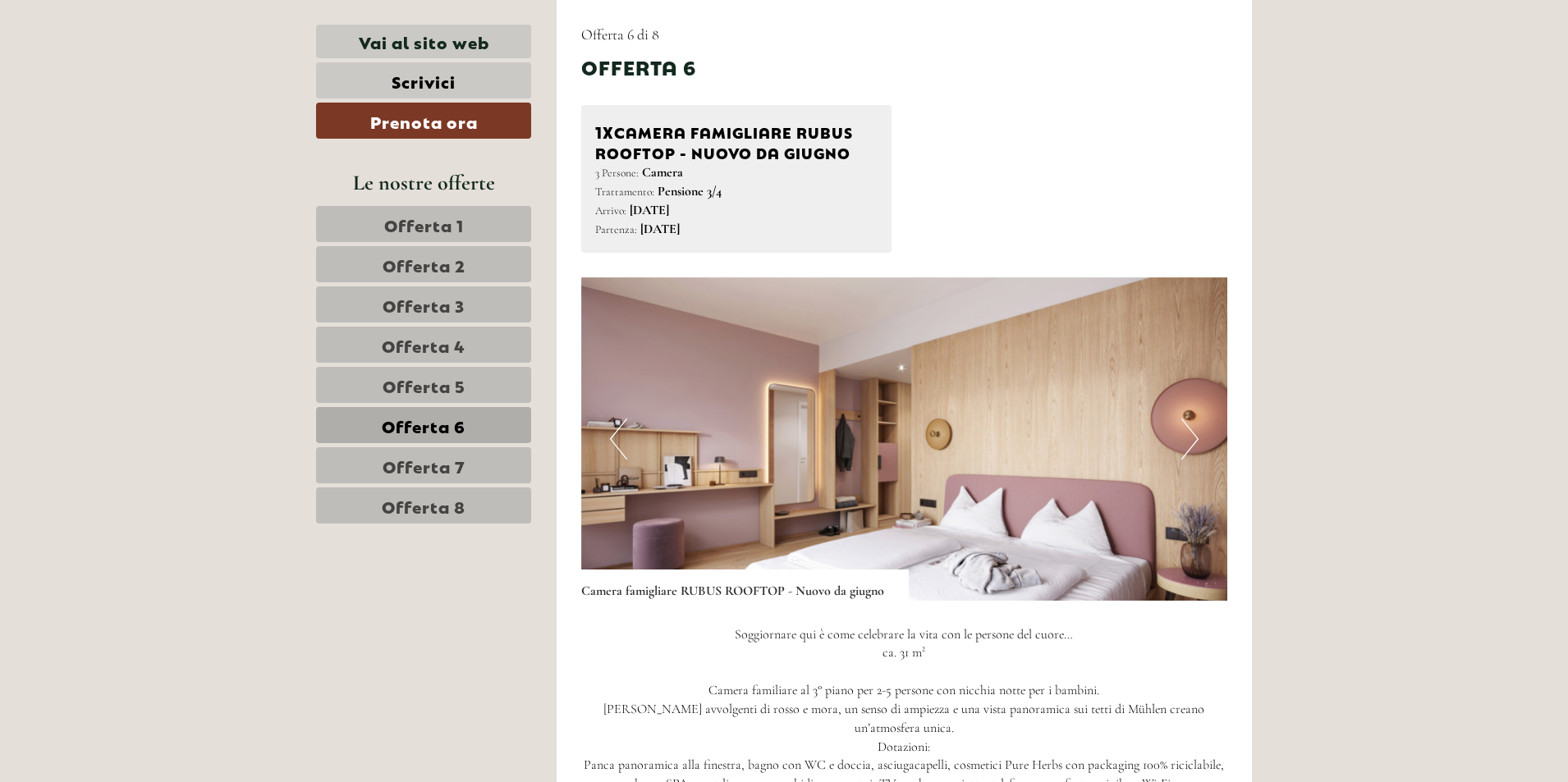
click at [1191, 430] on button "Next" at bounding box center [1189, 439] width 17 height 41
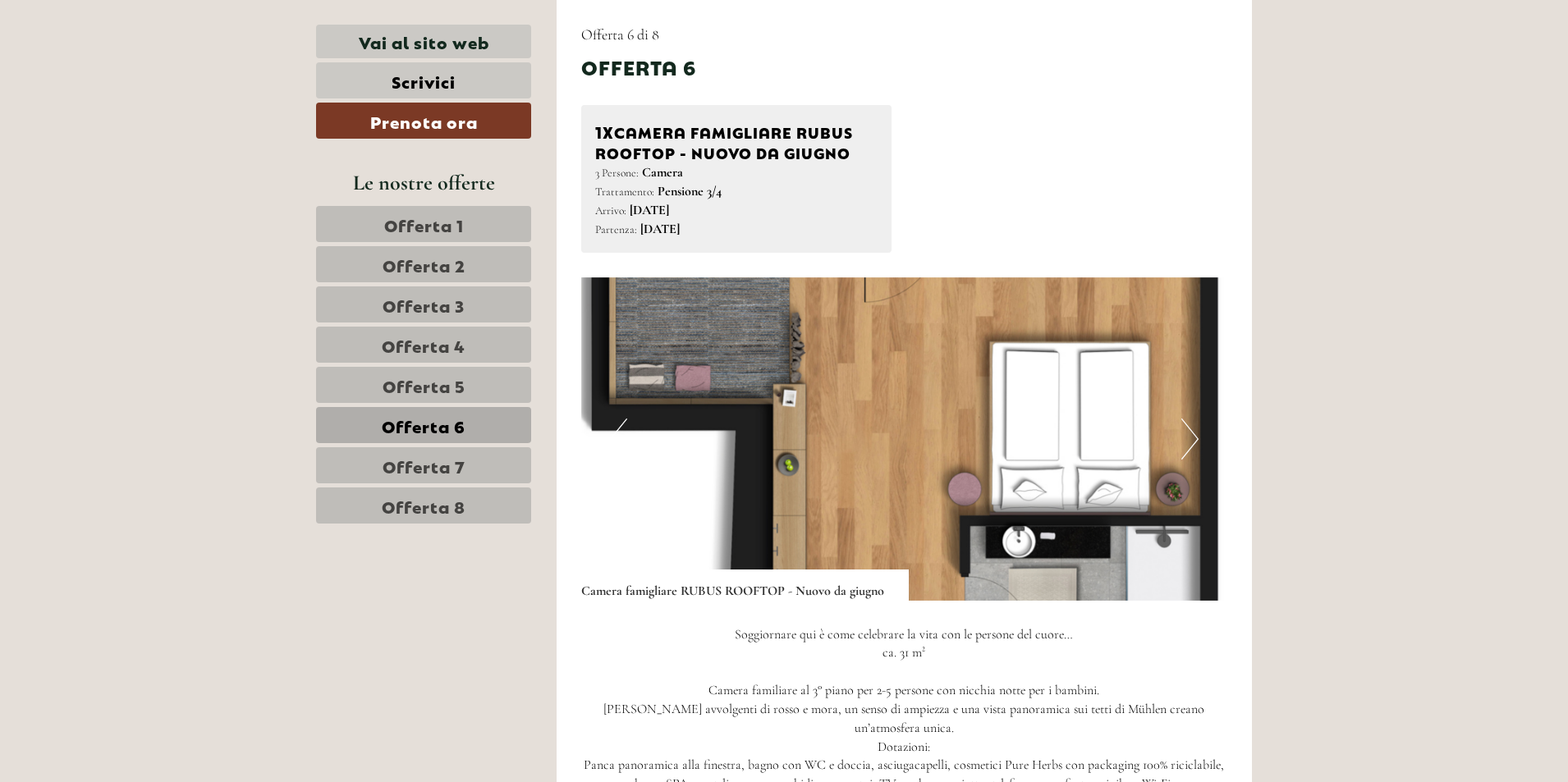
click at [1191, 430] on button "Next" at bounding box center [1189, 439] width 17 height 41
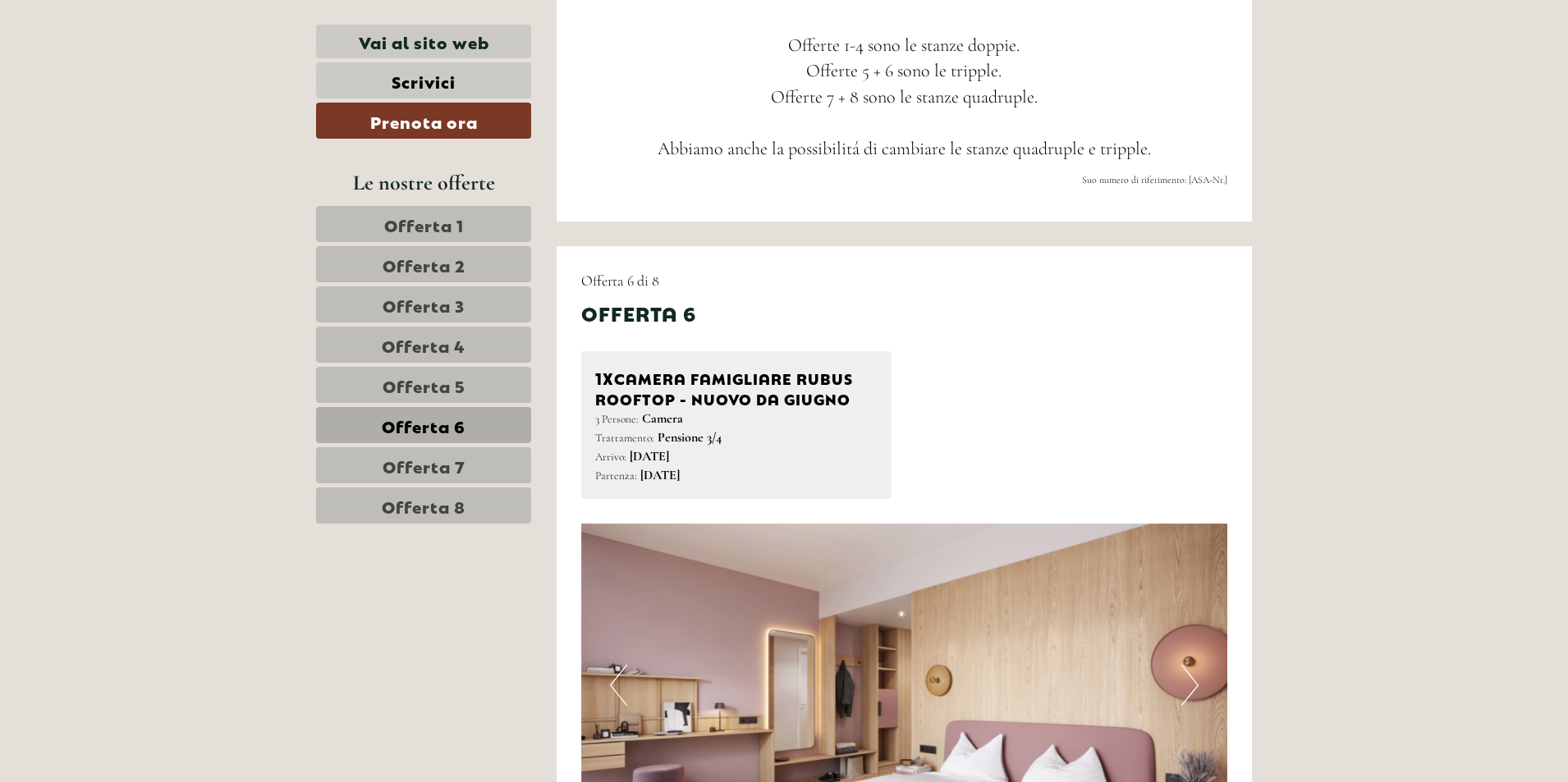
scroll to position [686, 0]
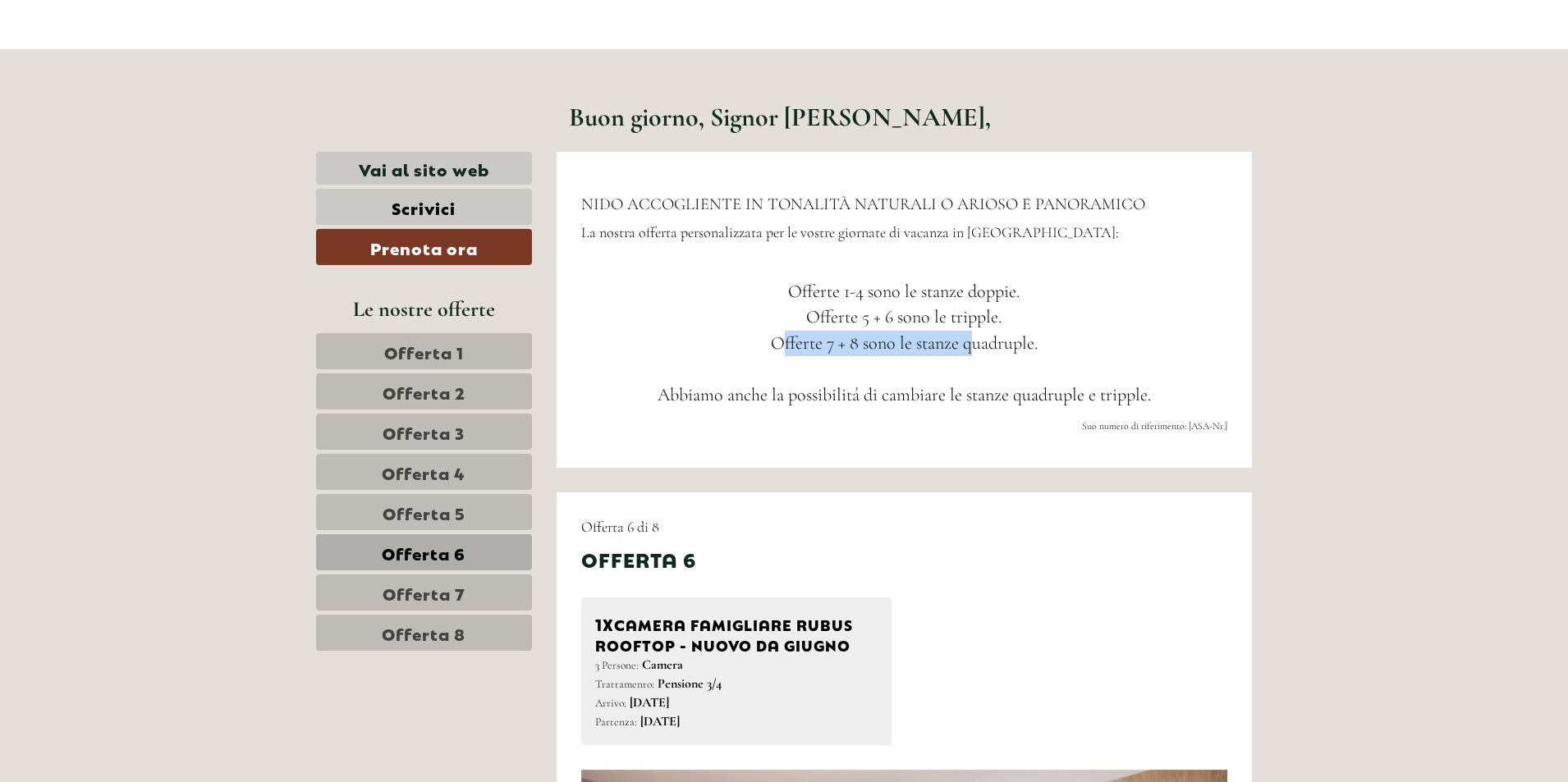
drag, startPoint x: 780, startPoint y: 343, endPoint x: 968, endPoint y: 339, distance: 188.0
click at [968, 339] on span "Offerte 1-4 sono le stanze doppie. Offerte 5 + 6 sono le tripple. Offerte 7 + 8…" at bounding box center [904, 343] width 494 height 125
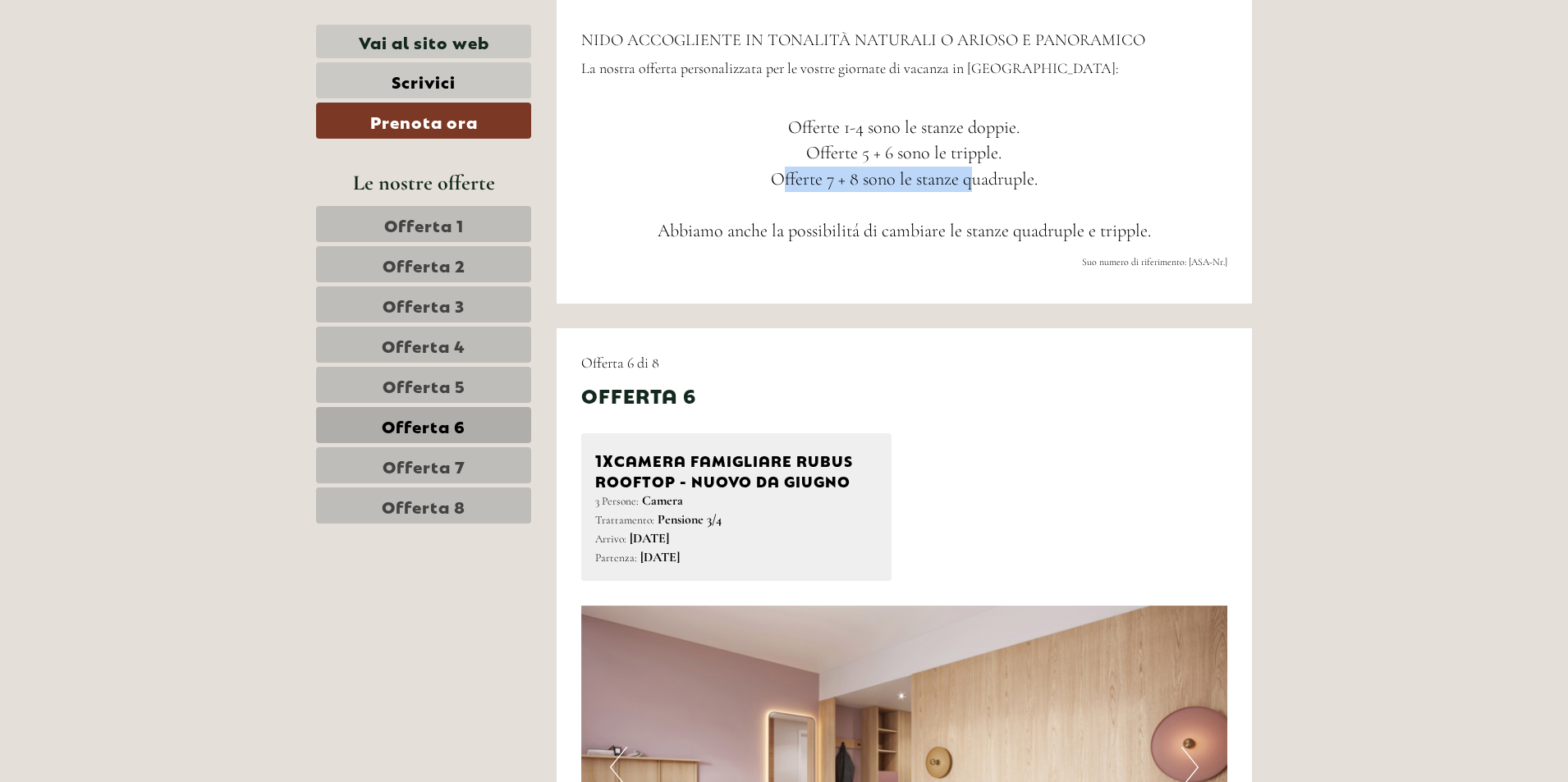
click at [419, 464] on span "Offerta 7" at bounding box center [423, 465] width 83 height 23
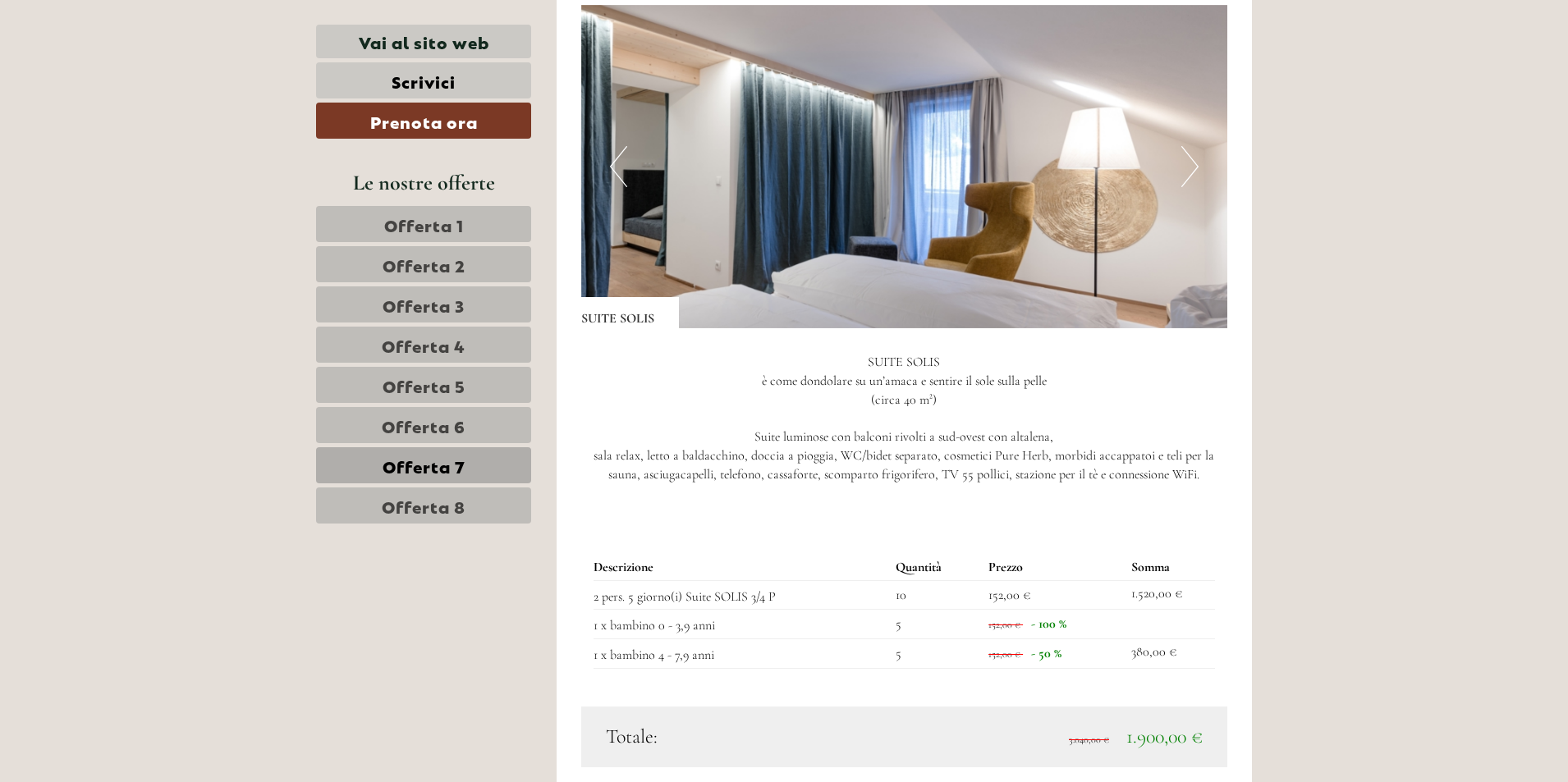
scroll to position [1506, 0]
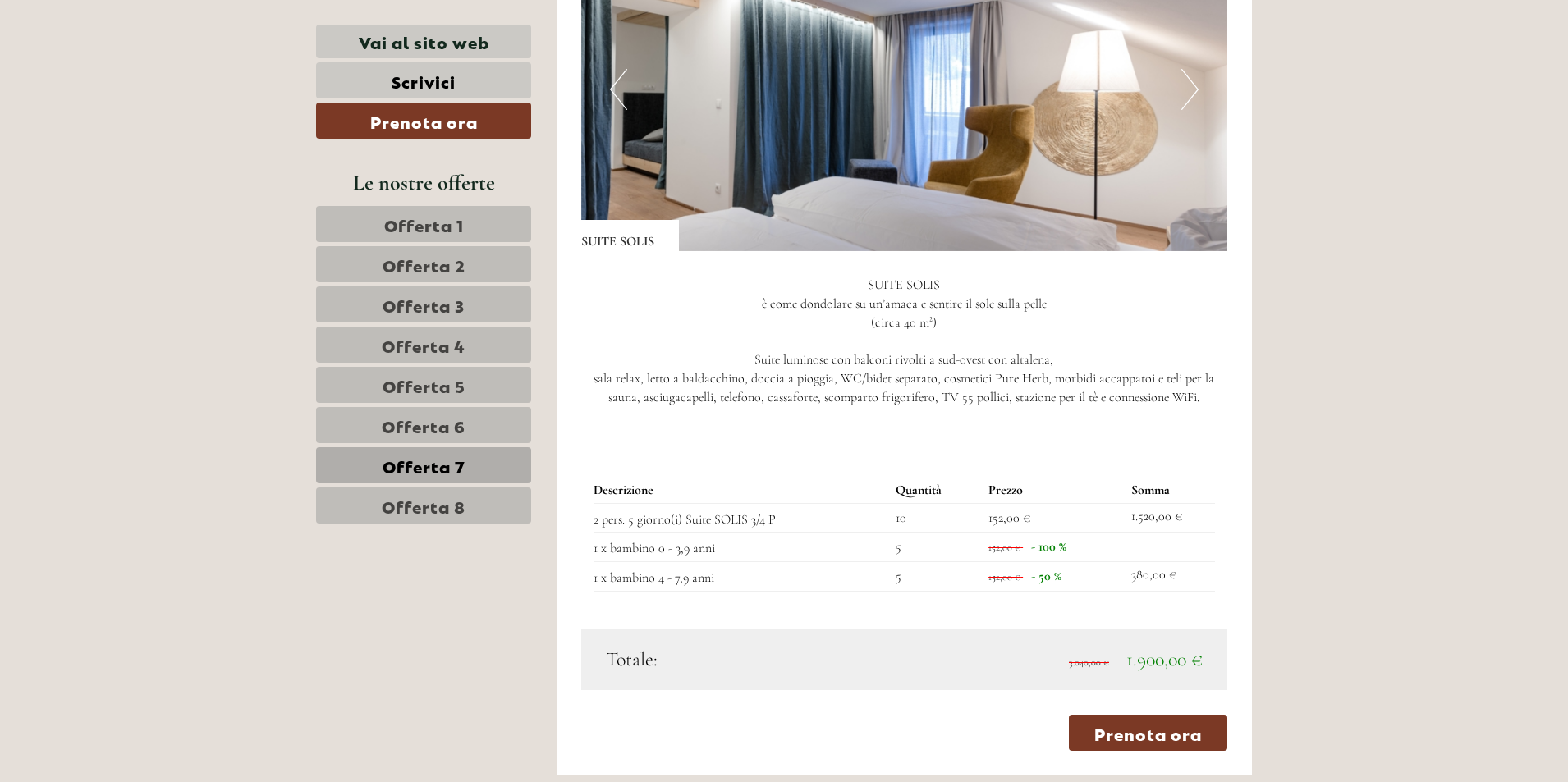
click at [433, 509] on span "Offerta 8" at bounding box center [423, 506] width 84 height 23
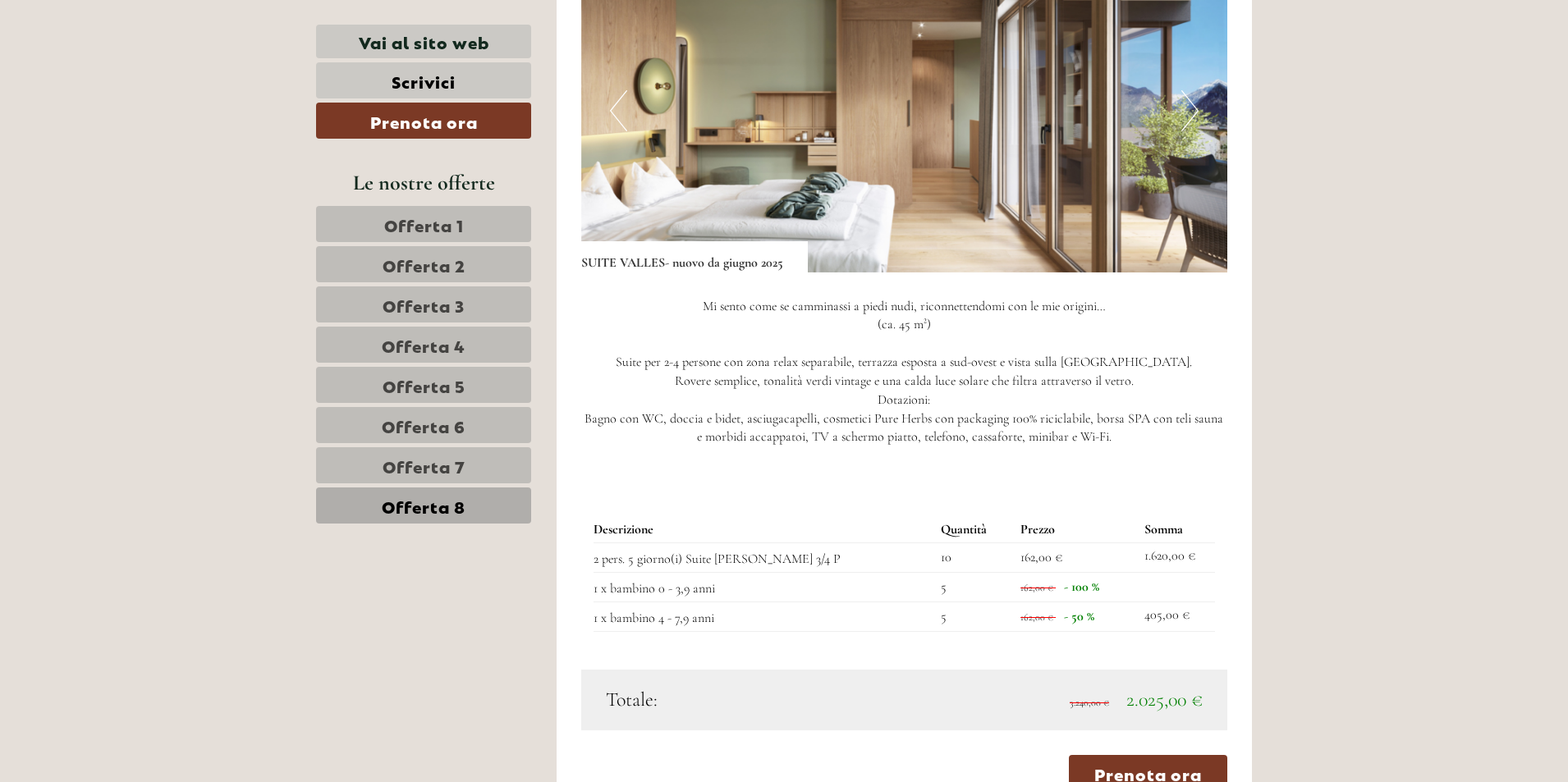
scroll to position [1178, 0]
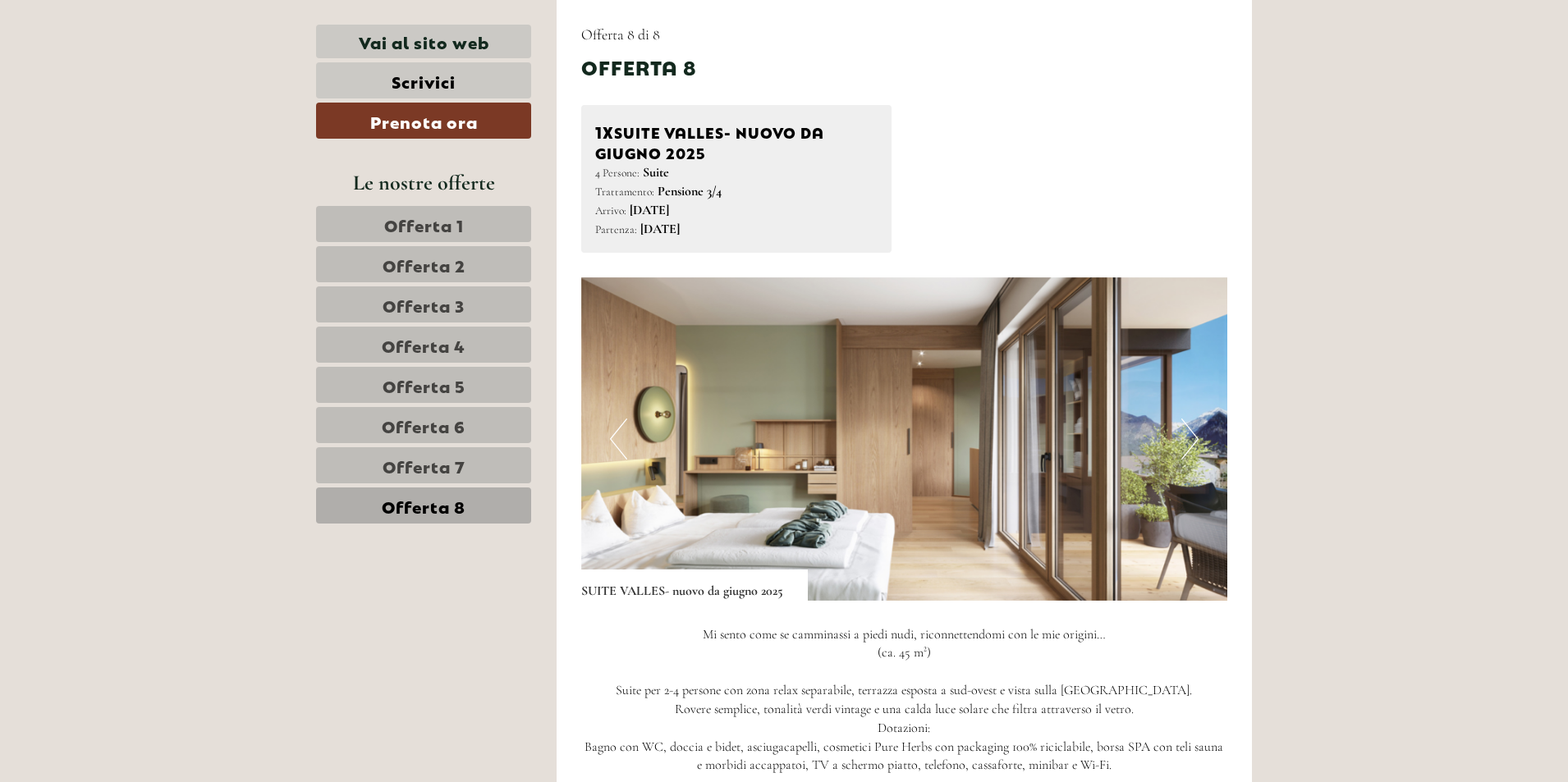
click at [1180, 431] on img at bounding box center [904, 438] width 647 height 323
click at [1191, 437] on button "Next" at bounding box center [1189, 439] width 17 height 41
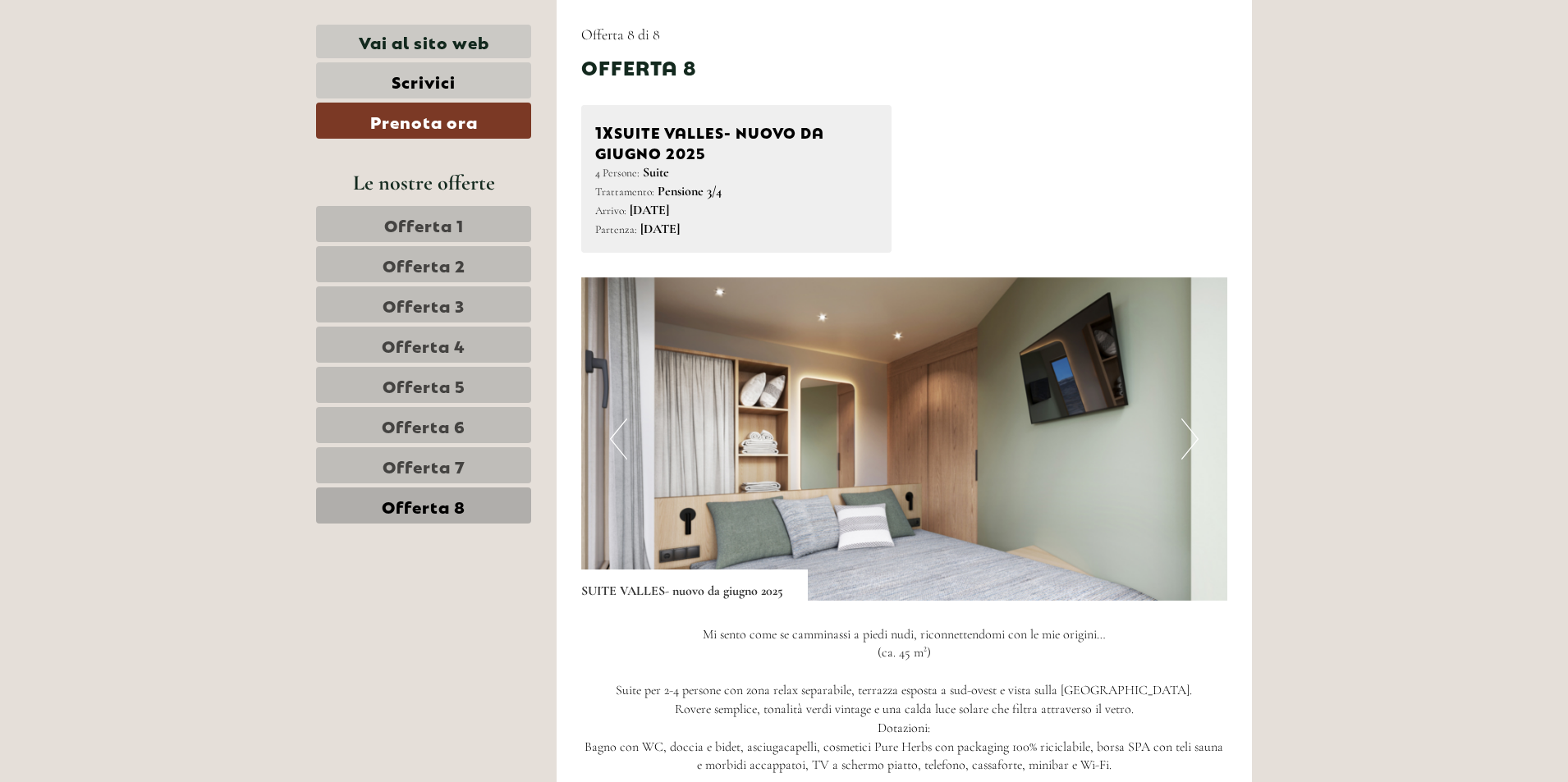
click at [1191, 437] on button "Next" at bounding box center [1189, 439] width 17 height 41
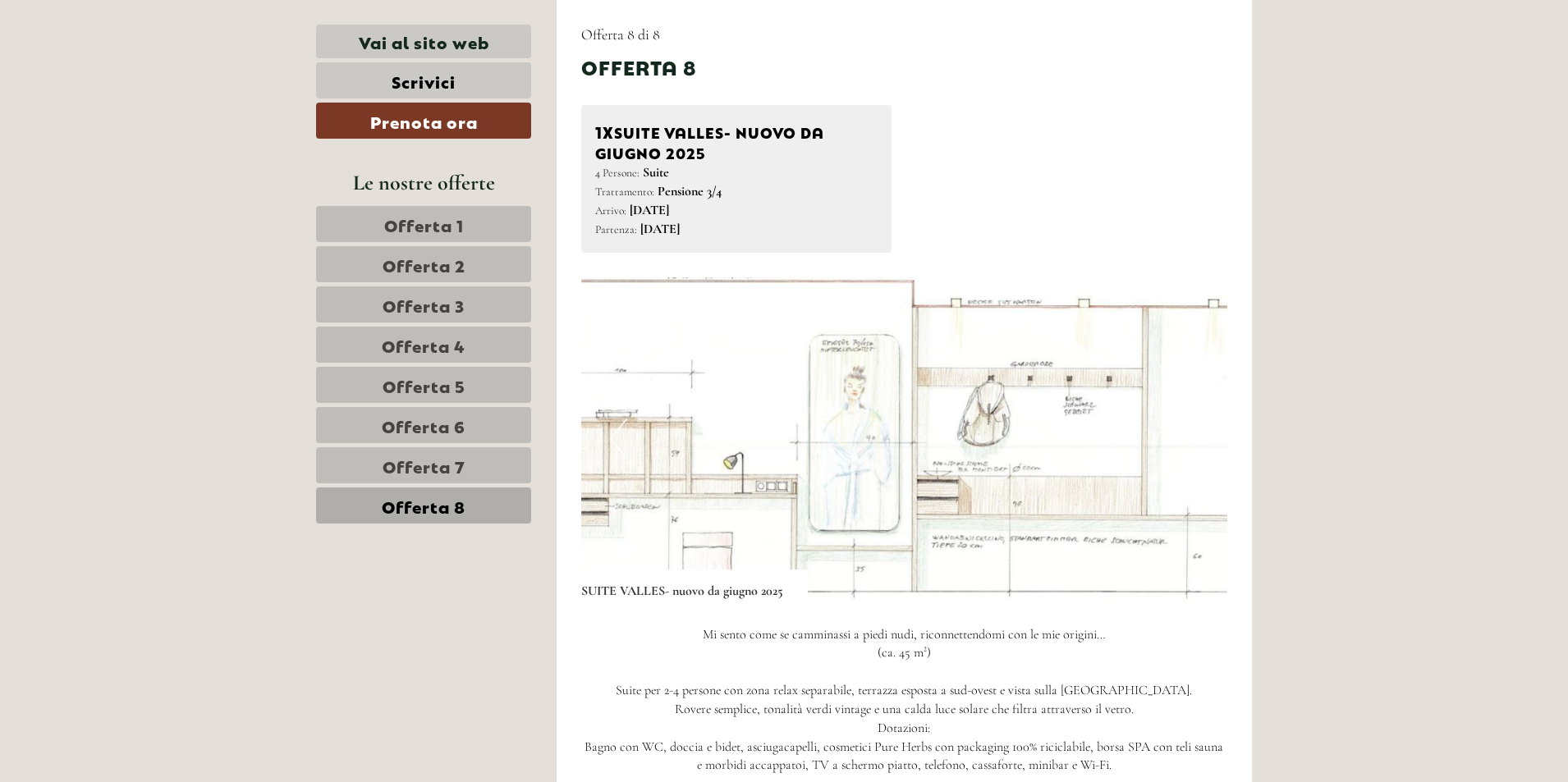
click at [1191, 437] on button "Next" at bounding box center [1189, 439] width 17 height 41
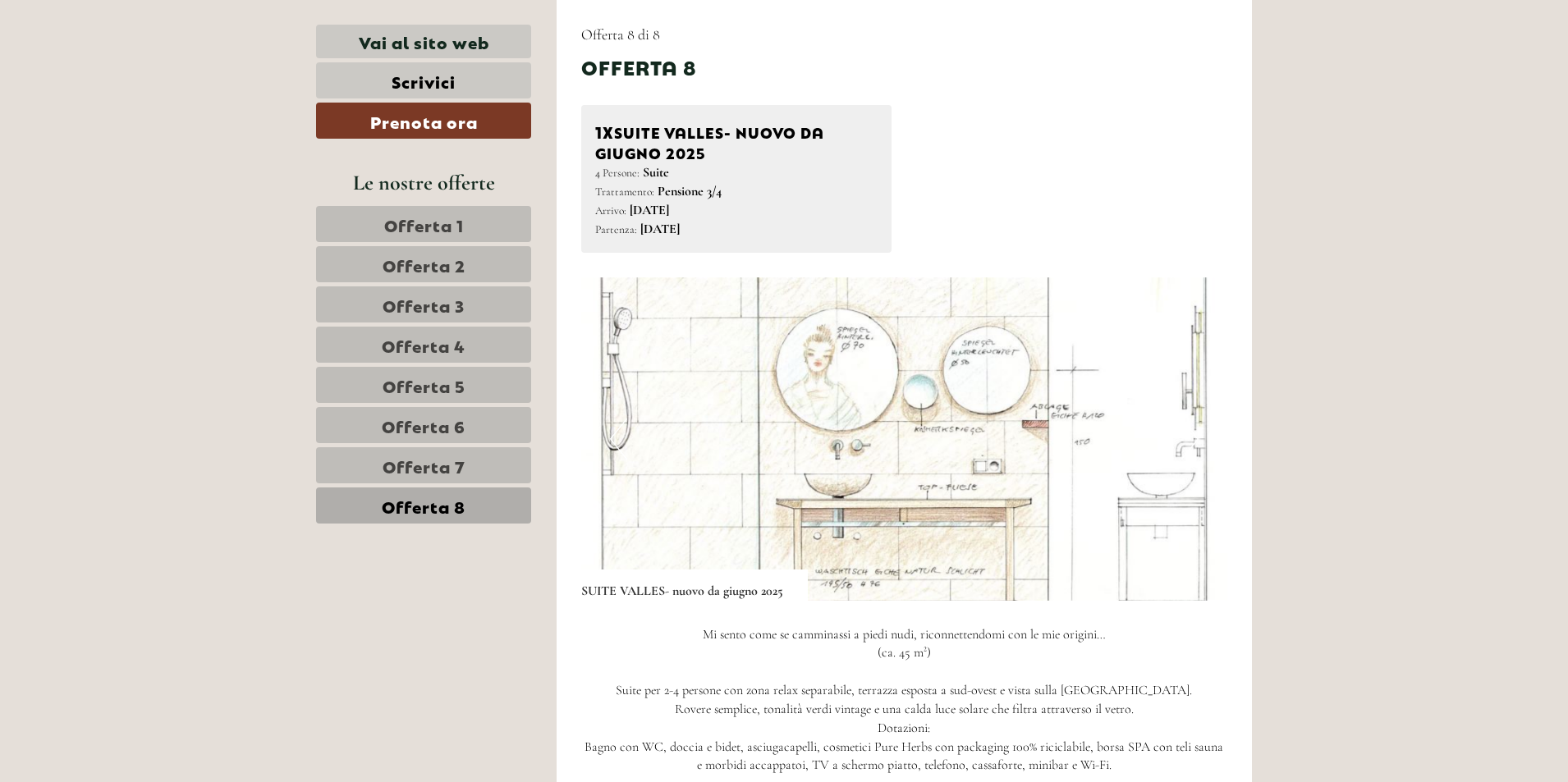
click at [1190, 436] on button "Next" at bounding box center [1189, 439] width 17 height 41
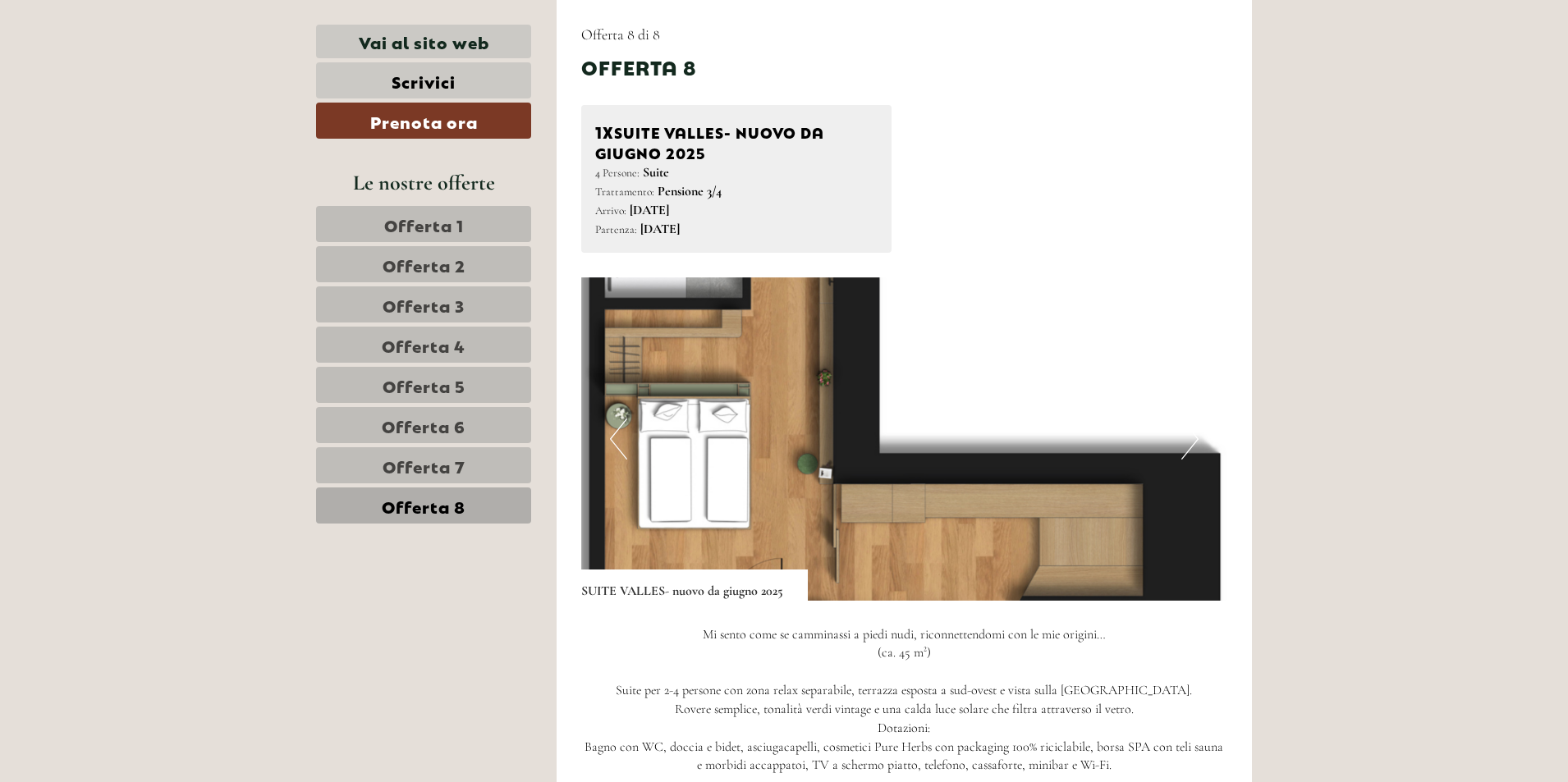
click at [1190, 436] on button "Next" at bounding box center [1189, 439] width 17 height 41
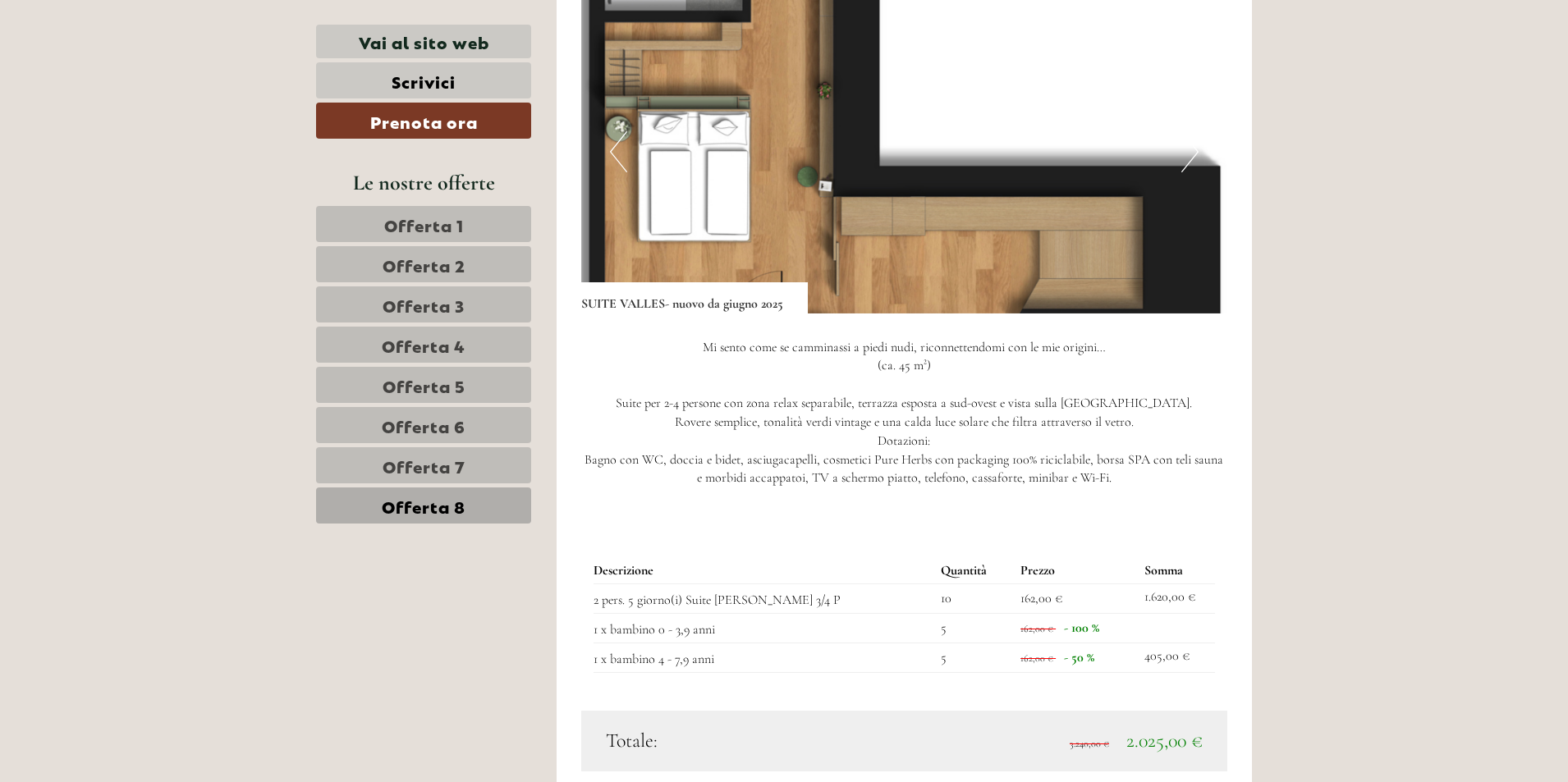
scroll to position [1671, 0]
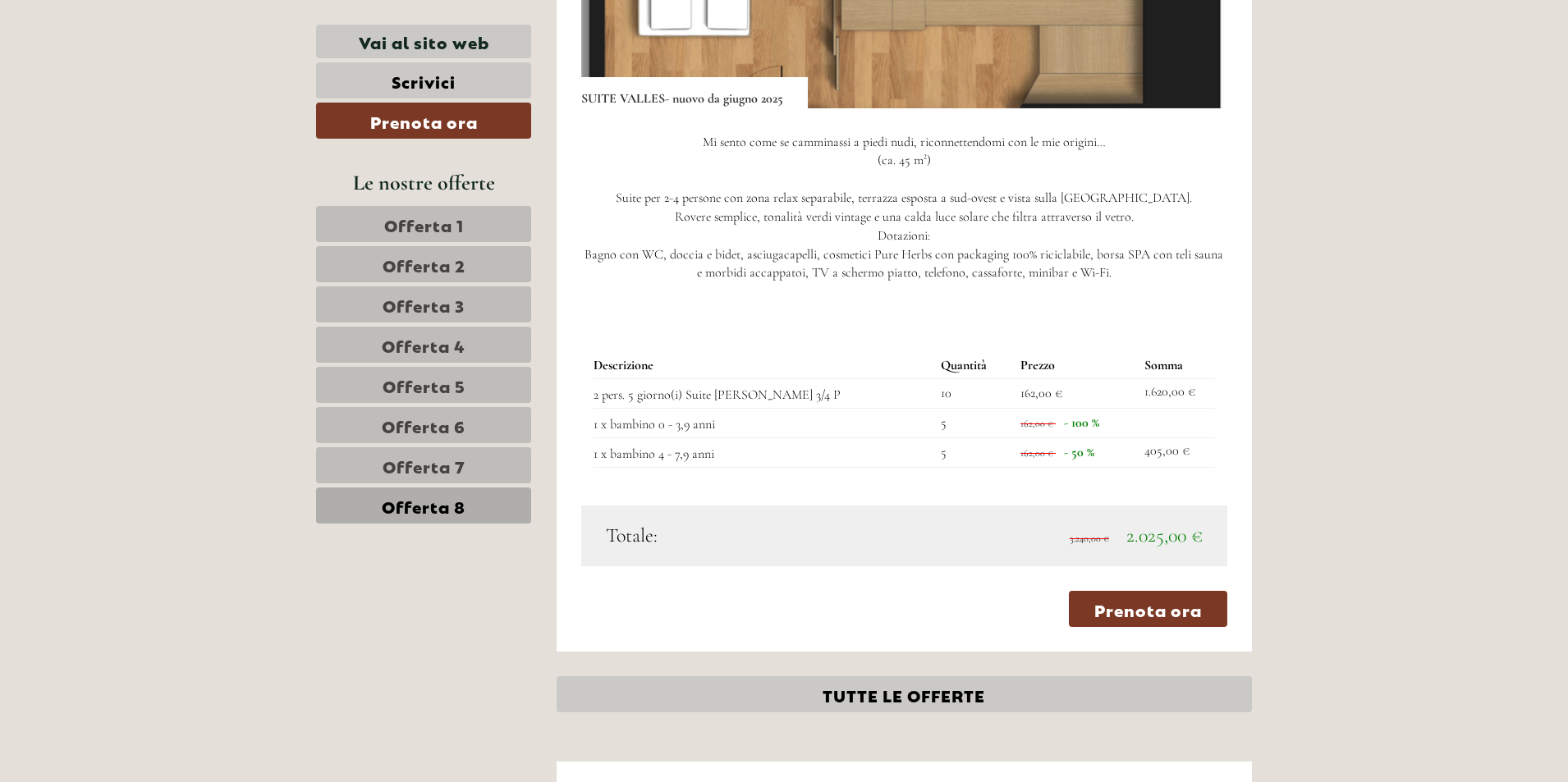
click at [496, 463] on link "Offerta 7" at bounding box center [423, 465] width 215 height 37
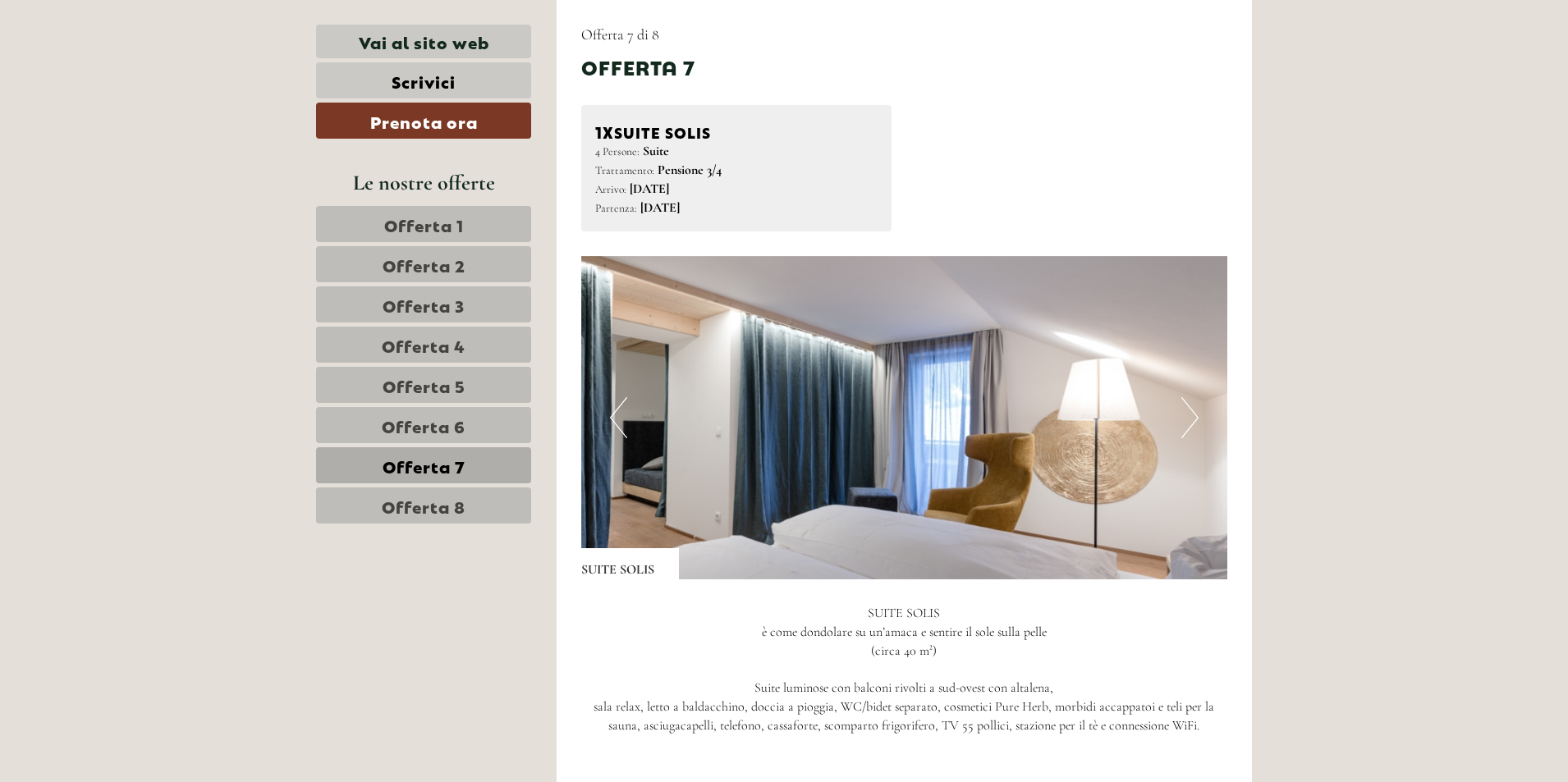
scroll to position [1588, 0]
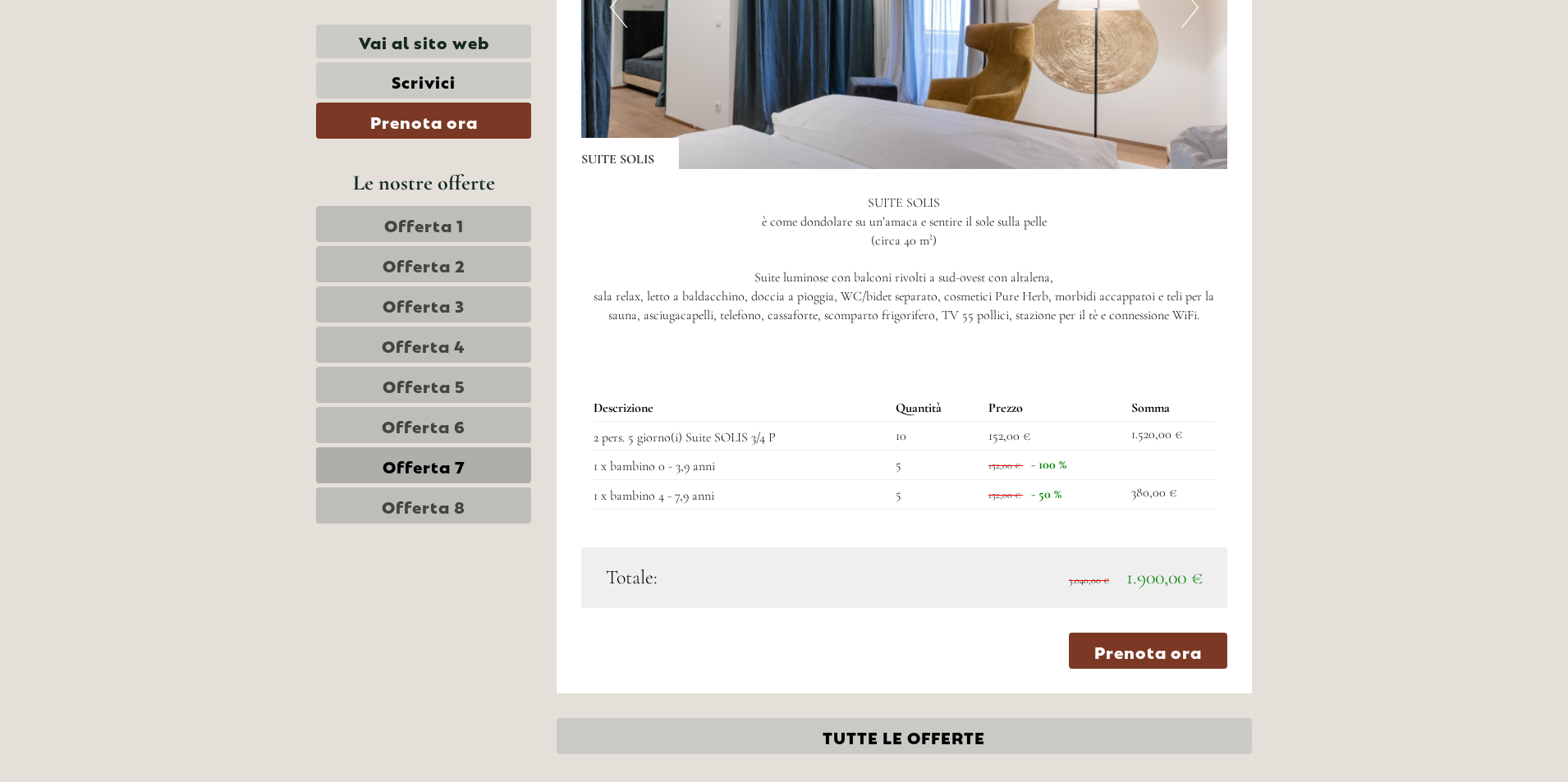
click at [404, 328] on link "Offerta 4" at bounding box center [423, 345] width 215 height 37
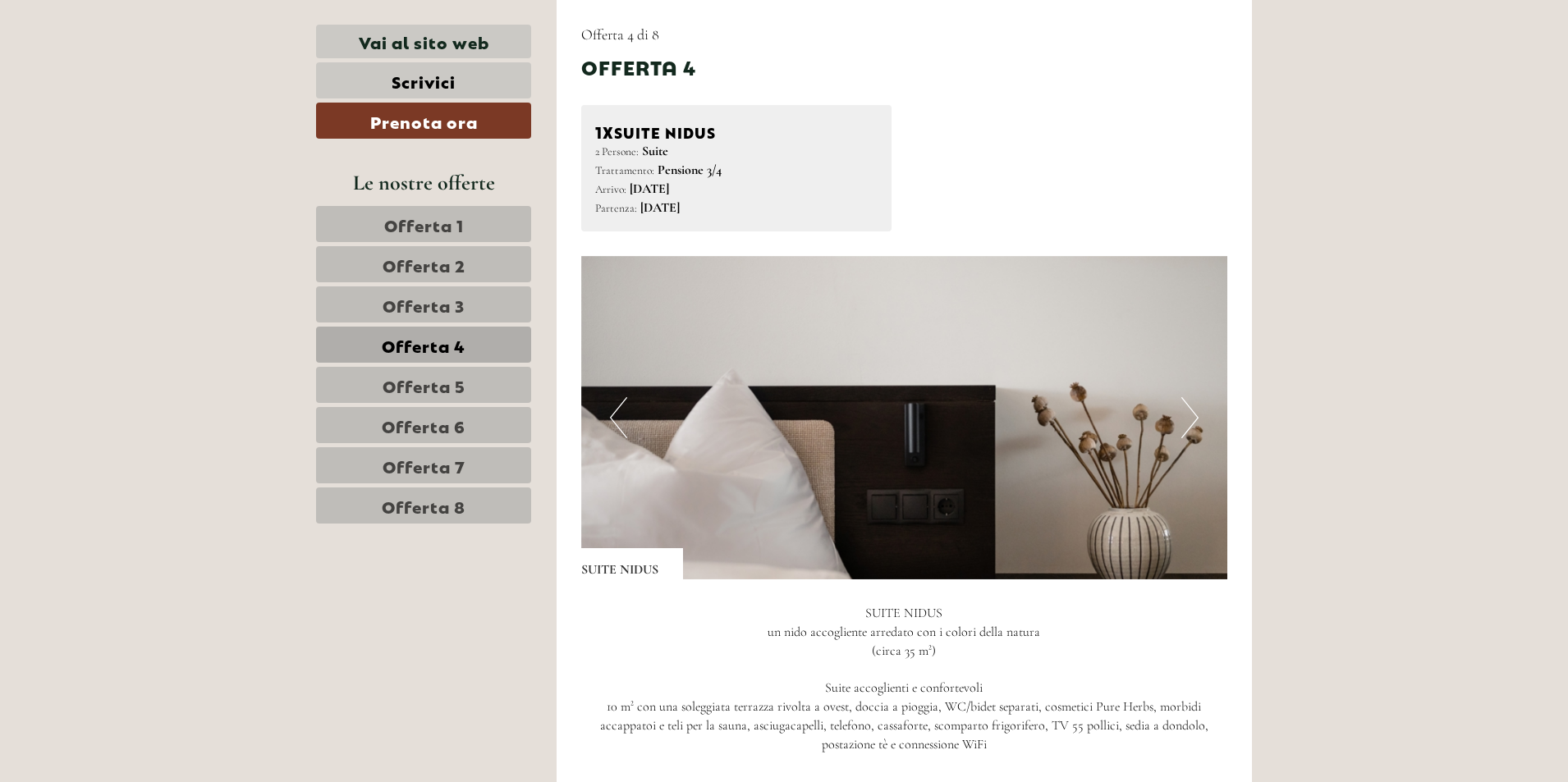
click at [404, 303] on span "Offerta 3" at bounding box center [423, 305] width 82 height 23
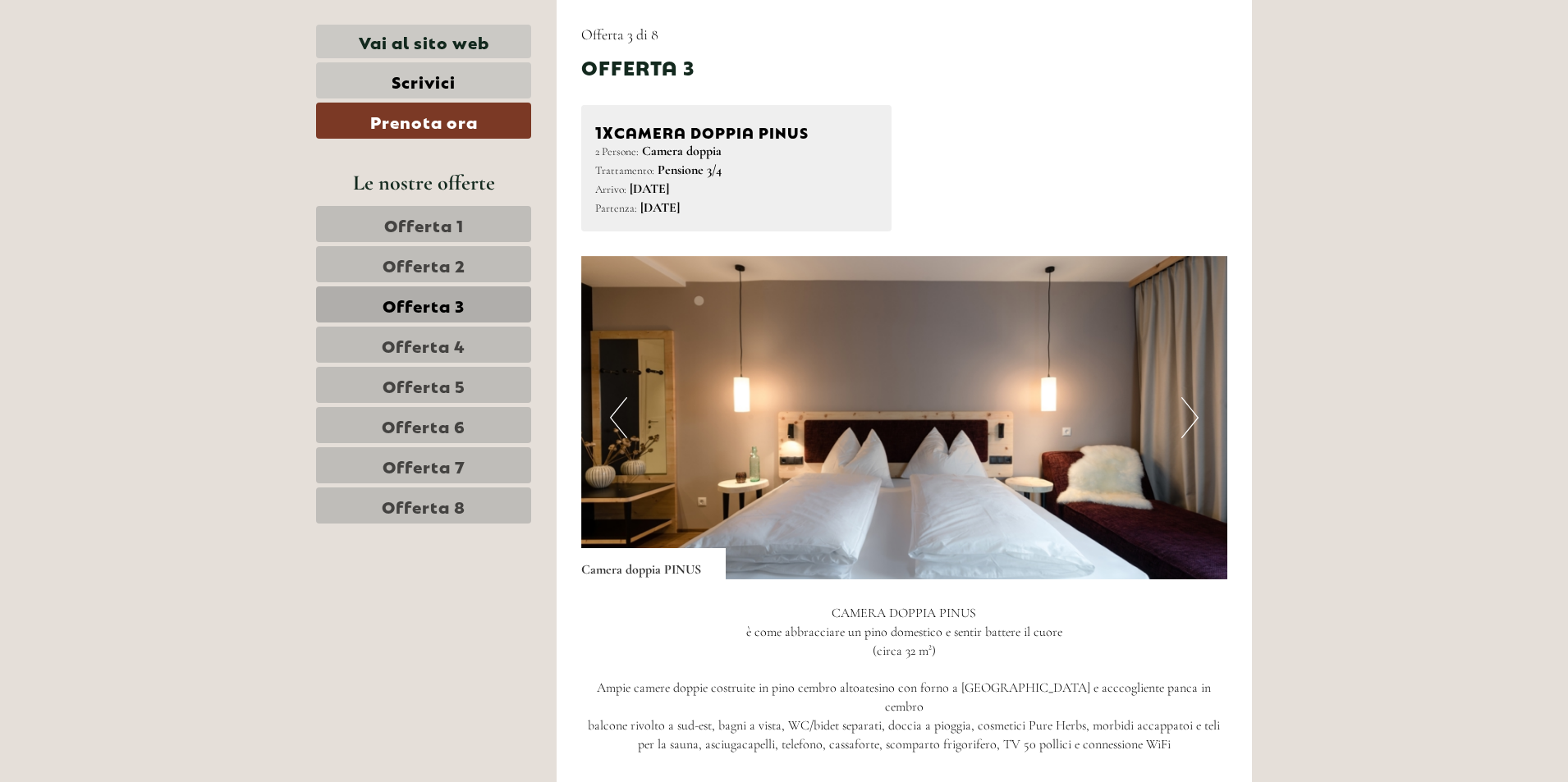
click at [402, 267] on span "Offerta 2" at bounding box center [423, 265] width 83 height 23
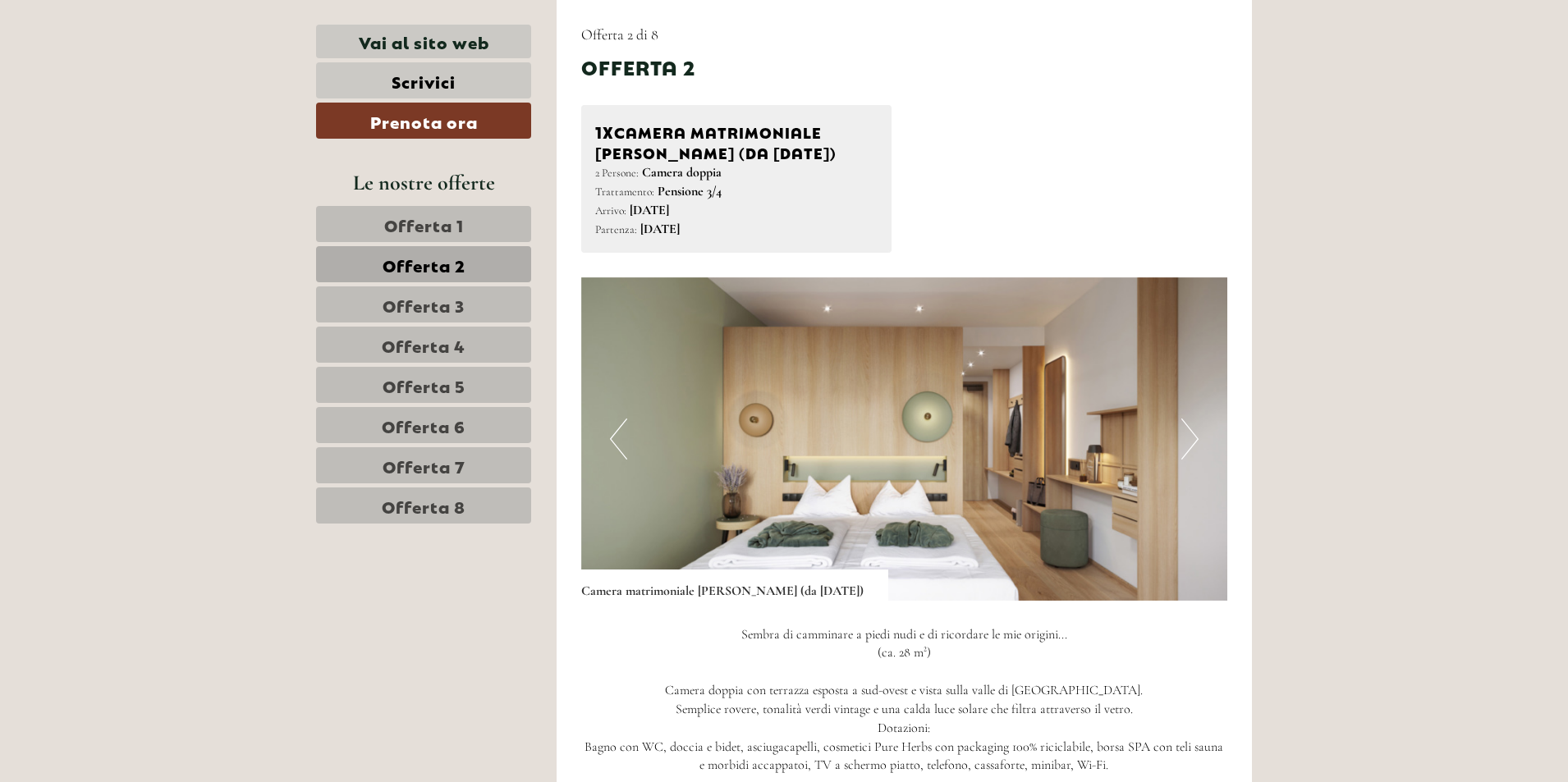
click at [399, 241] on link "Offerta 1" at bounding box center [423, 224] width 215 height 37
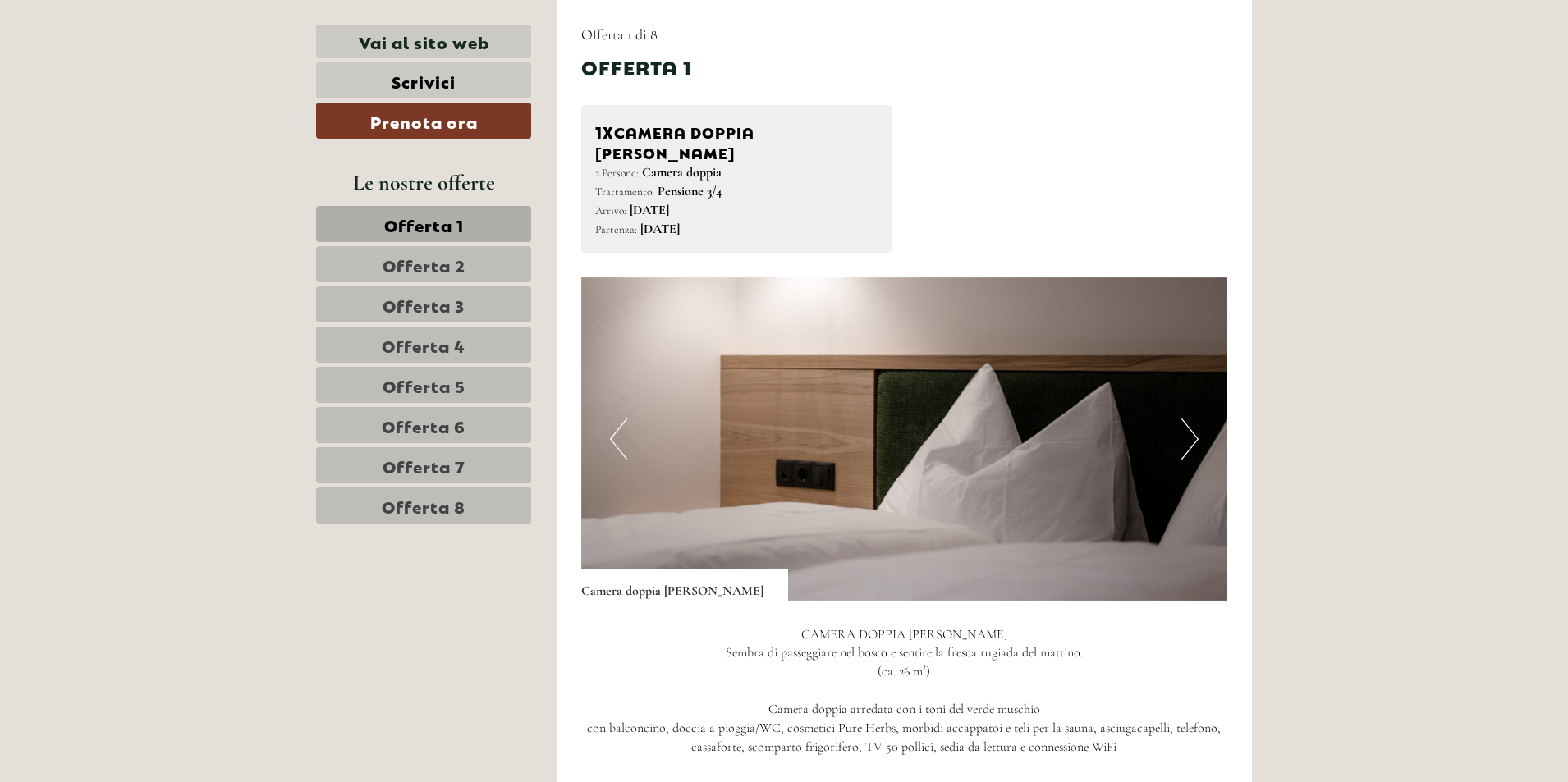
click at [396, 232] on span "Offerta 1" at bounding box center [423, 224] width 79 height 23
click at [401, 257] on span "Offerta 2" at bounding box center [423, 265] width 83 height 23
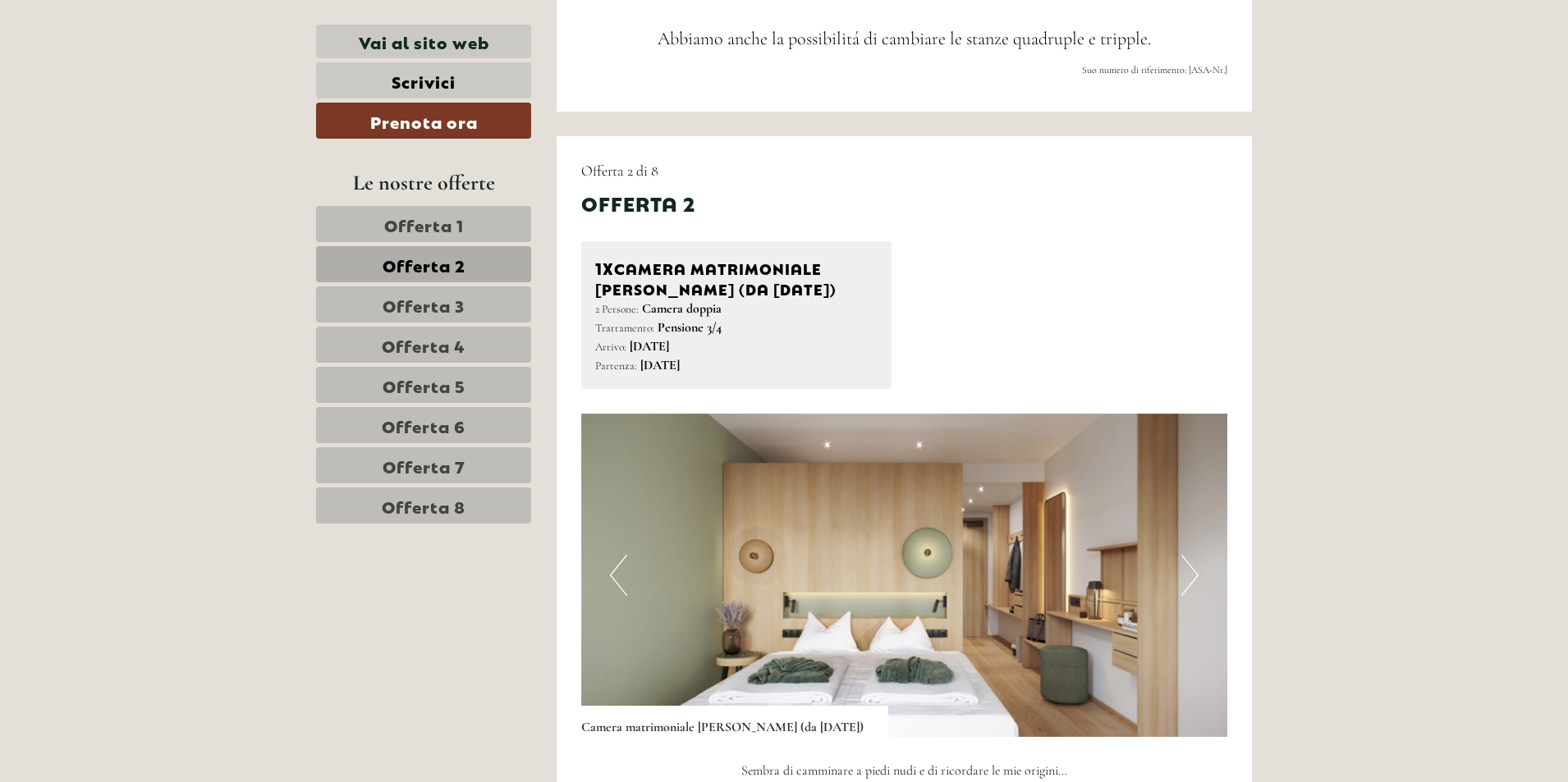
scroll to position [1014, 0]
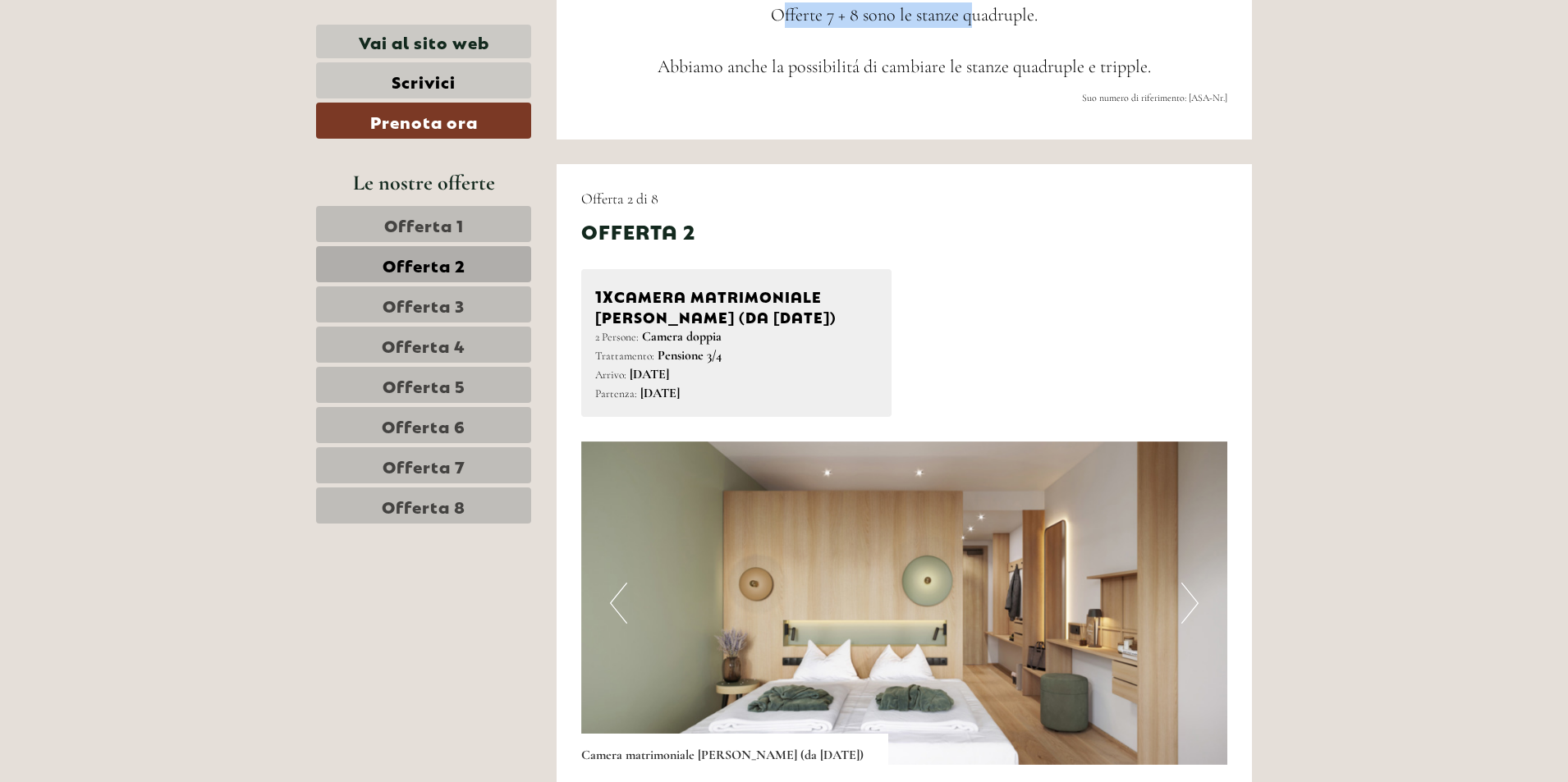
click at [430, 303] on span "Offerta 3" at bounding box center [423, 305] width 82 height 23
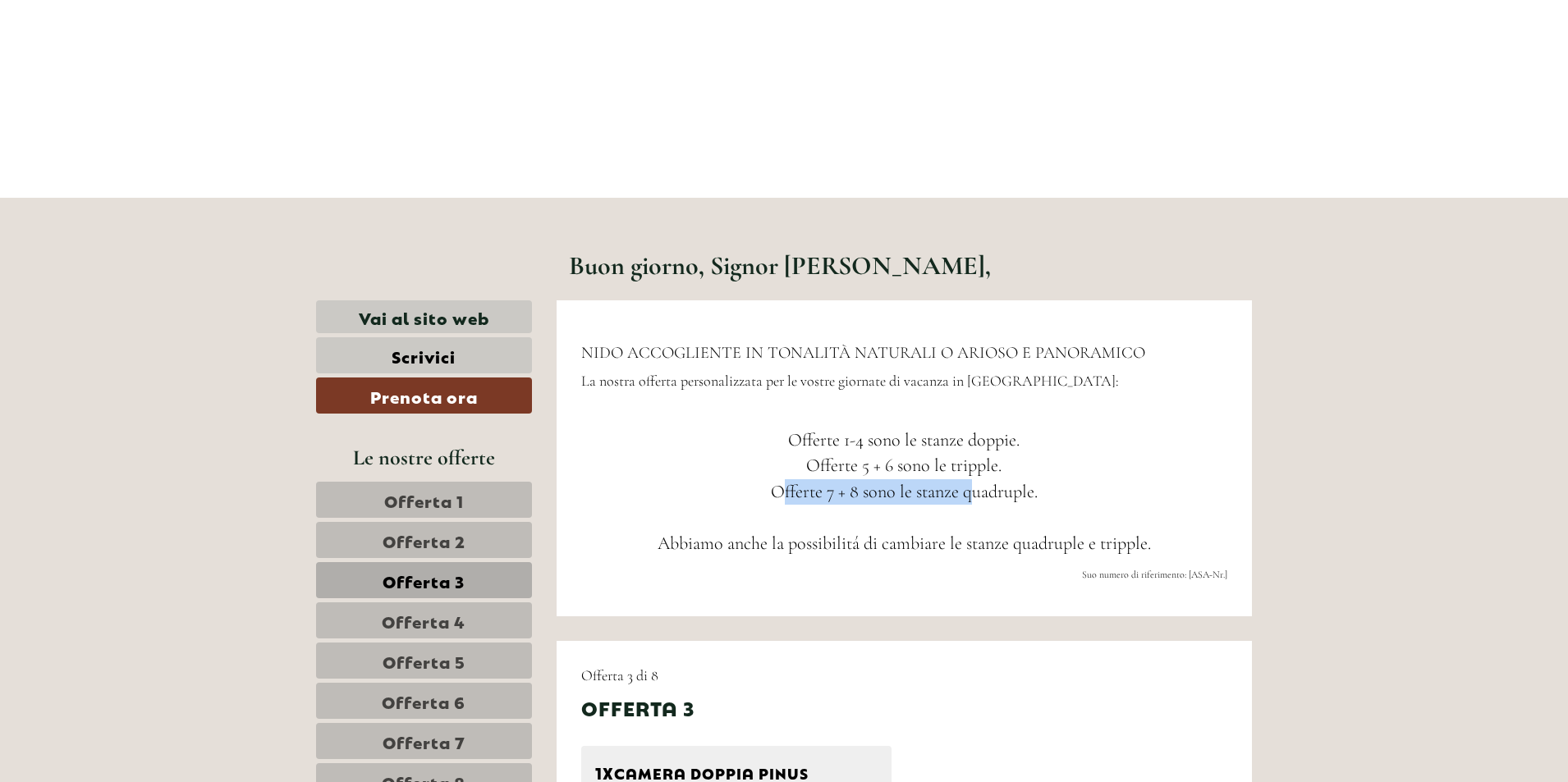
scroll to position [522, 0]
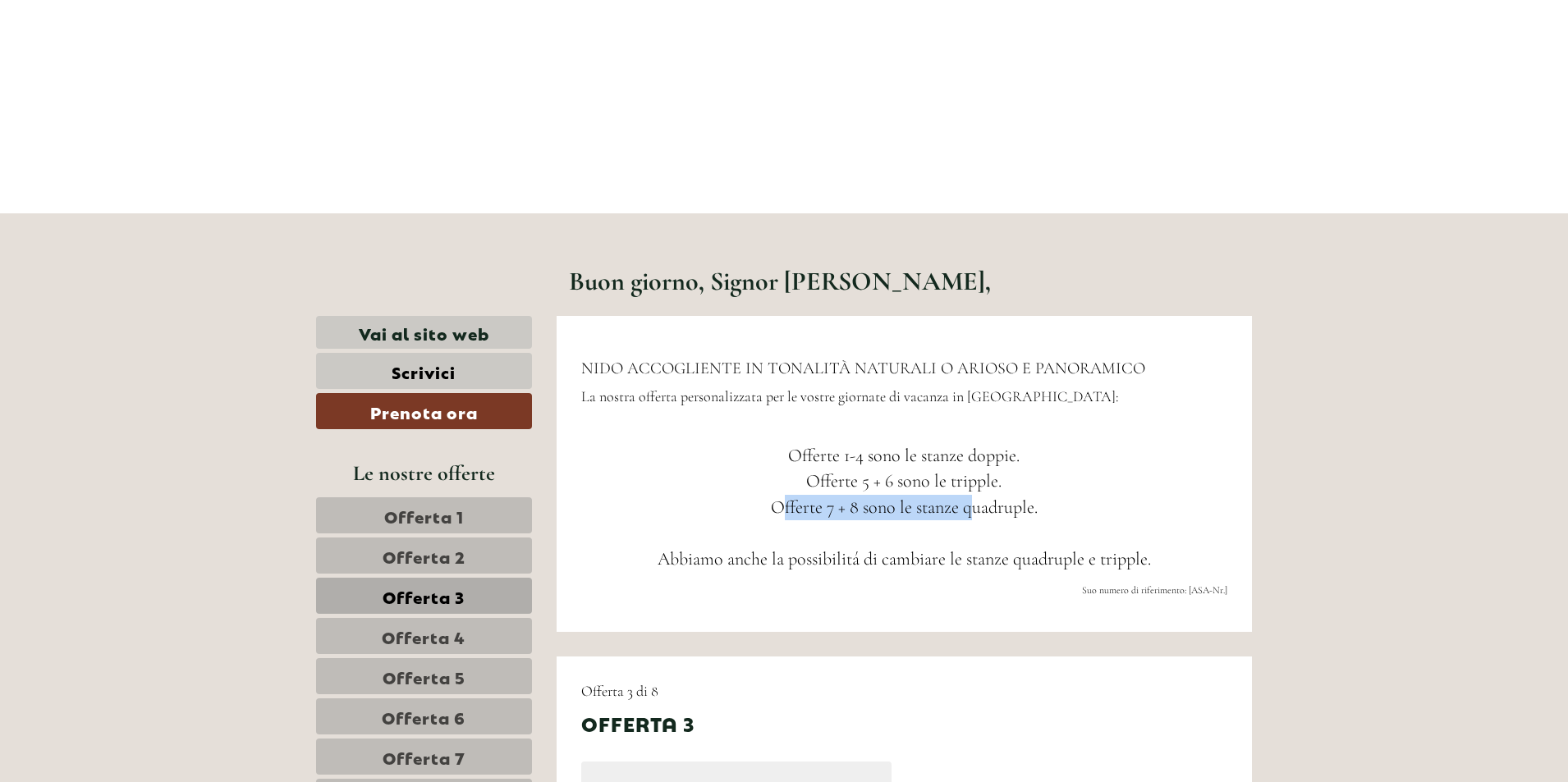
click at [965, 515] on span "Offerte 1-4 sono le stanze doppie. Offerte 5 + 6 sono le tripple. Offerte 7 + 8…" at bounding box center [904, 507] width 494 height 125
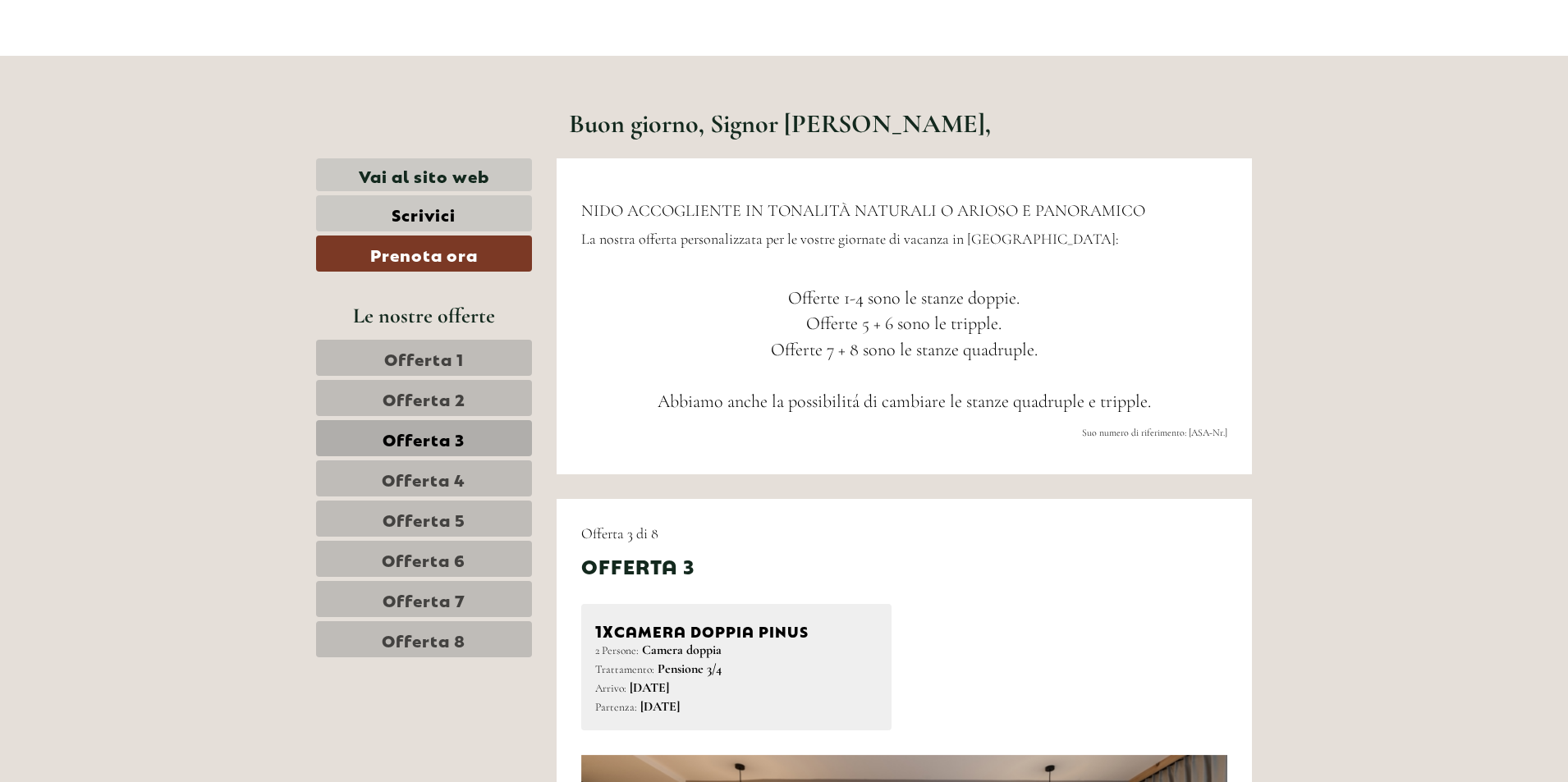
scroll to position [686, 0]
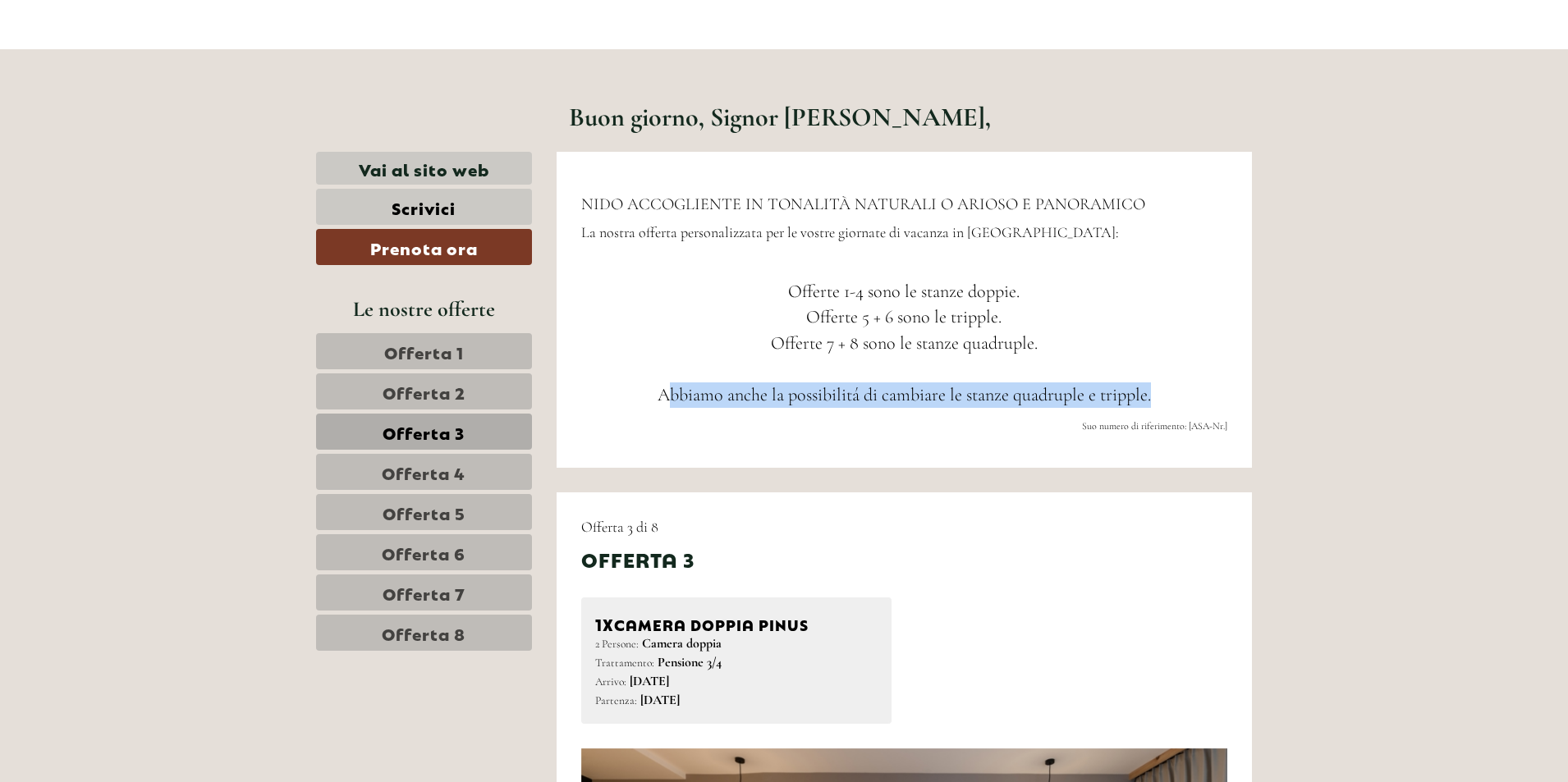
drag, startPoint x: 1149, startPoint y: 393, endPoint x: 658, endPoint y: 401, distance: 491.1
click at [658, 401] on span "Offerte 1-4 sono le stanze doppie. Offerte 5 + 6 sono le tripple. Offerte 7 + 8…" at bounding box center [904, 343] width 494 height 125
drag, startPoint x: 853, startPoint y: 320, endPoint x: 1001, endPoint y: 314, distance: 148.1
click at [1001, 314] on span "Offerte 1-4 sono le stanze doppie. Offerte 5 + 6 sono le tripple. Offerte 7 + 8…" at bounding box center [904, 343] width 494 height 125
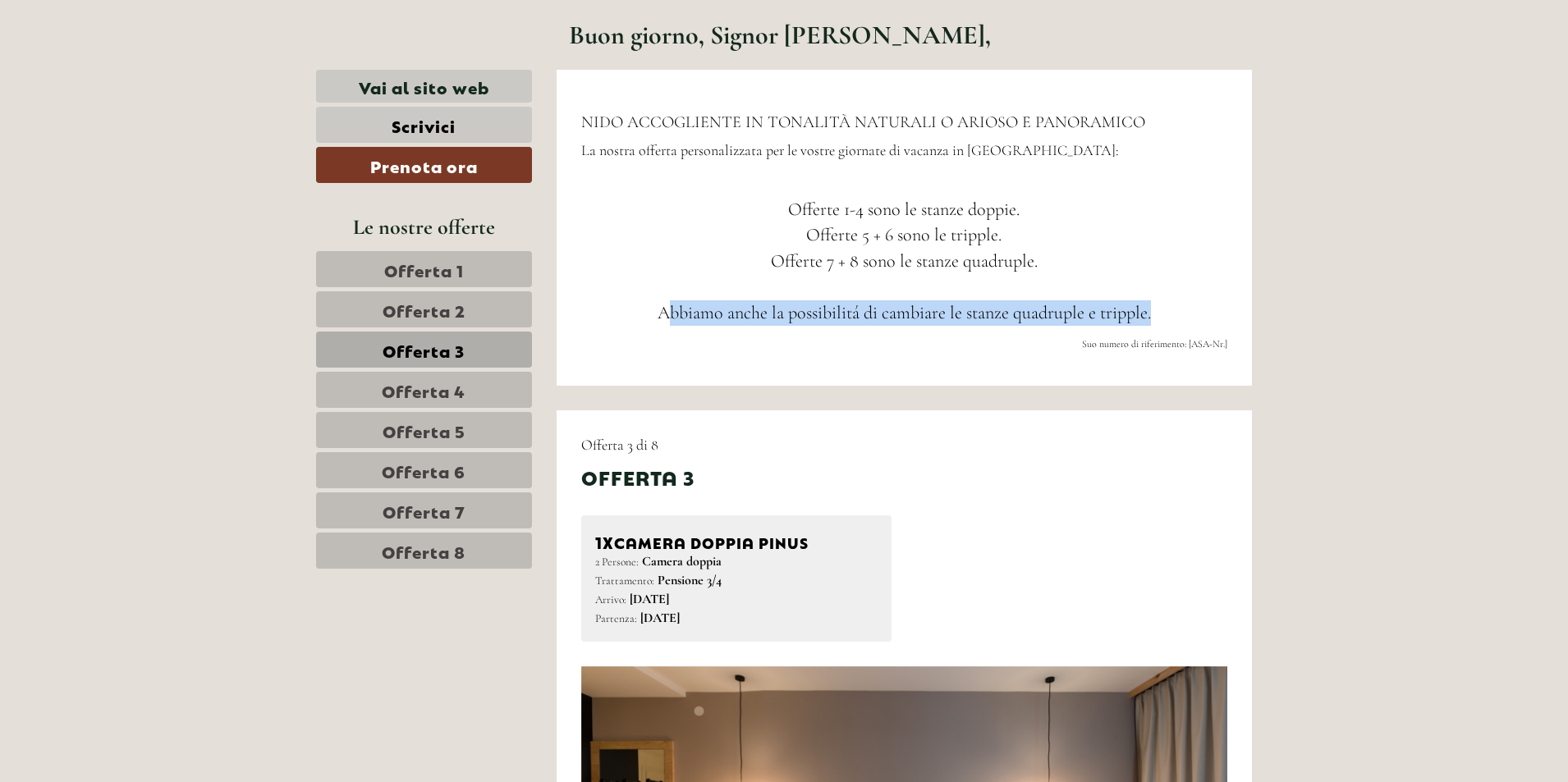
click at [409, 428] on span "Offerta 5" at bounding box center [423, 430] width 83 height 23
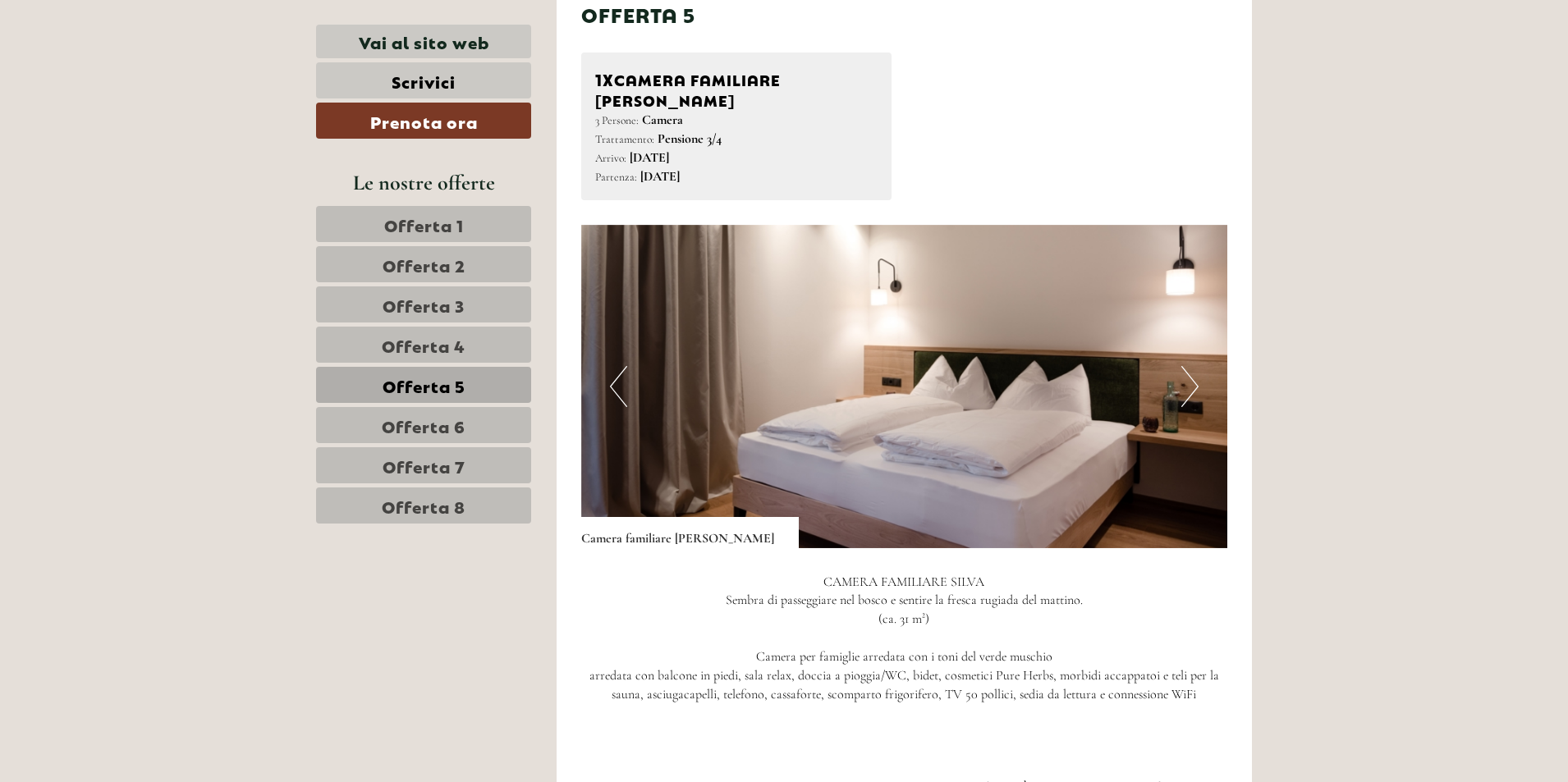
scroll to position [1260, 0]
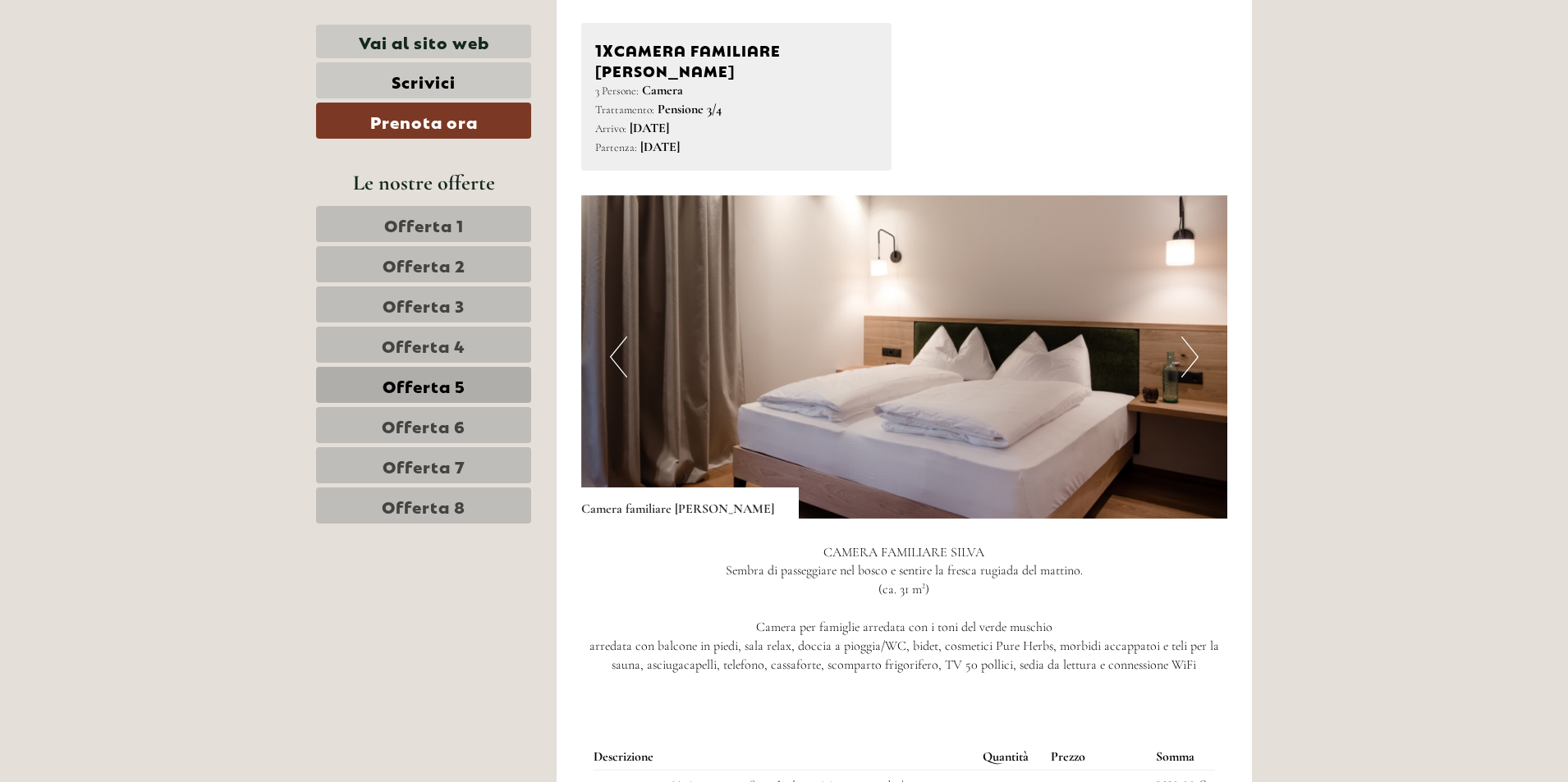
click at [444, 426] on span "Offerta 6" at bounding box center [423, 425] width 84 height 23
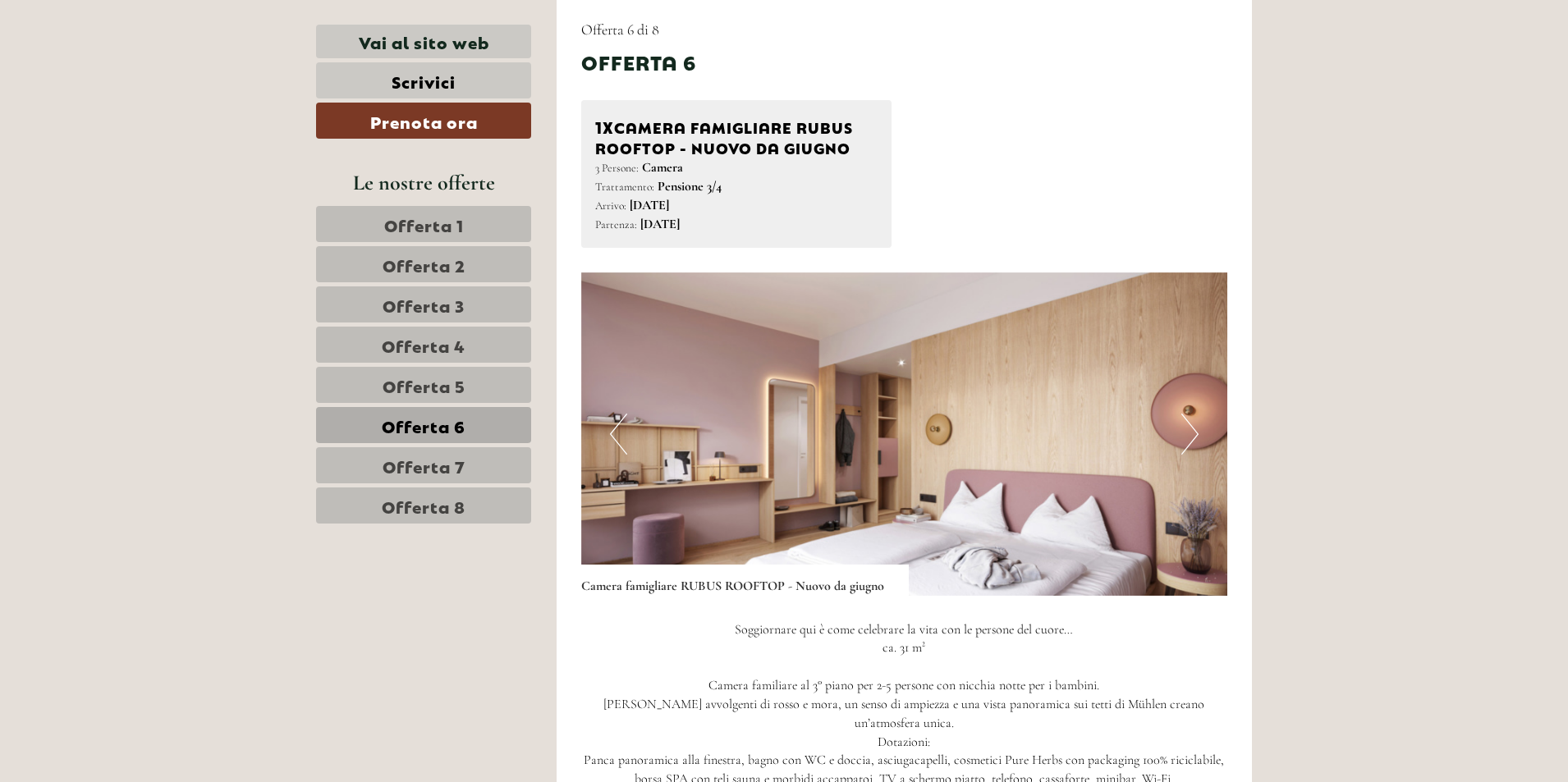
scroll to position [1588, 0]
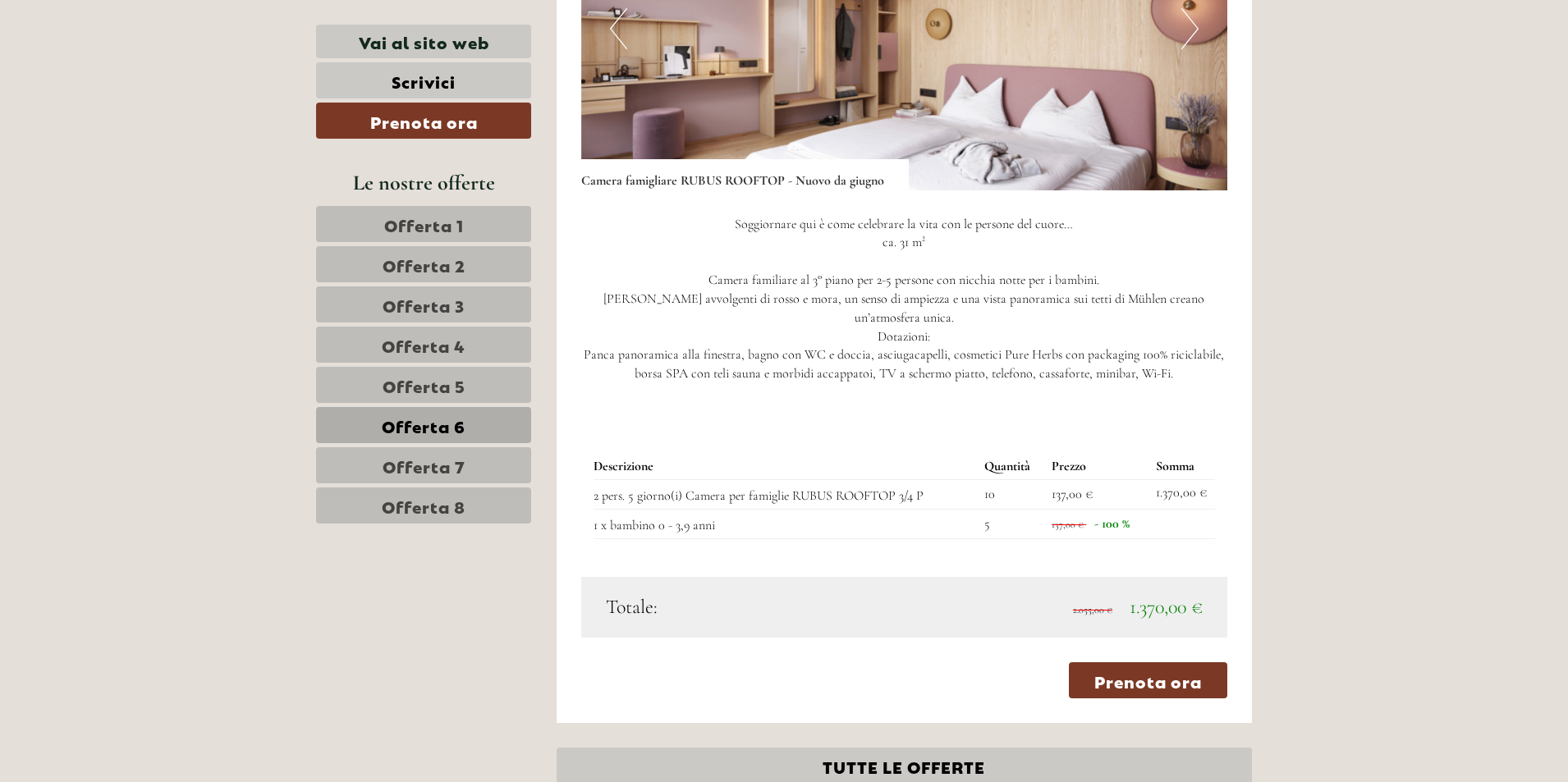
click at [453, 382] on span "Offerta 5" at bounding box center [423, 385] width 83 height 23
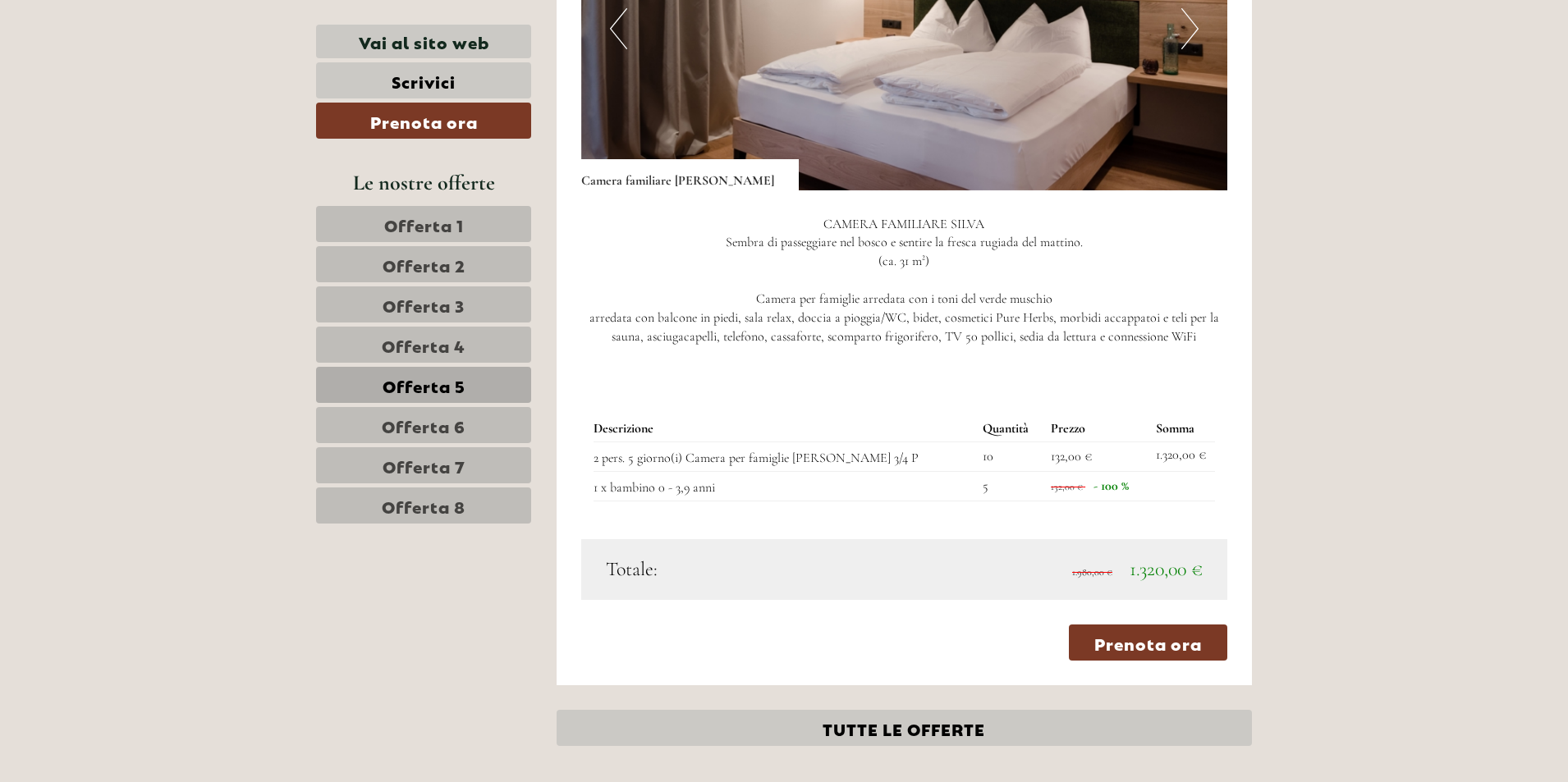
click at [411, 255] on span "Offerta 2" at bounding box center [423, 265] width 83 height 23
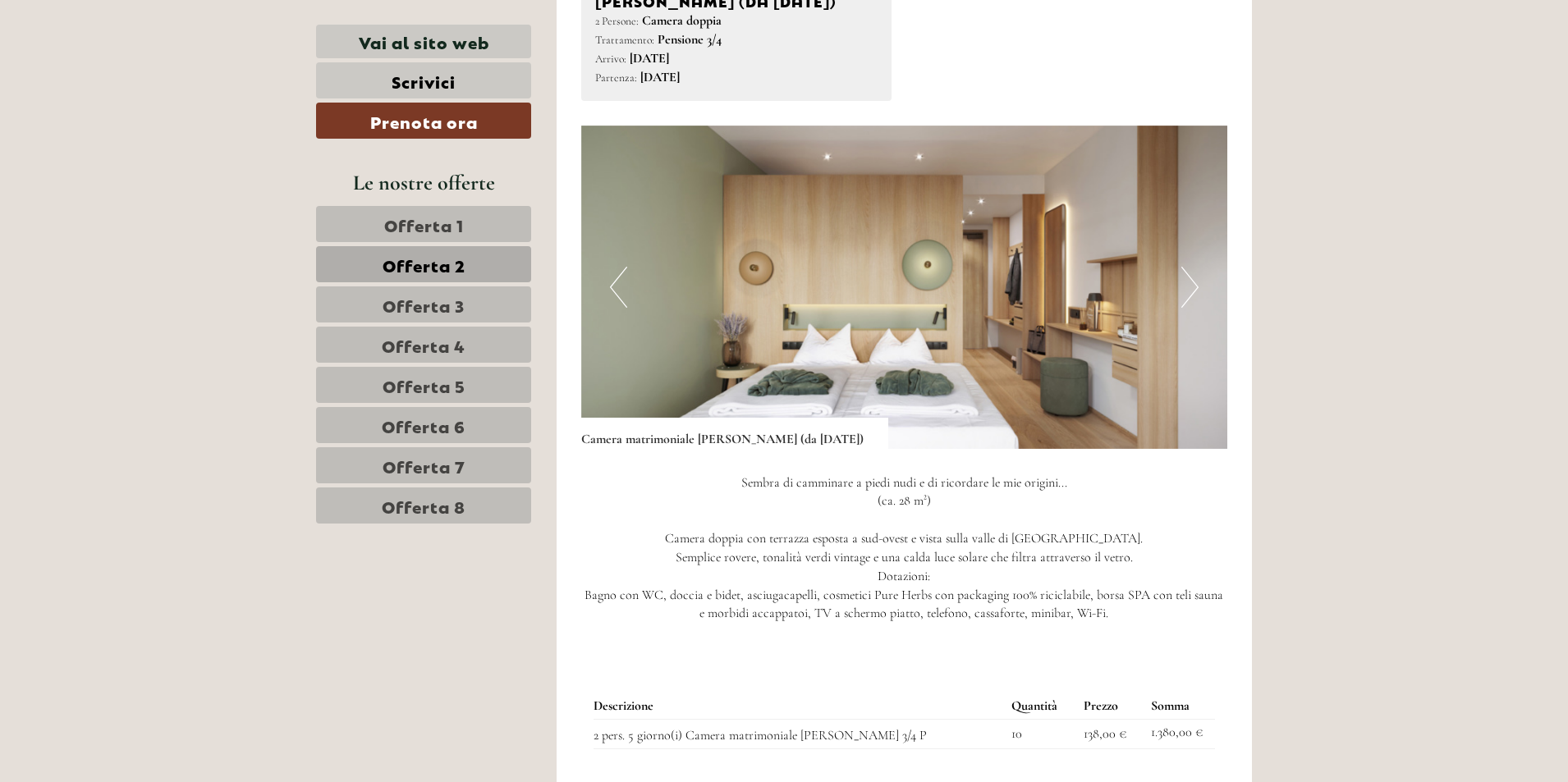
scroll to position [1506, 0]
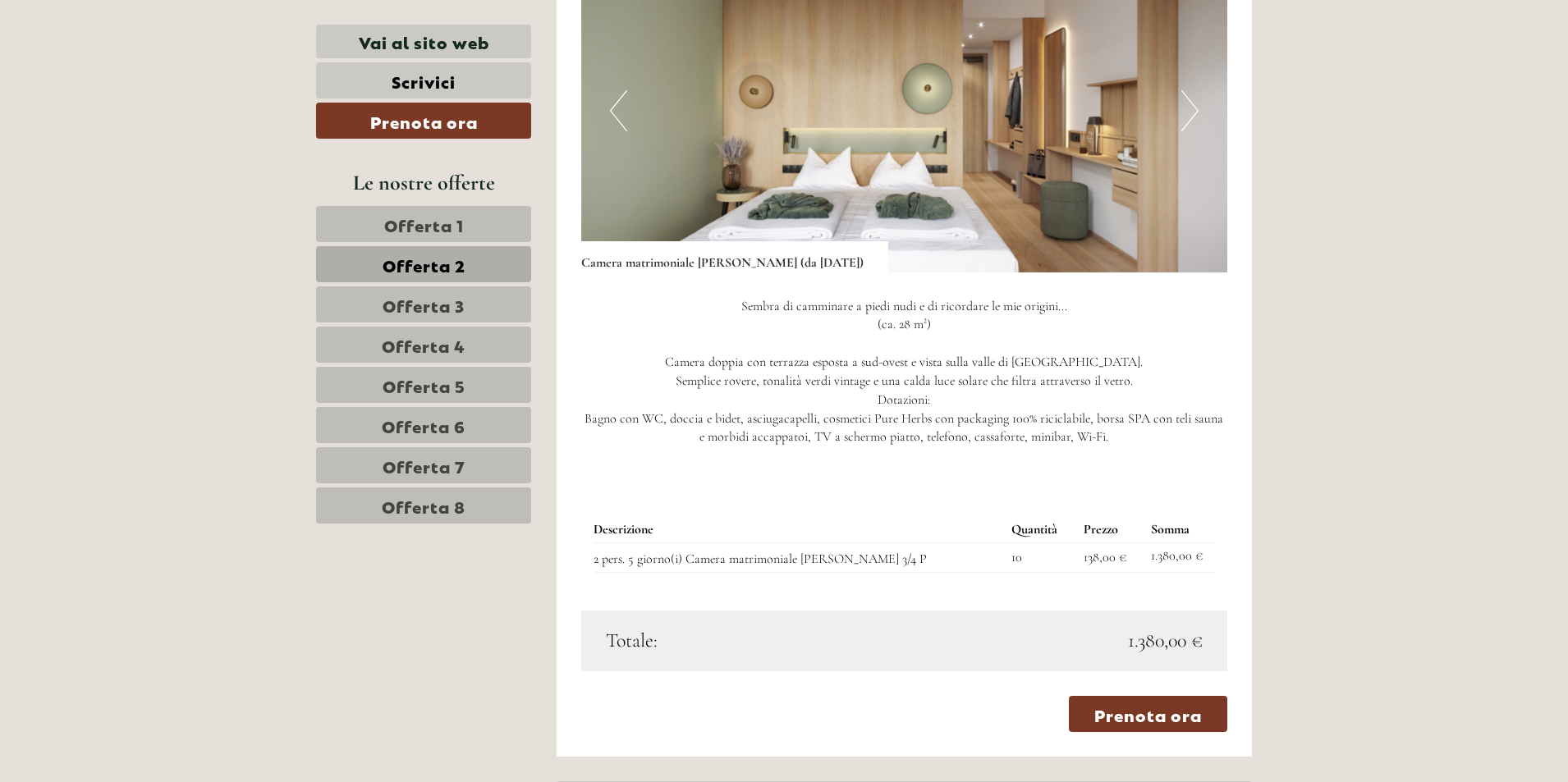
click at [359, 226] on link "Offerta 1" at bounding box center [423, 224] width 215 height 37
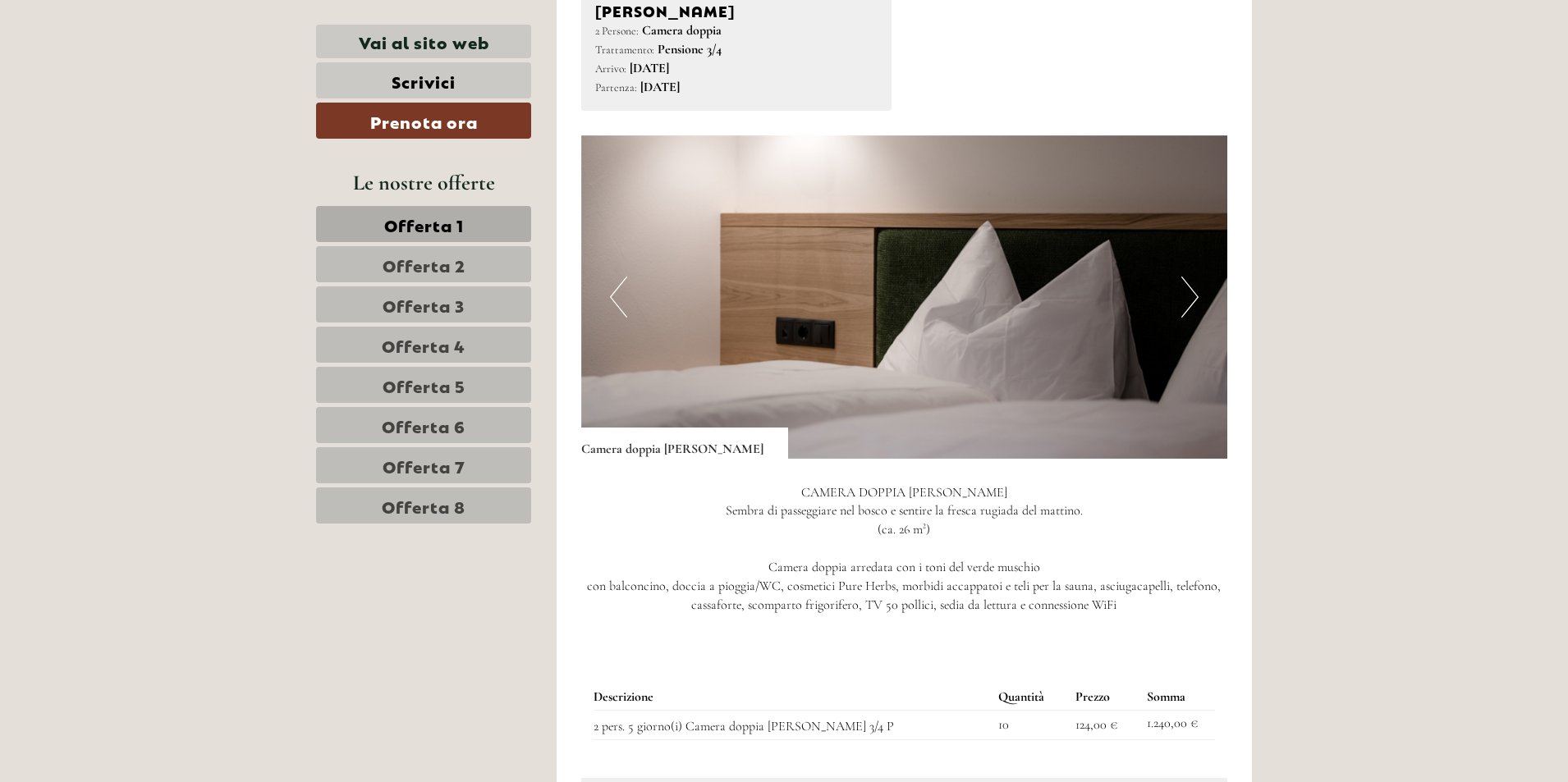
scroll to position [1424, 0]
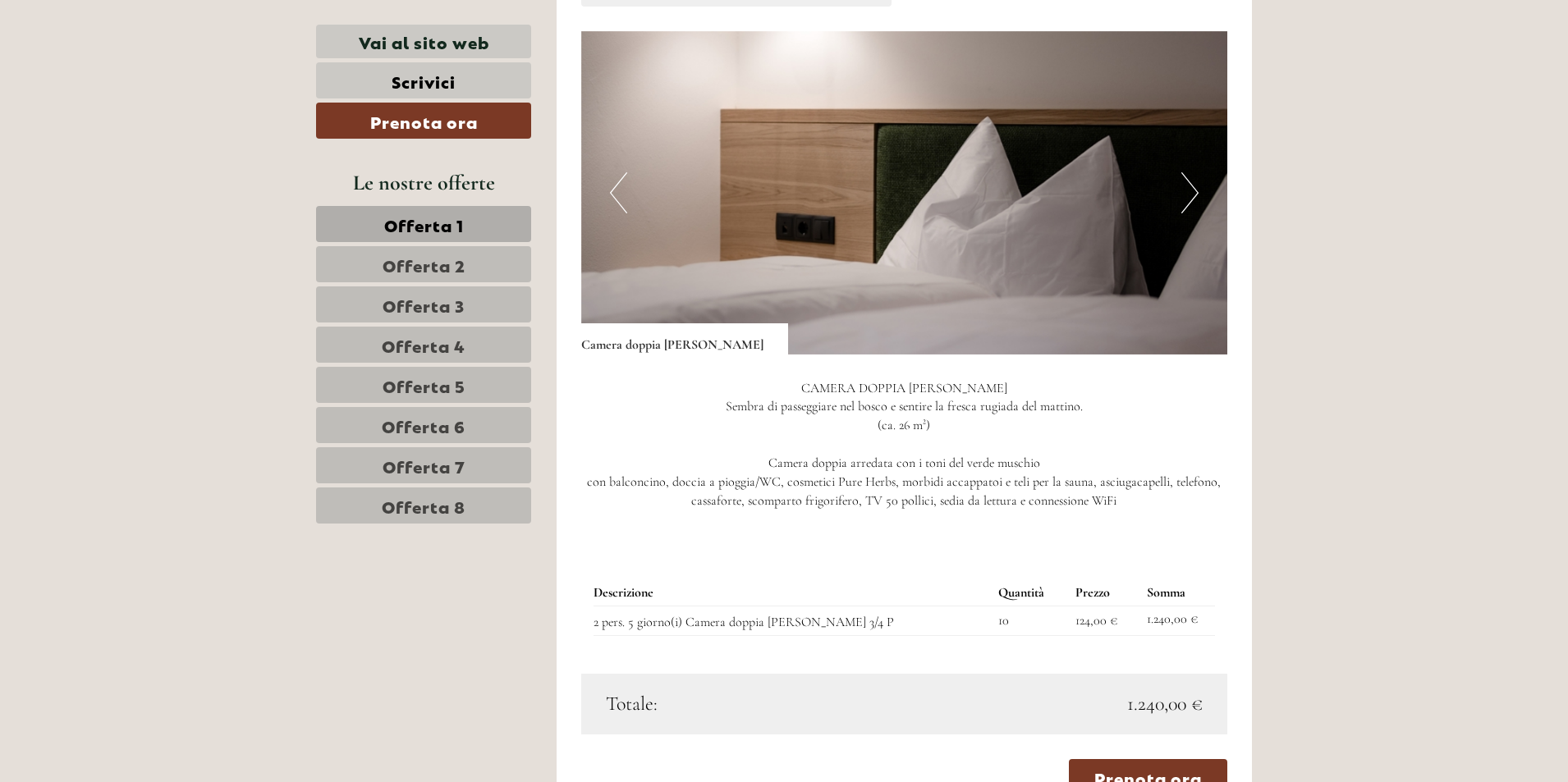
click at [387, 251] on link "Offerta 2" at bounding box center [423, 264] width 215 height 37
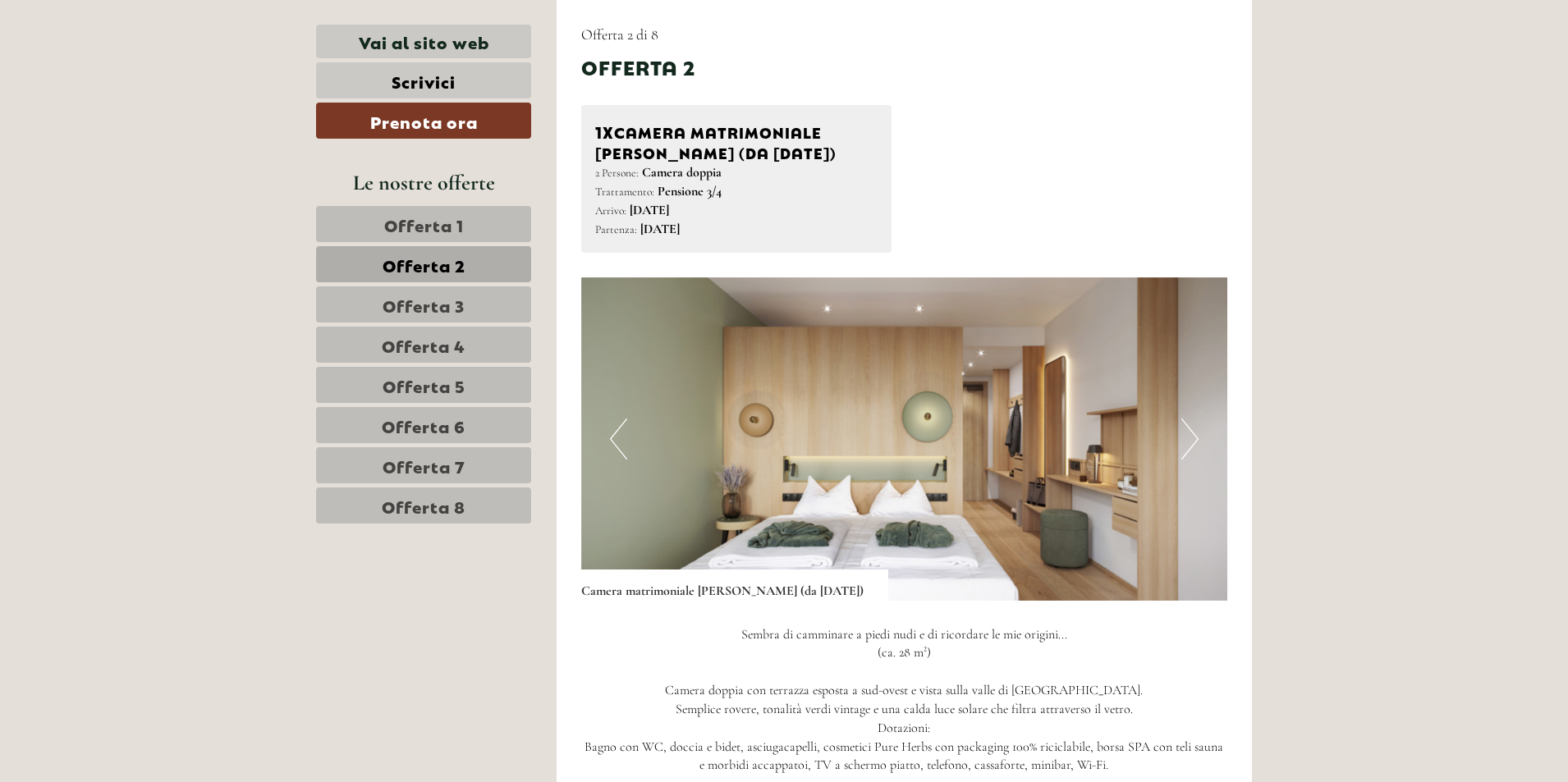
scroll to position [1342, 0]
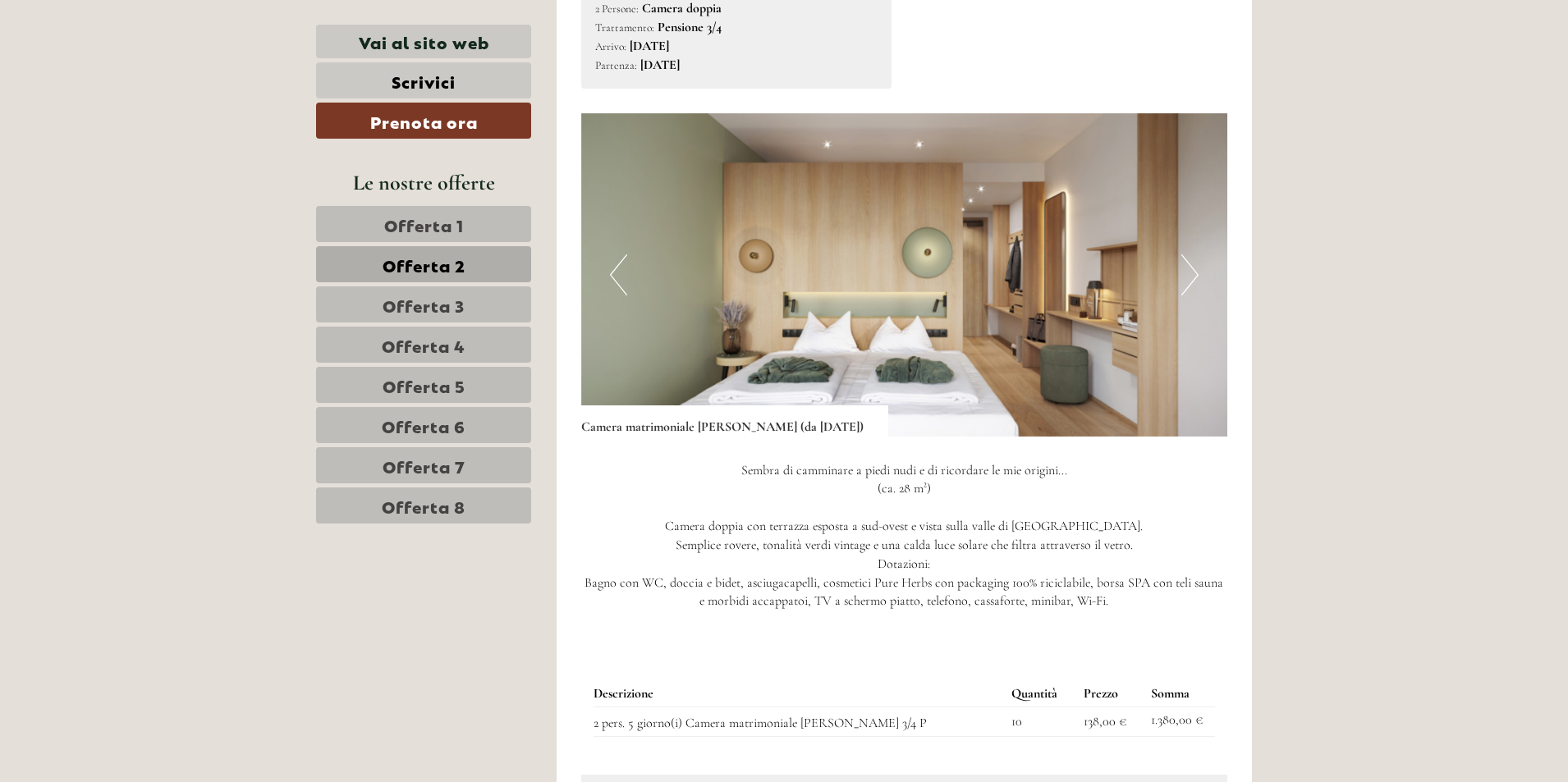
click at [394, 346] on span "Offerta 4" at bounding box center [423, 345] width 84 height 23
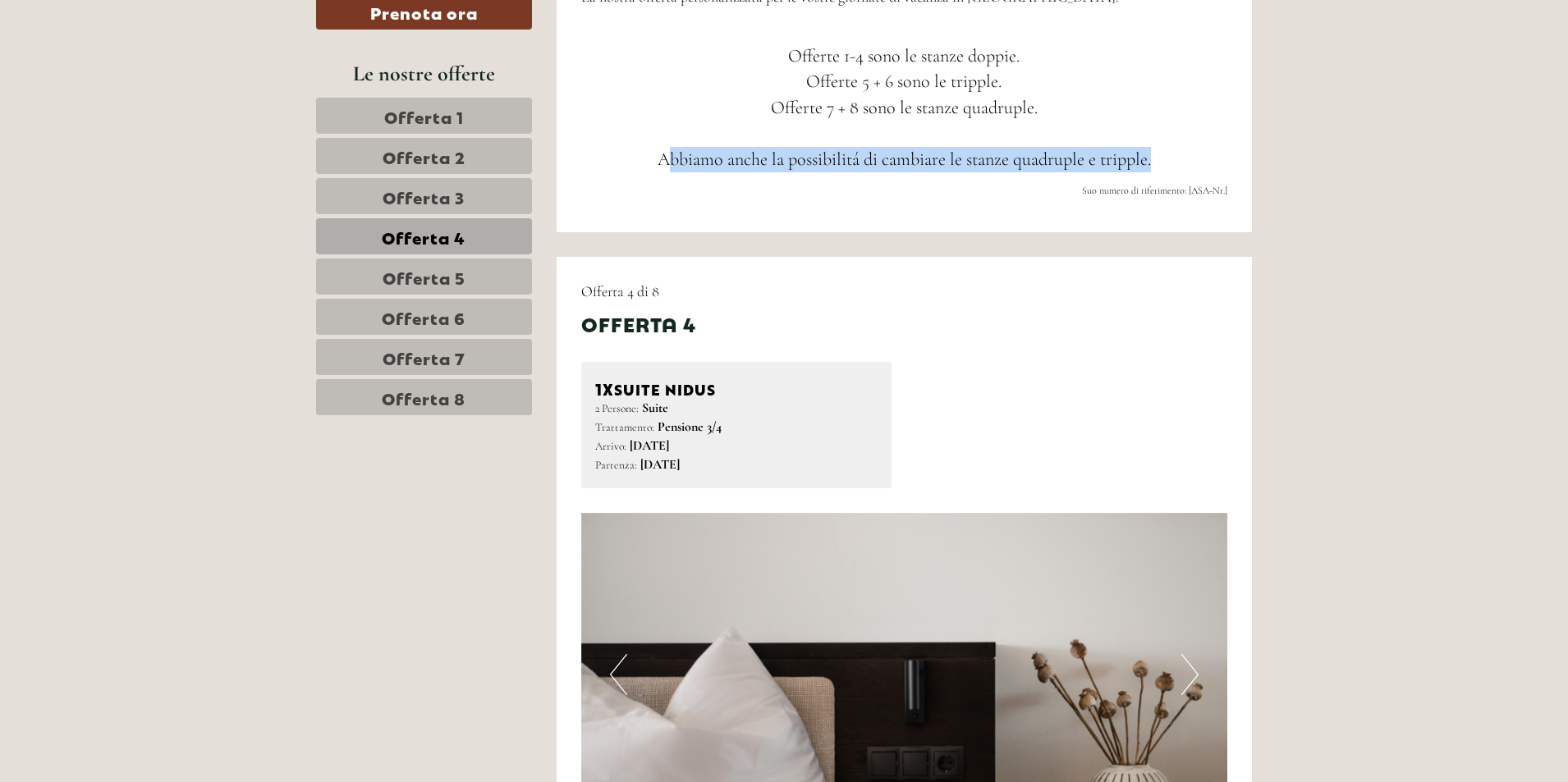
scroll to position [686, 0]
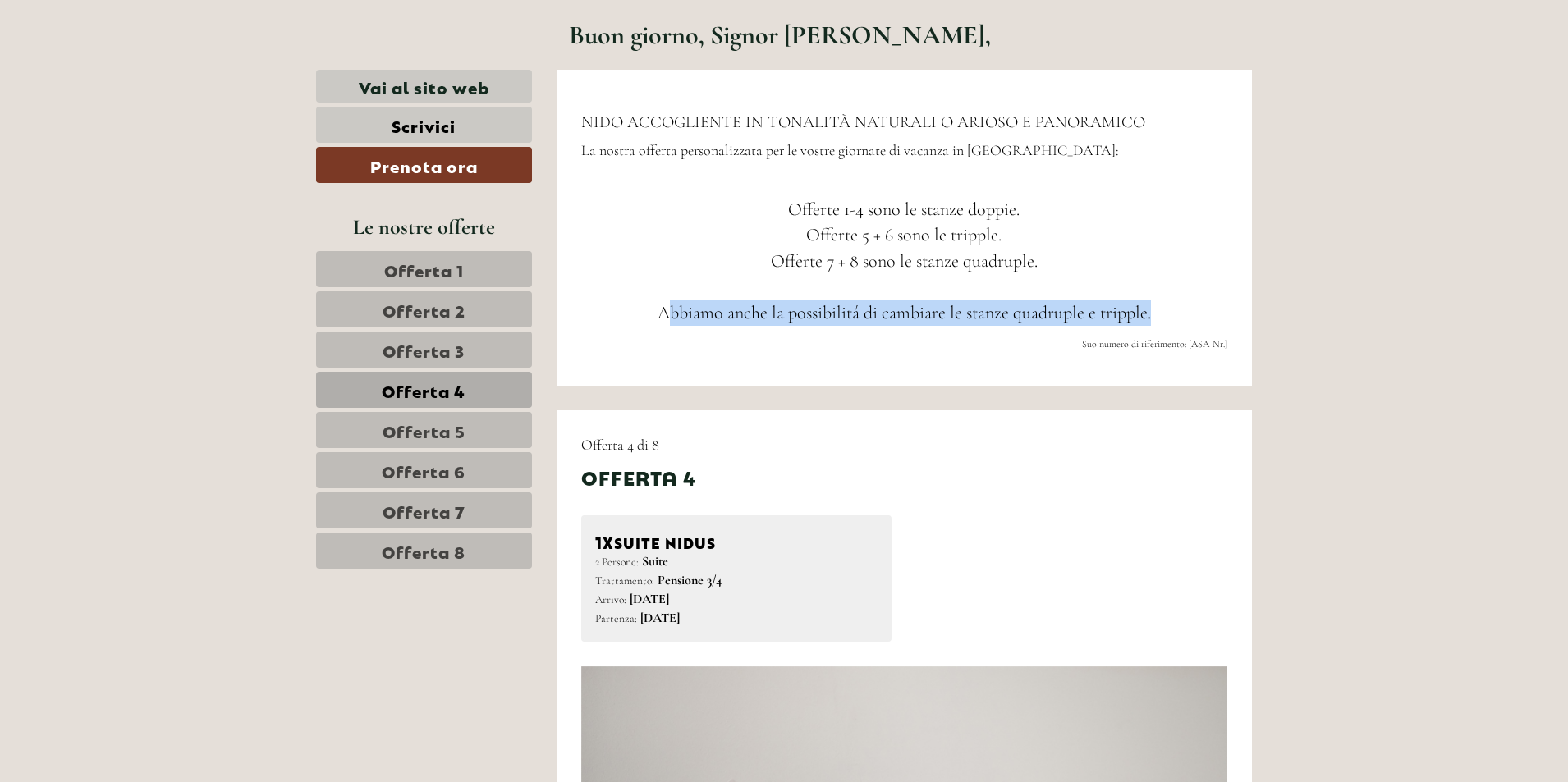
click at [410, 435] on span "Offerta 5" at bounding box center [423, 430] width 83 height 23
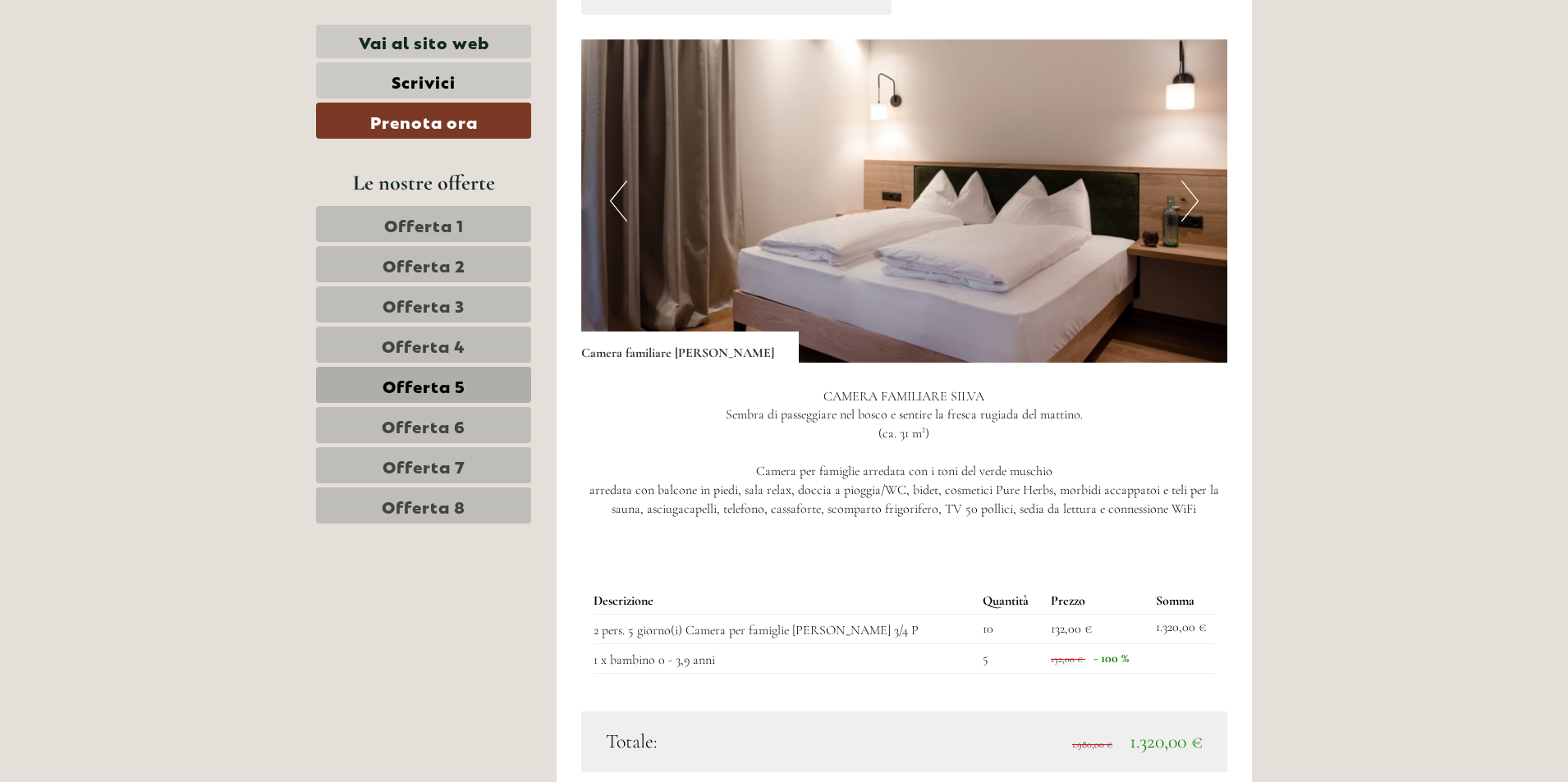
scroll to position [1424, 0]
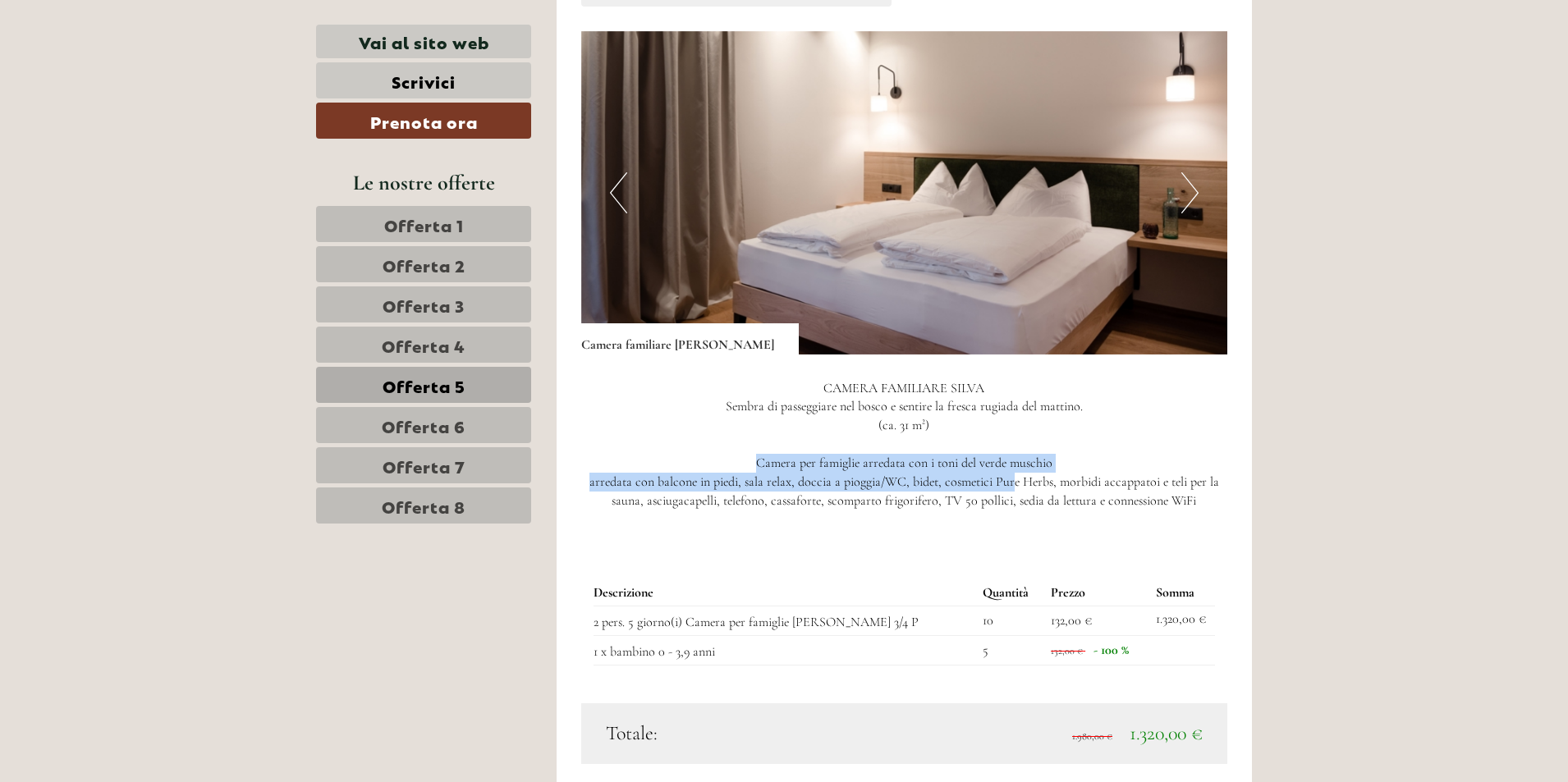
drag, startPoint x: 753, startPoint y: 441, endPoint x: 1011, endPoint y: 468, distance: 259.4
click at [1012, 468] on p "CAMERA FAMILIARE [PERSON_NAME] Sembra di passeggiare nel bosco e sentire la fre…" at bounding box center [904, 444] width 647 height 131
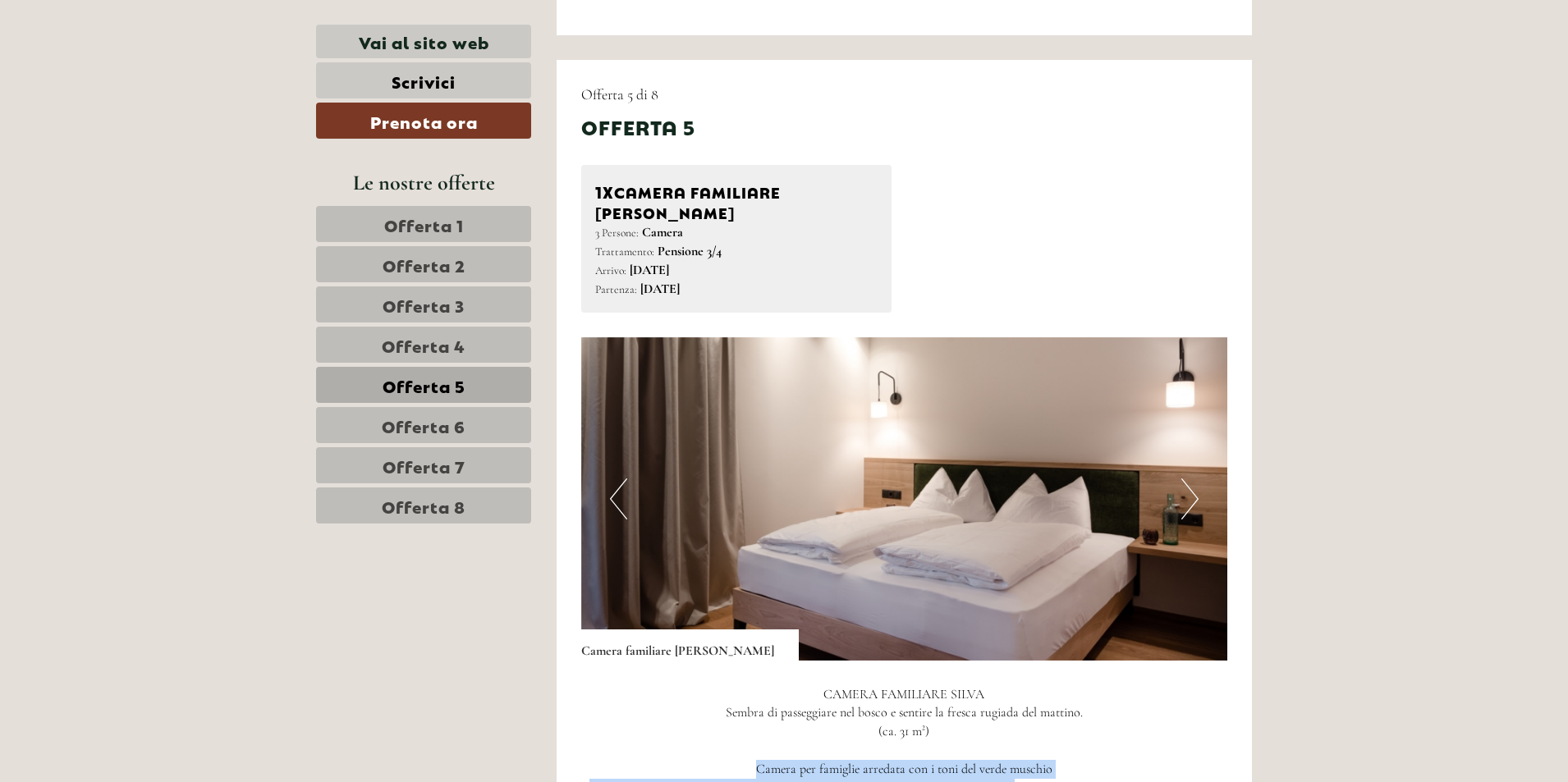
scroll to position [1260, 0]
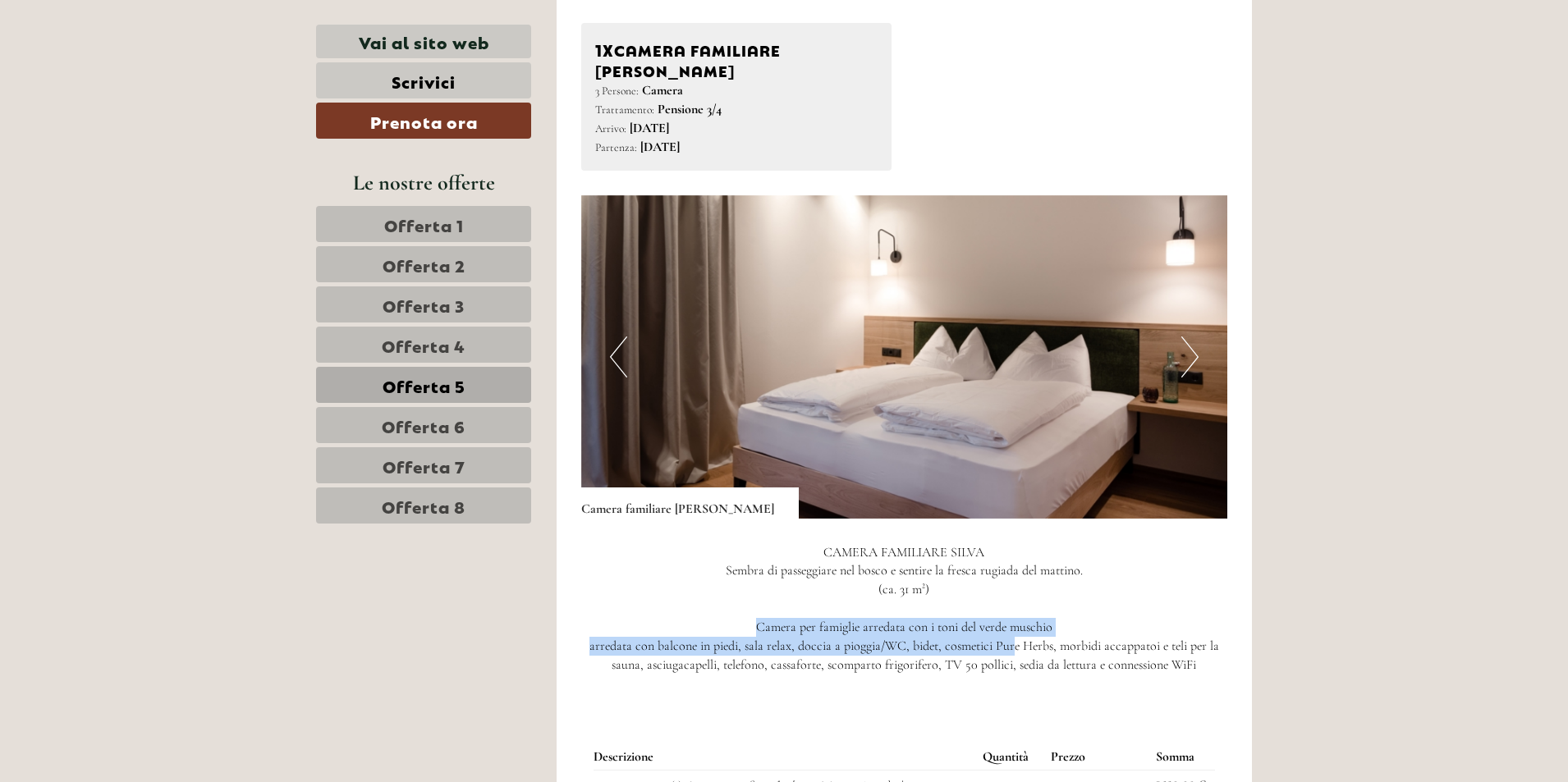
click at [461, 424] on span "Offerta 6" at bounding box center [423, 425] width 84 height 23
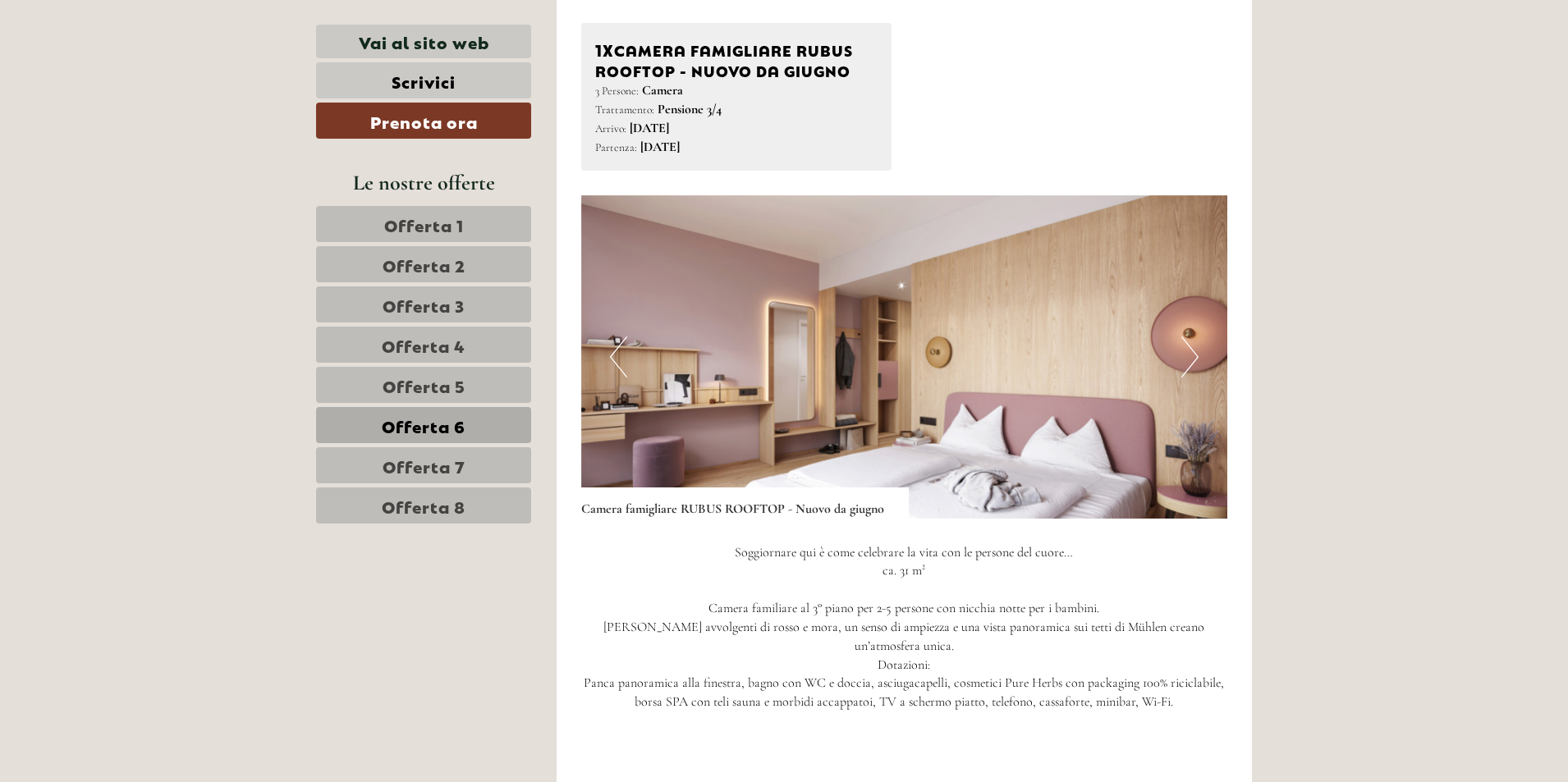
scroll to position [1178, 0]
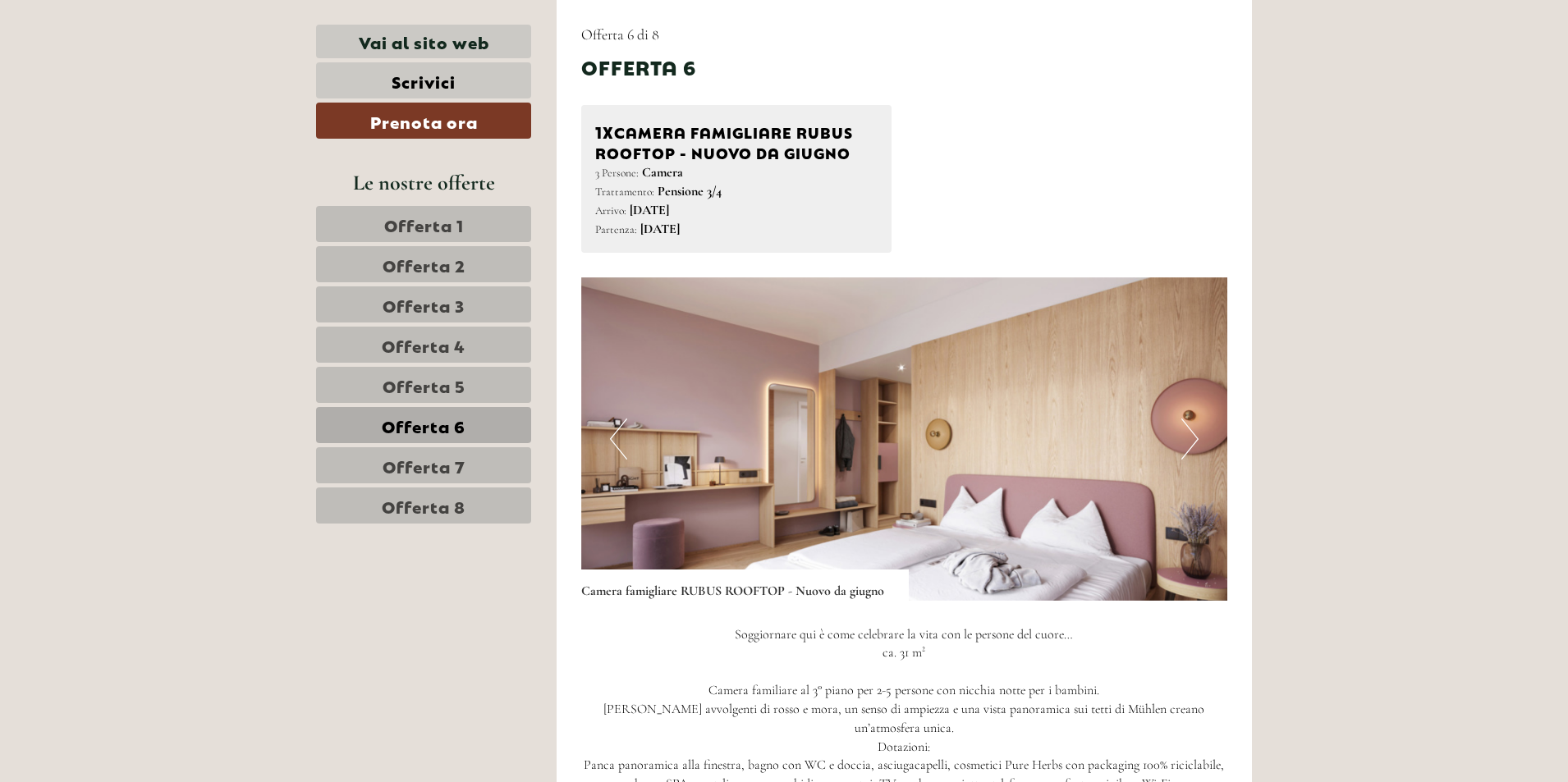
click at [445, 420] on span "Offerta 6" at bounding box center [423, 425] width 84 height 23
click at [427, 394] on span "Offerta 5" at bounding box center [423, 385] width 83 height 23
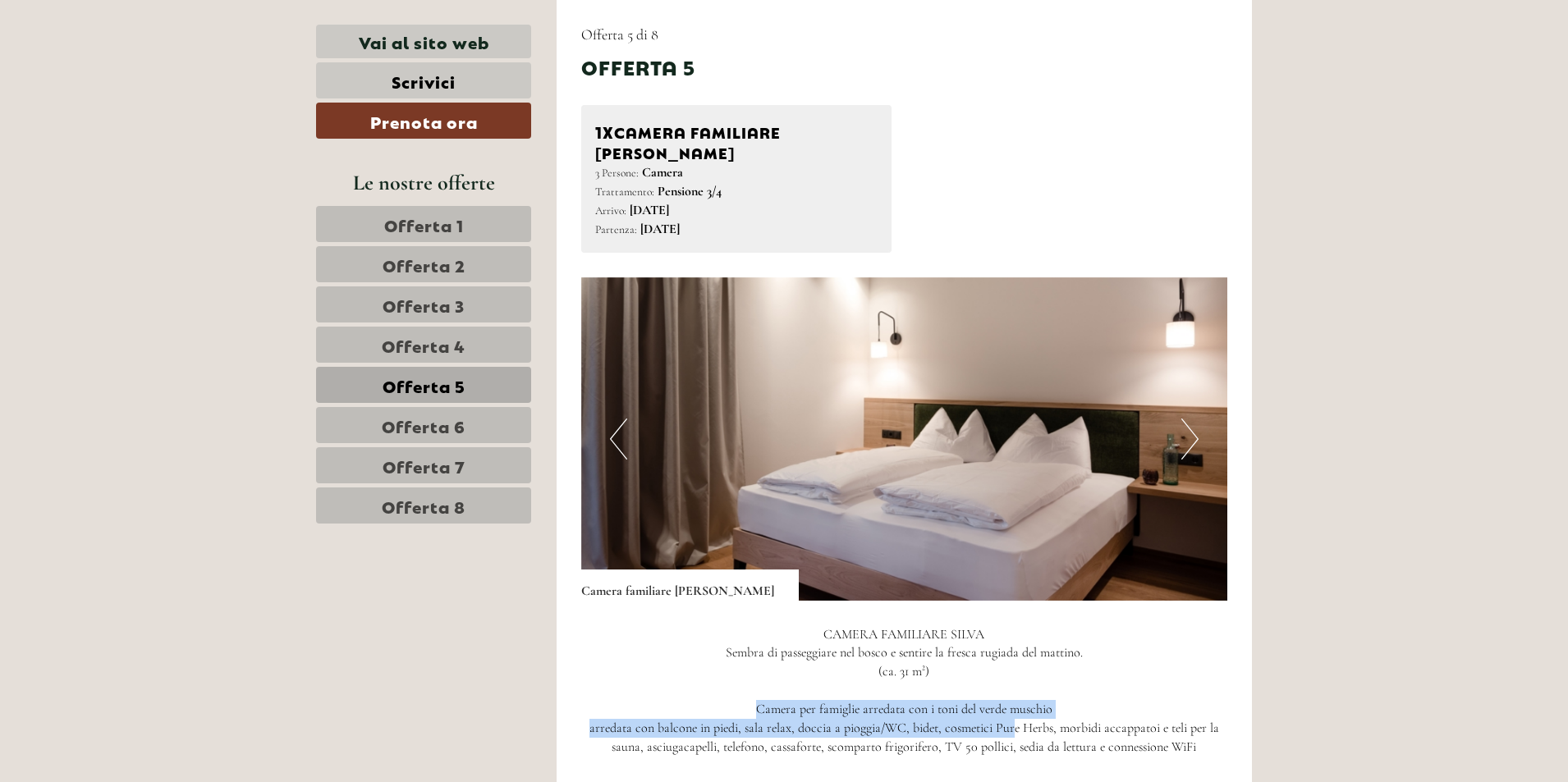
click at [411, 460] on span "Offerta 7" at bounding box center [423, 465] width 83 height 23
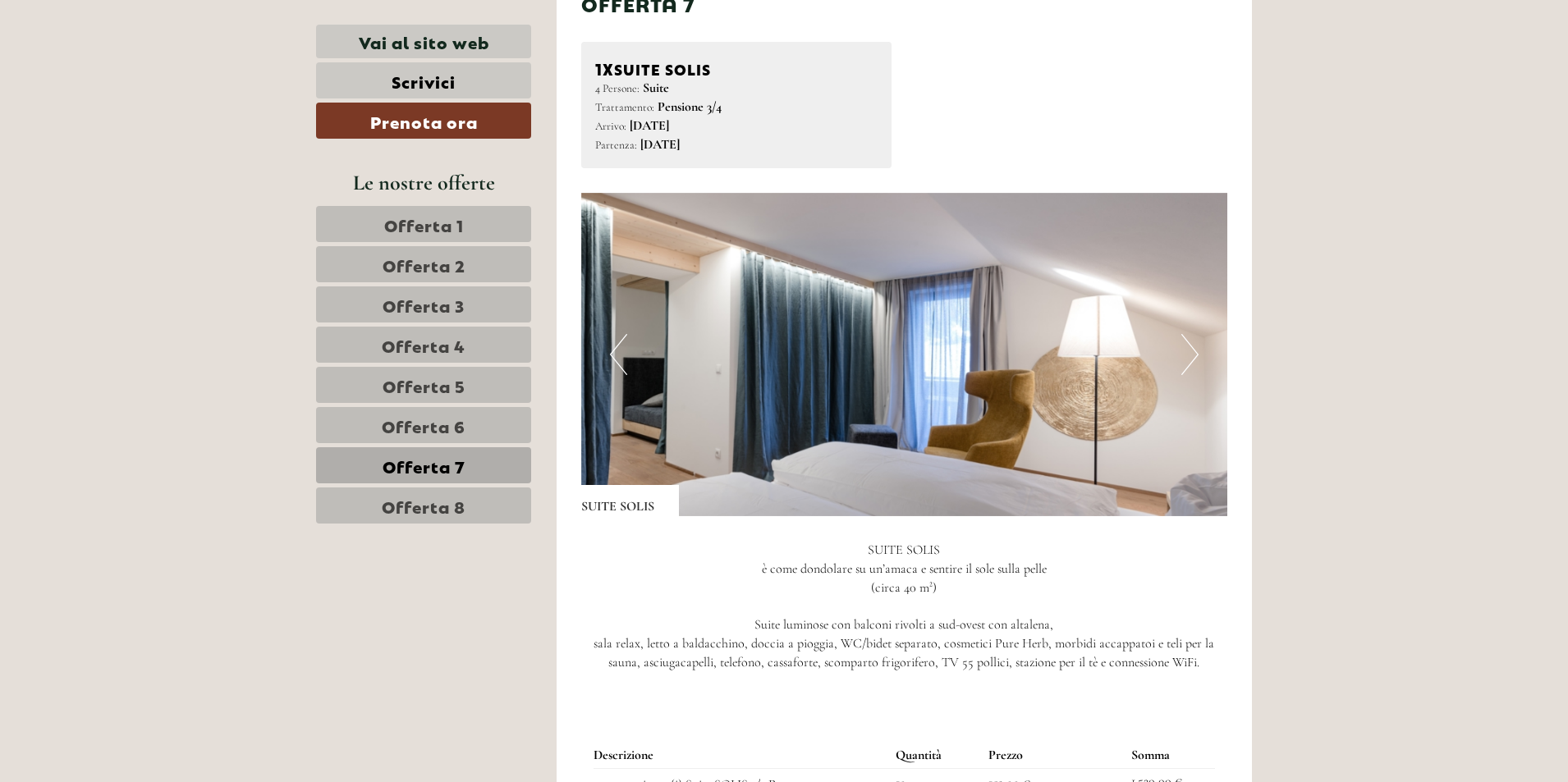
scroll to position [1424, 0]
